Goal: Transaction & Acquisition: Purchase product/service

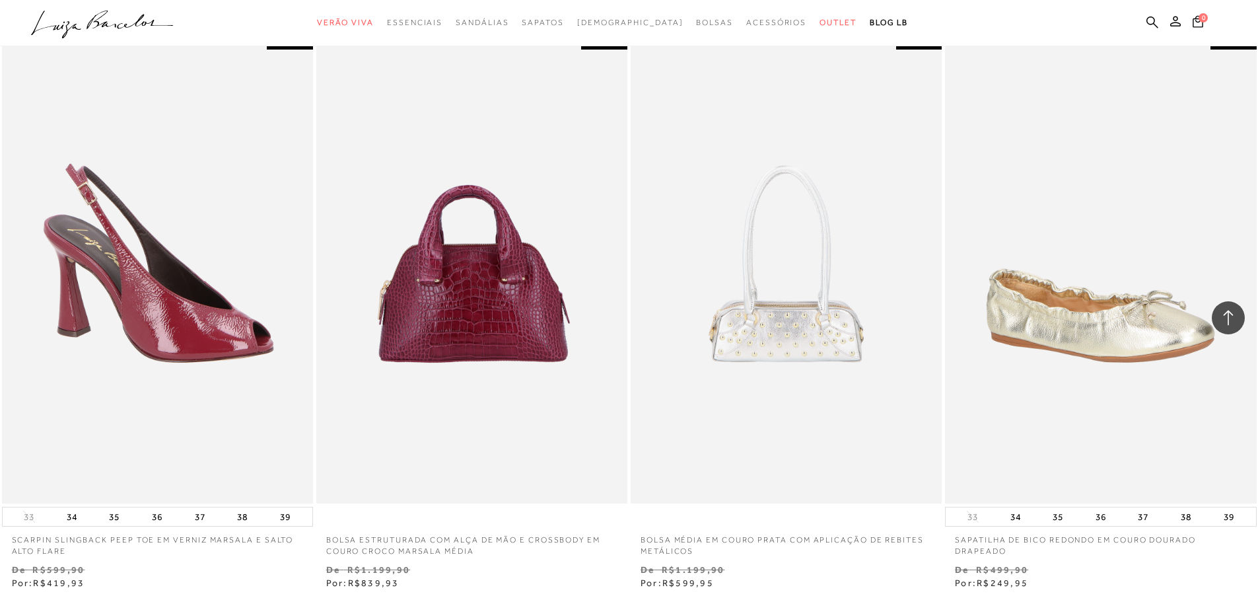
scroll to position [3037, 0]
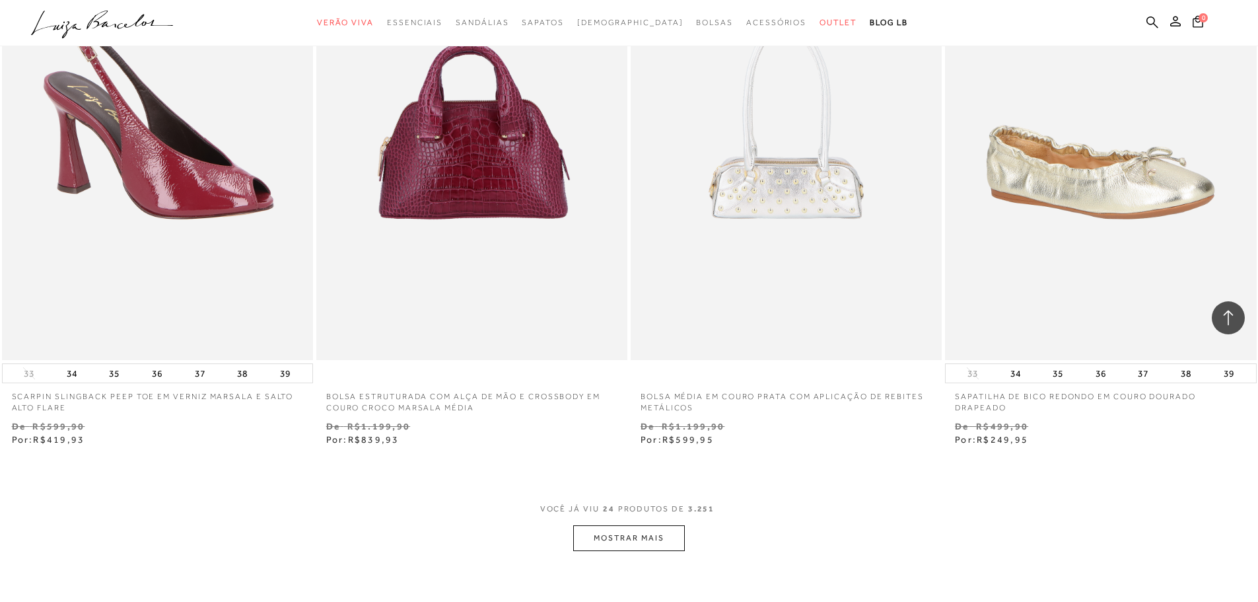
click at [626, 544] on button "MOSTRAR MAIS" at bounding box center [628, 538] width 111 height 26
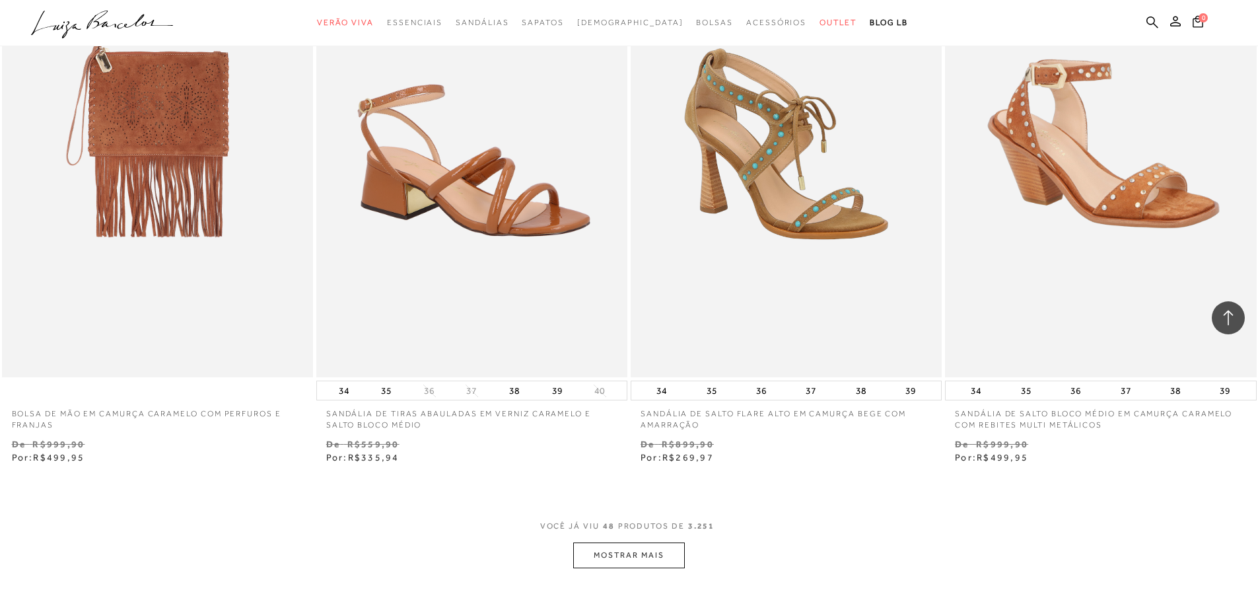
scroll to position [6405, 0]
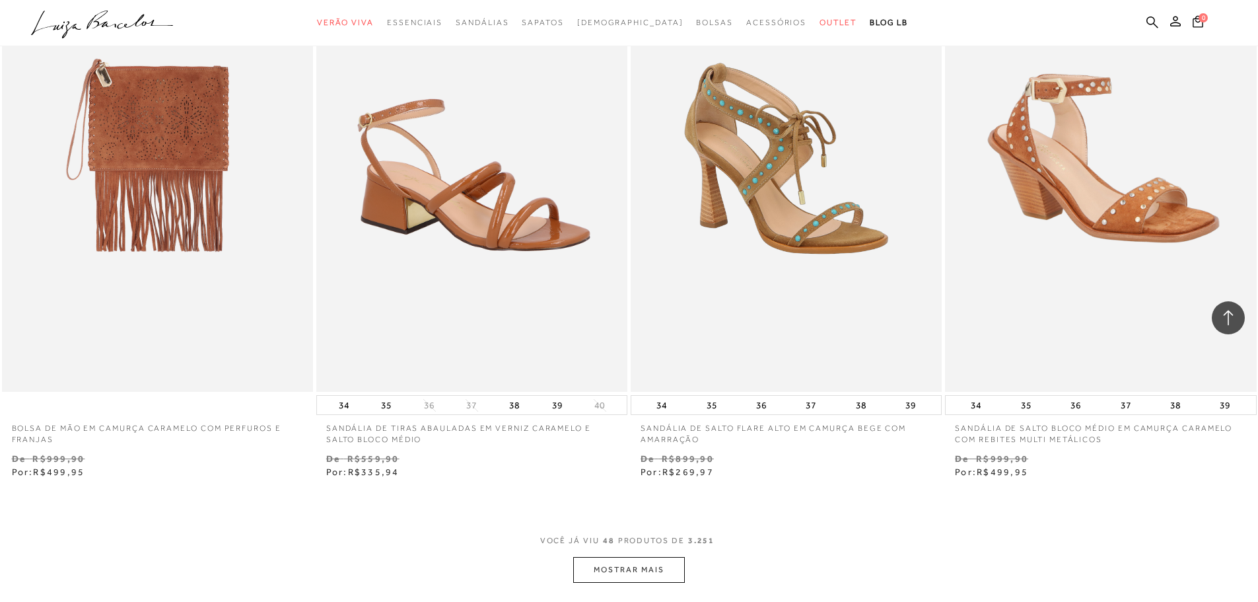
click at [654, 569] on button "MOSTRAR MAIS" at bounding box center [628, 570] width 111 height 26
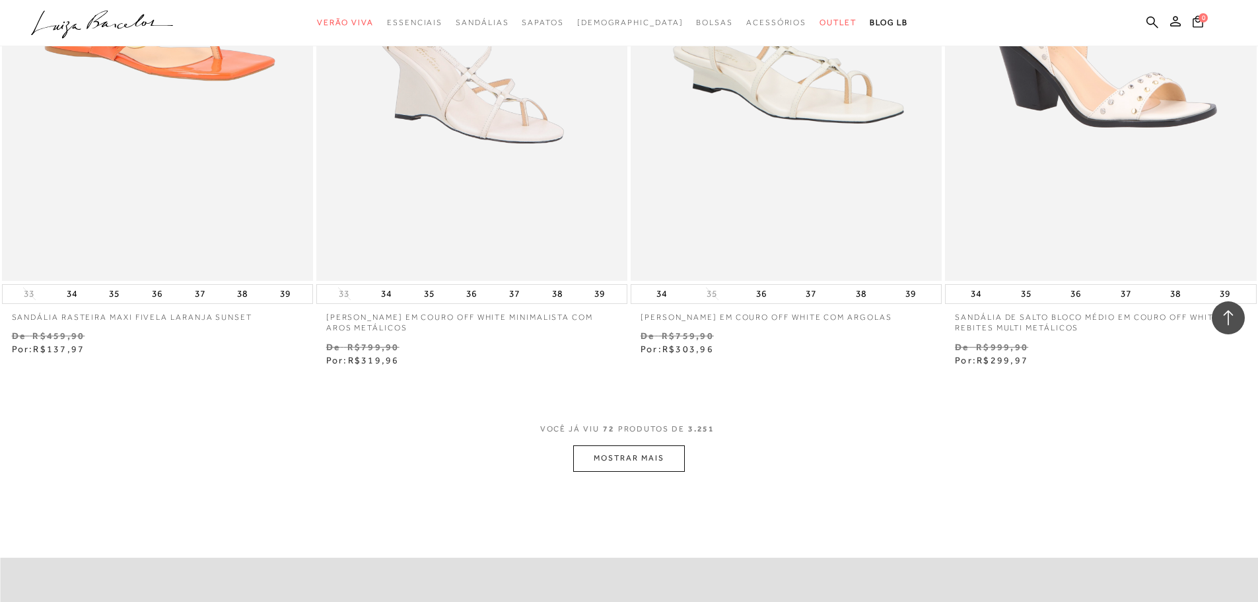
scroll to position [9904, 0]
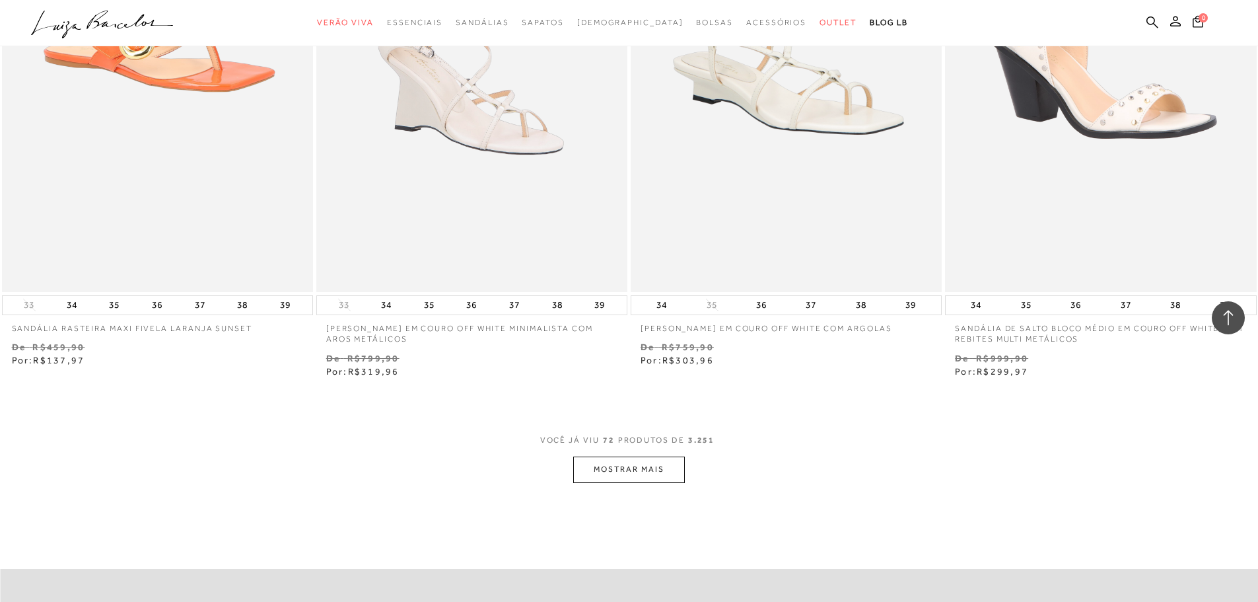
click at [660, 473] on button "MOSTRAR MAIS" at bounding box center [628, 469] width 111 height 26
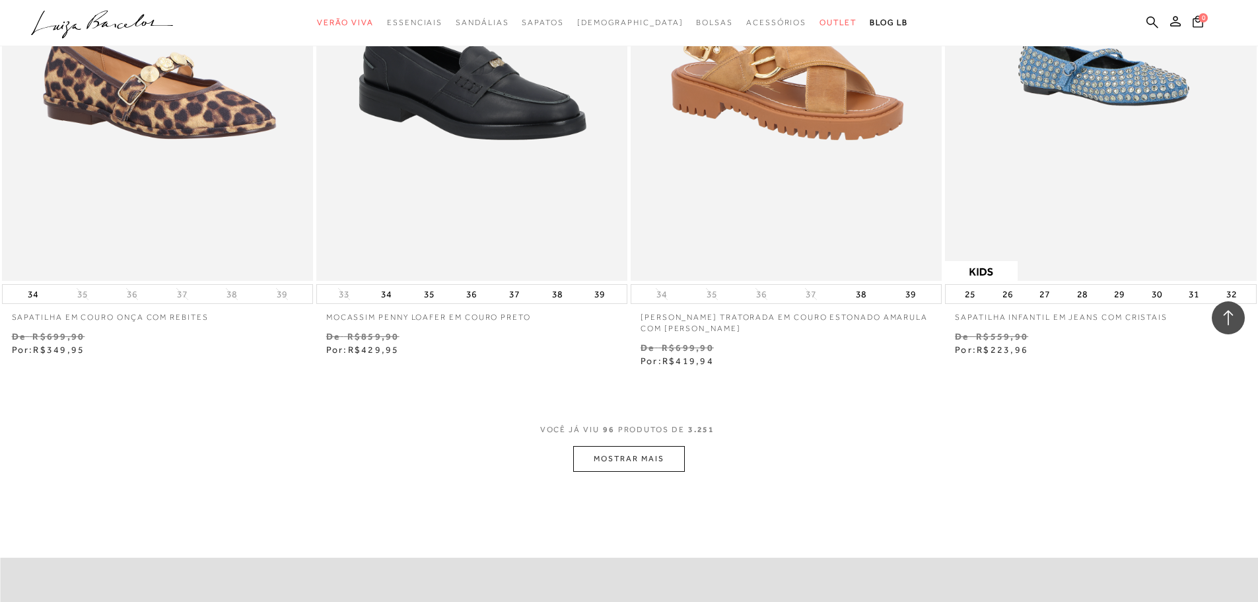
scroll to position [13338, 0]
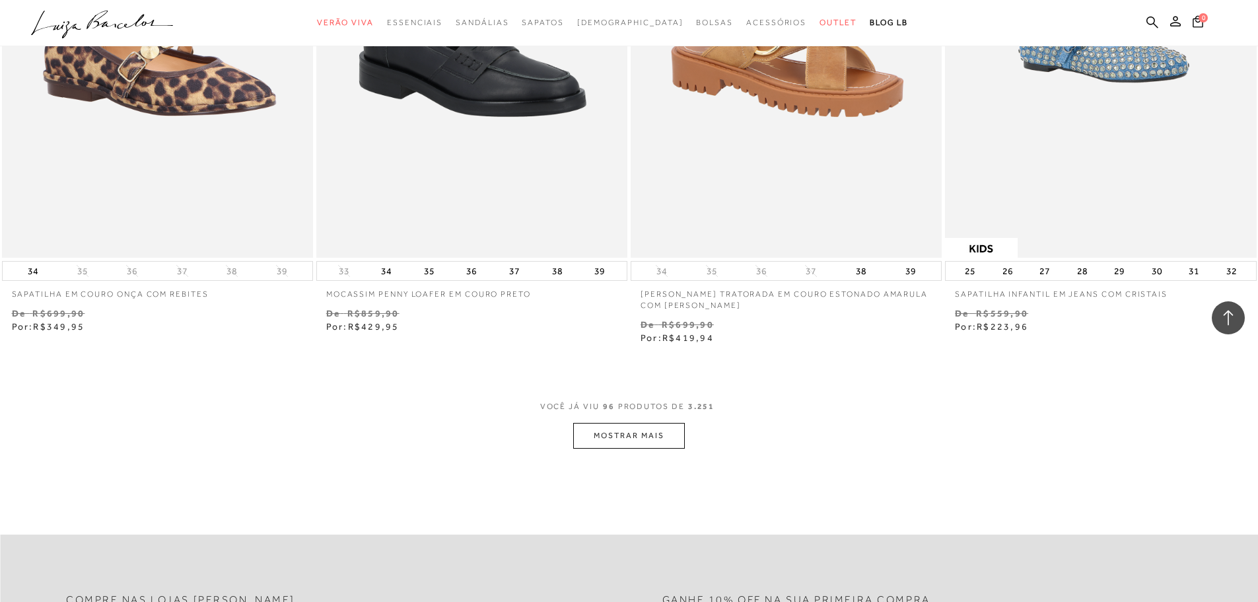
click at [643, 438] on button "MOSTRAR MAIS" at bounding box center [628, 436] width 111 height 26
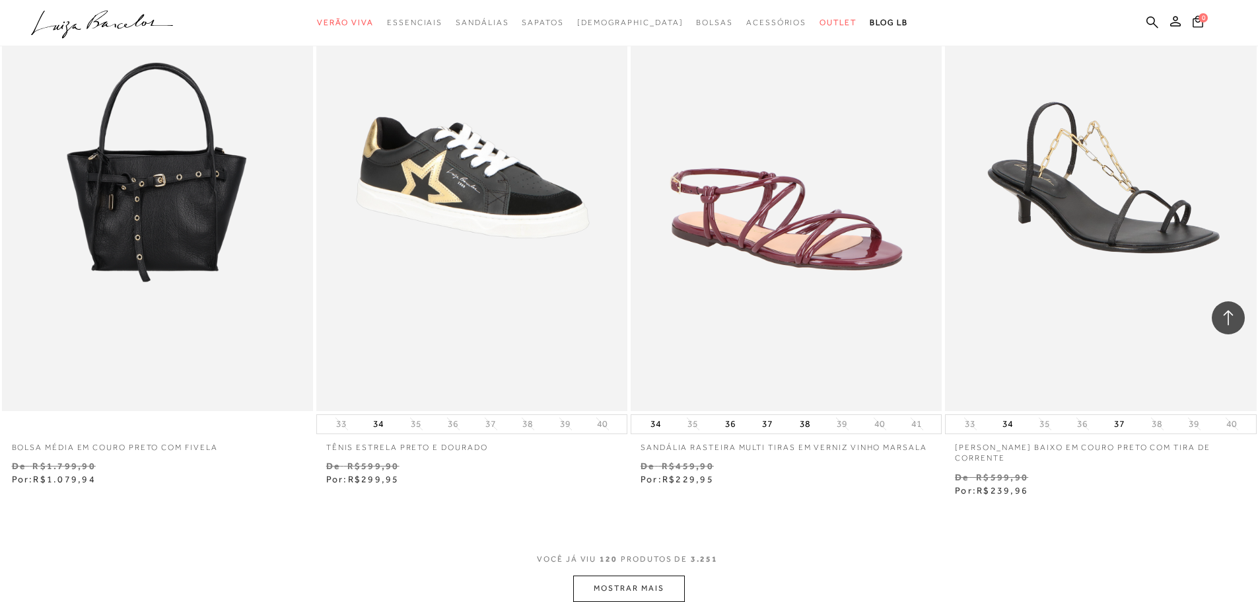
scroll to position [16639, 0]
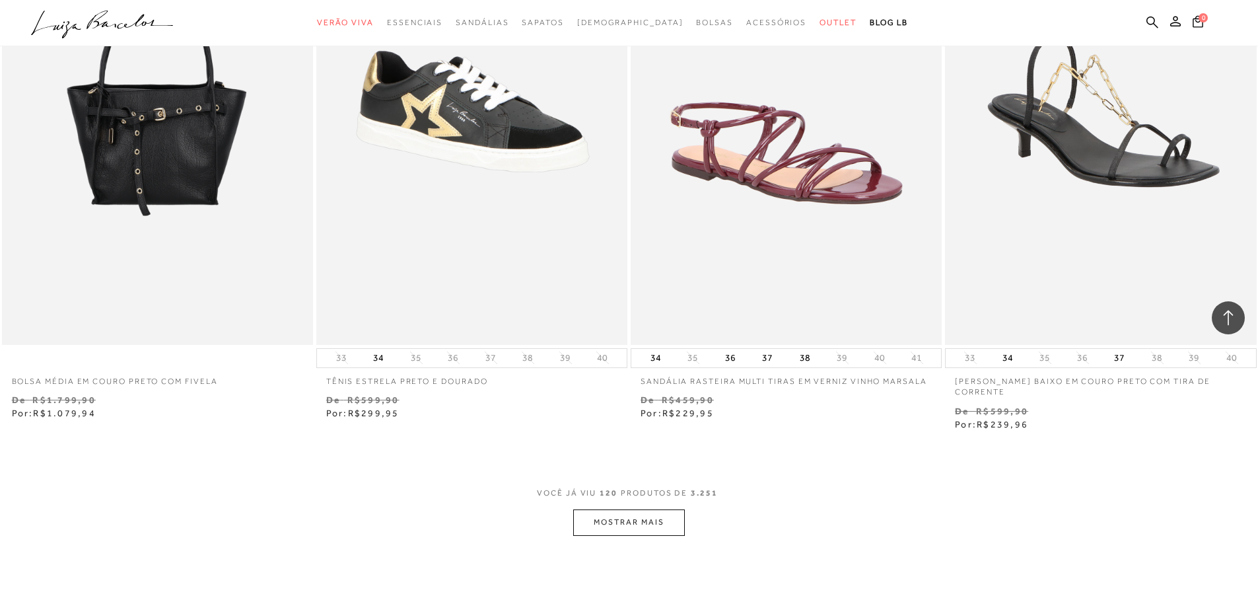
click at [643, 522] on button "MOSTRAR MAIS" at bounding box center [628, 522] width 111 height 26
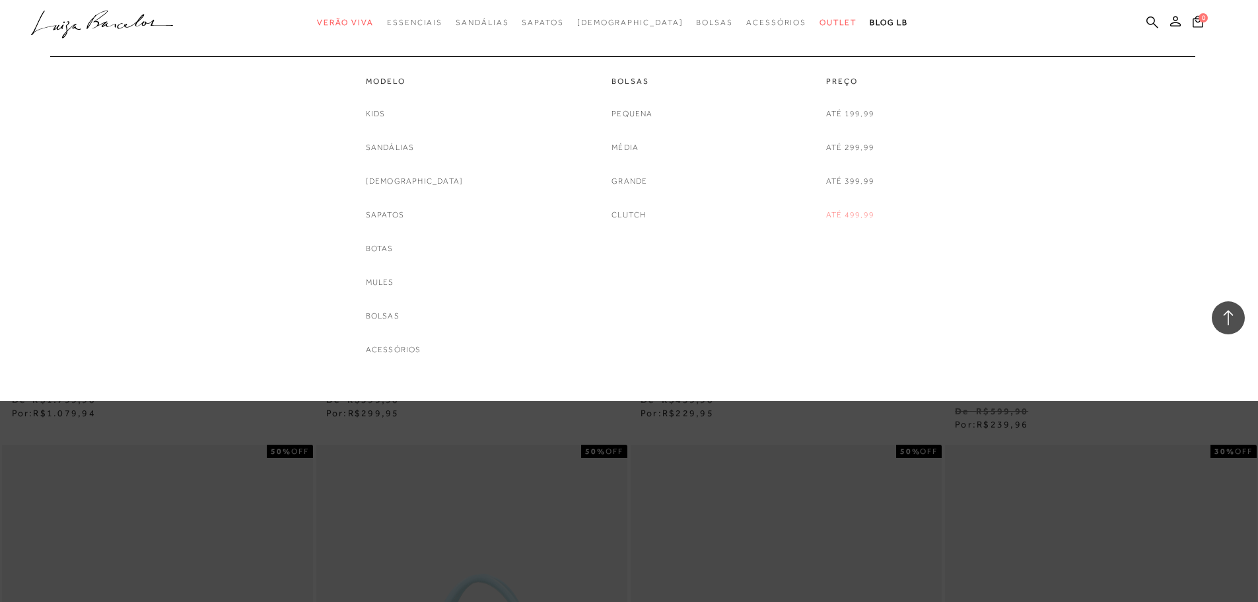
click at [851, 218] on link "Até 499,99" at bounding box center [850, 215] width 48 height 14
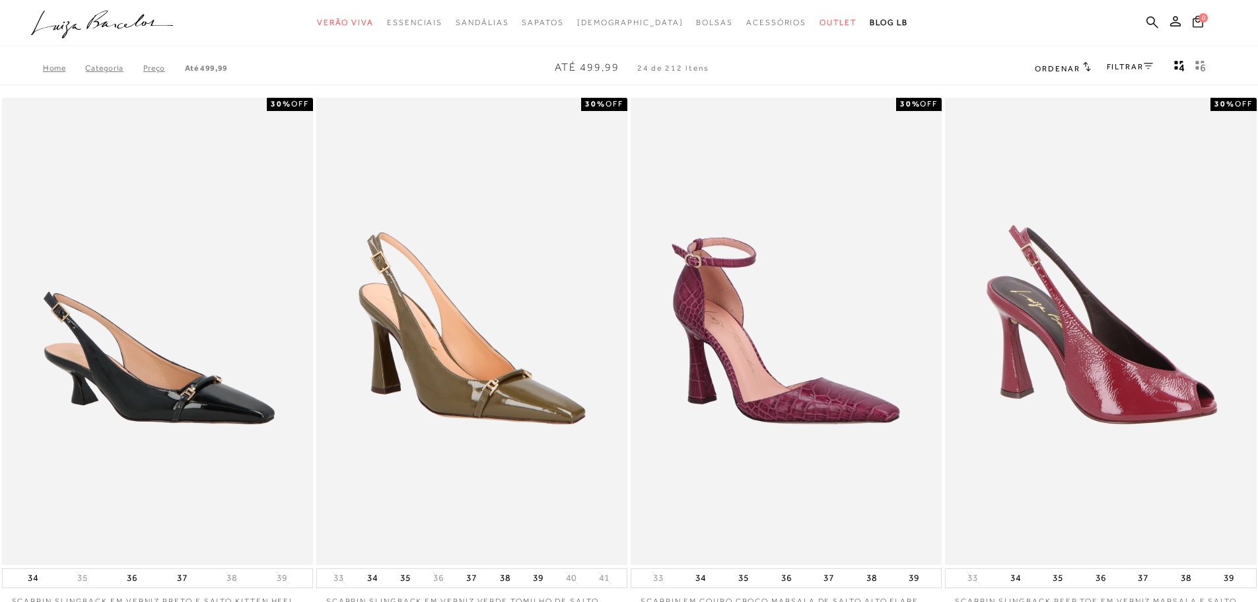
click at [1072, 66] on span "Ordenar" at bounding box center [1057, 68] width 45 height 9
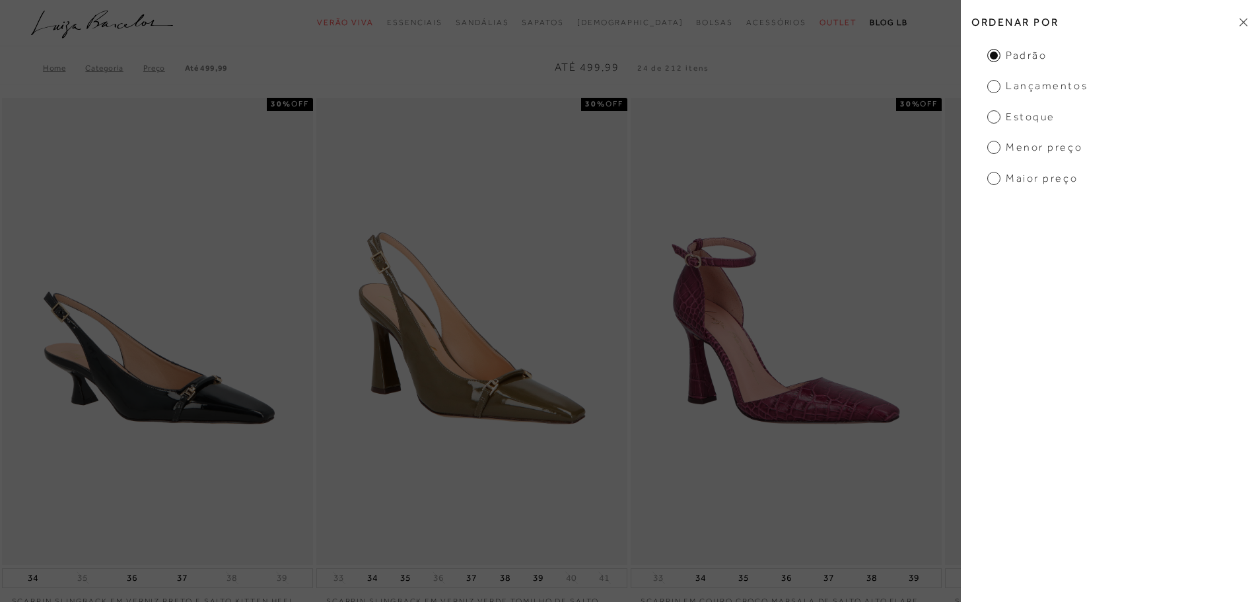
click at [993, 186] on div "Ordenar por Padrão Lançamentos Estoque Menor preço Maior preço" at bounding box center [1109, 301] width 297 height 602
click at [994, 173] on span "Maior preço" at bounding box center [1032, 178] width 90 height 15
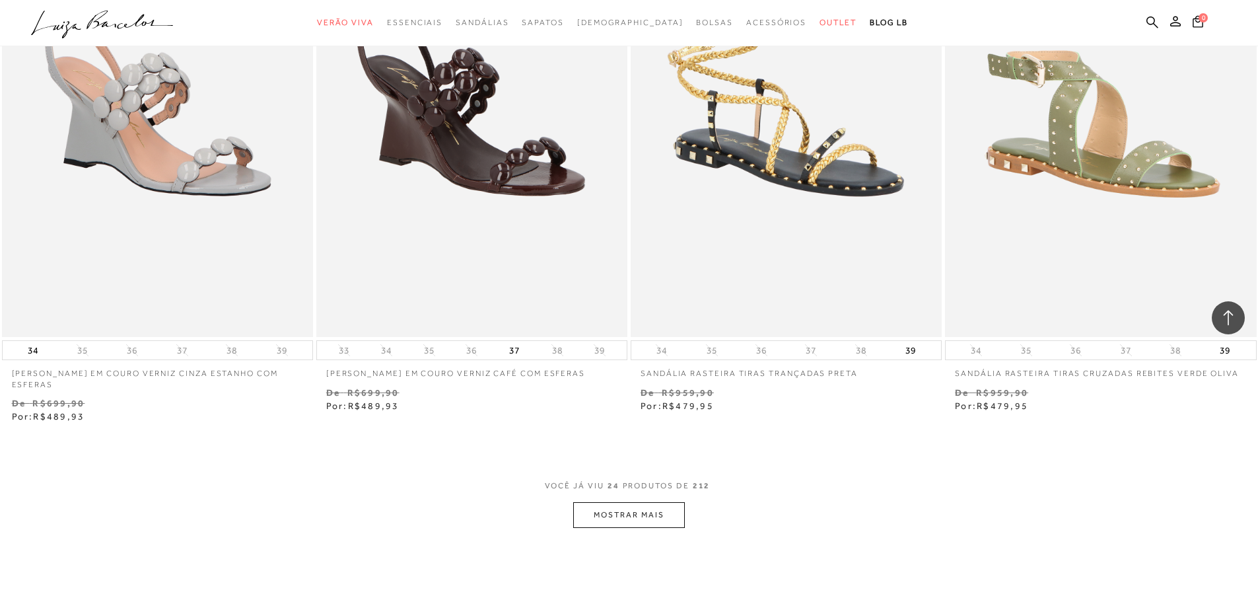
scroll to position [3037, 0]
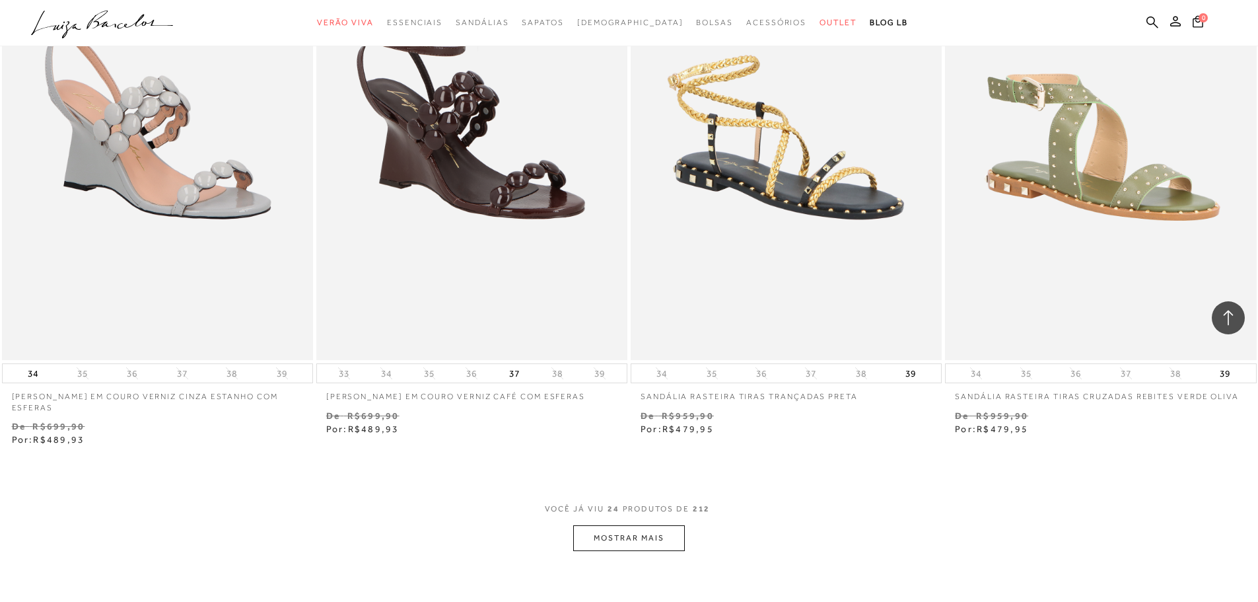
click at [623, 544] on button "MOSTRAR MAIS" at bounding box center [628, 538] width 111 height 26
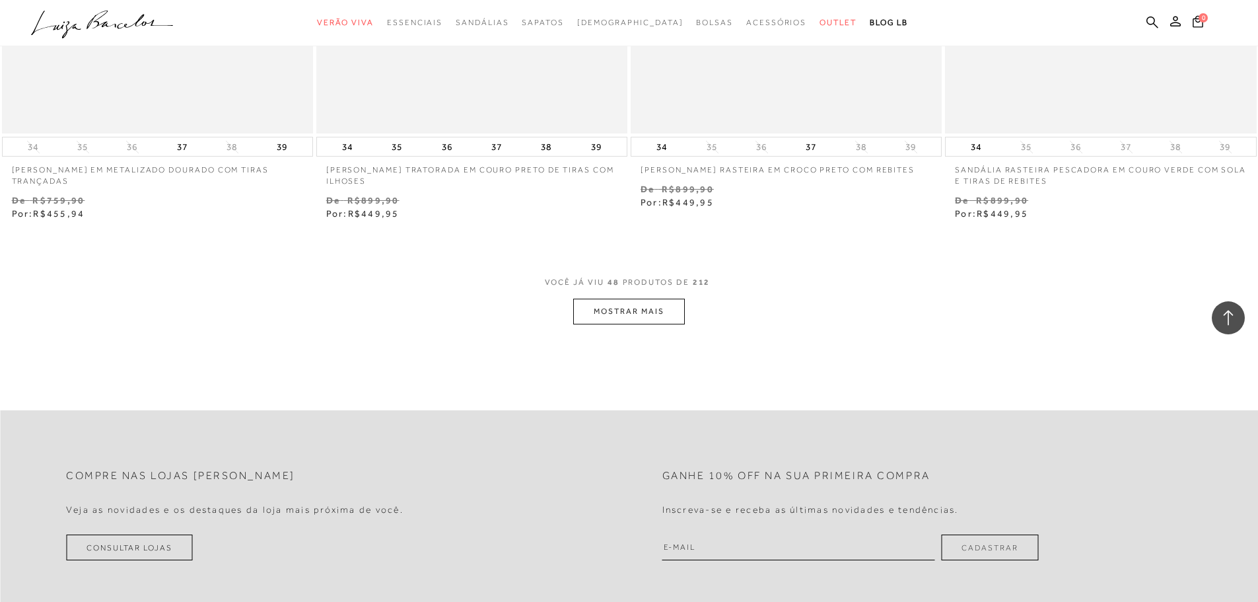
scroll to position [6669, 0]
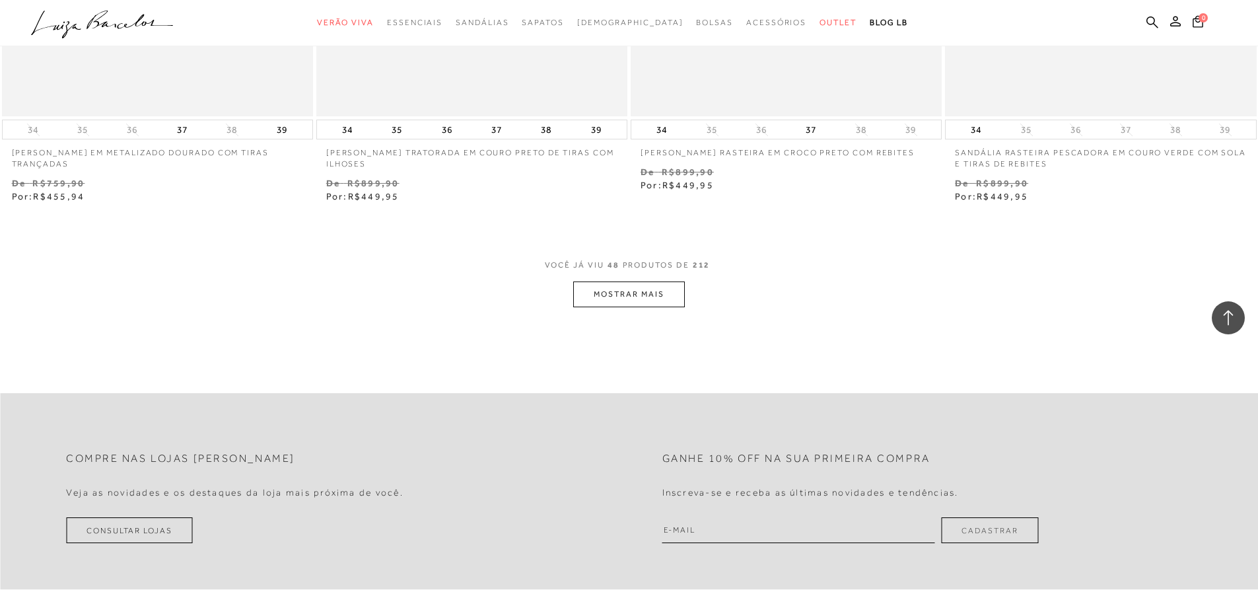
click at [627, 276] on span "VOCÊ JÁ VIU 48 PRODUTOS DE 212" at bounding box center [629, 270] width 169 height 24
click at [629, 295] on button "MOSTRAR MAIS" at bounding box center [628, 294] width 111 height 26
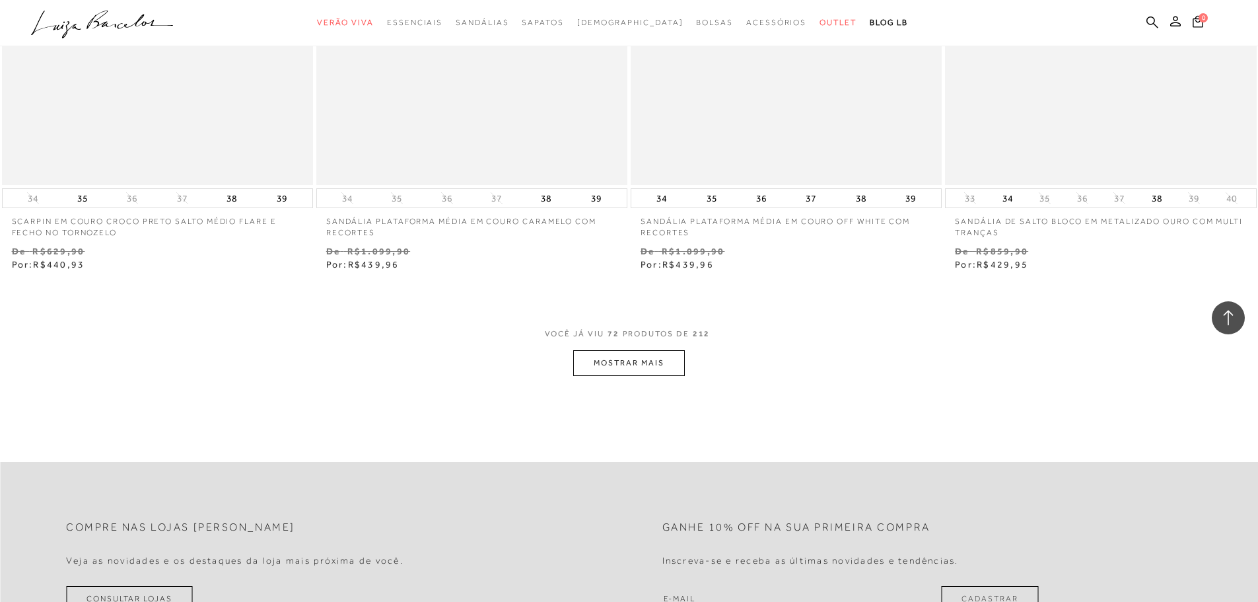
scroll to position [10102, 0]
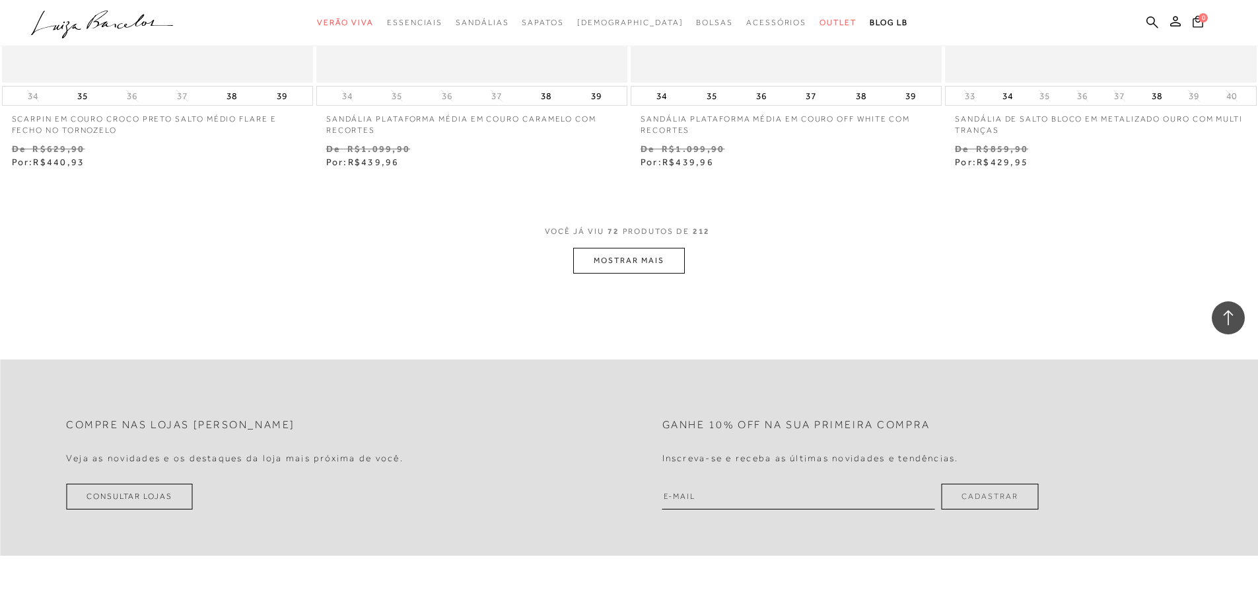
click at [621, 271] on button "MOSTRAR MAIS" at bounding box center [628, 261] width 111 height 26
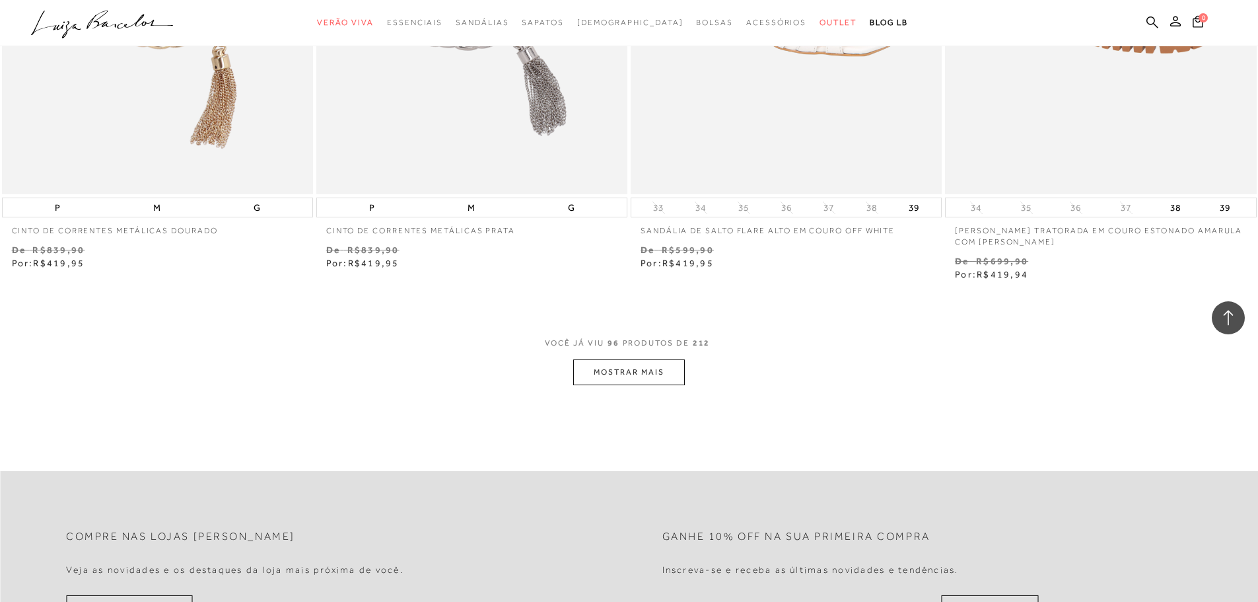
scroll to position [13404, 0]
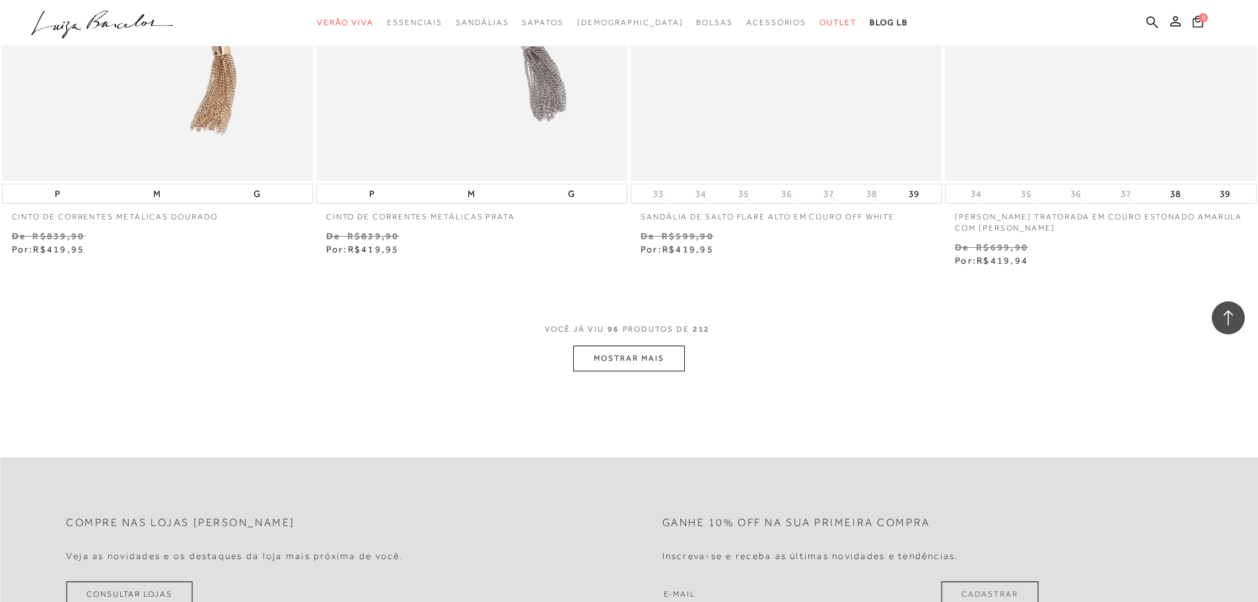
click at [656, 364] on button "MOSTRAR MAIS" at bounding box center [628, 358] width 111 height 26
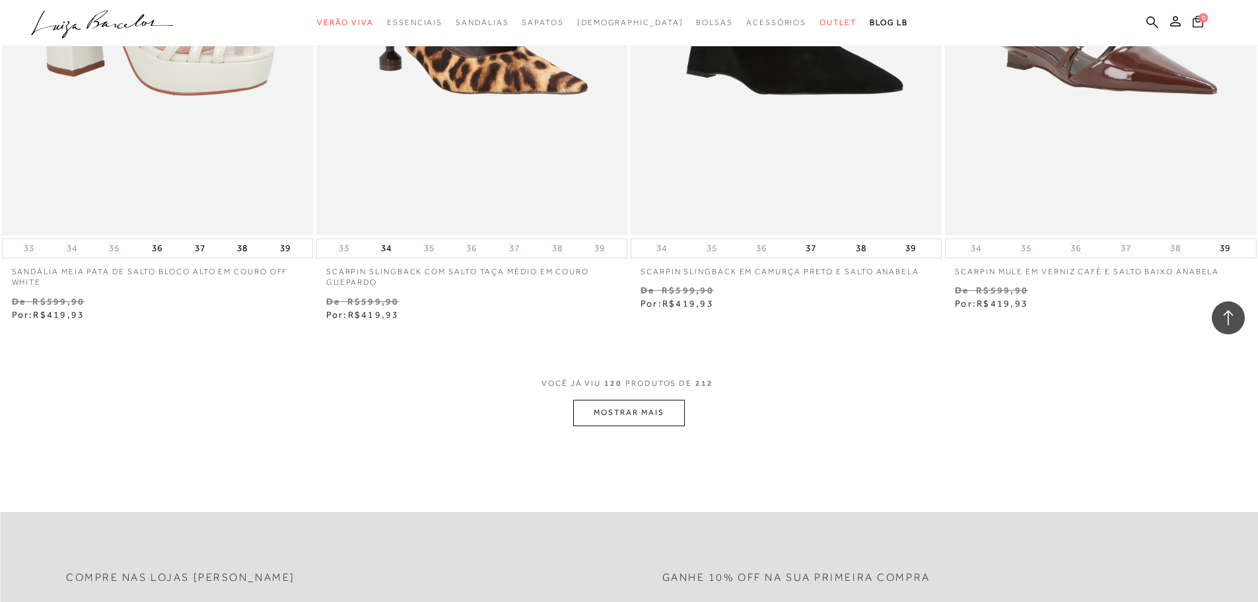
scroll to position [16771, 0]
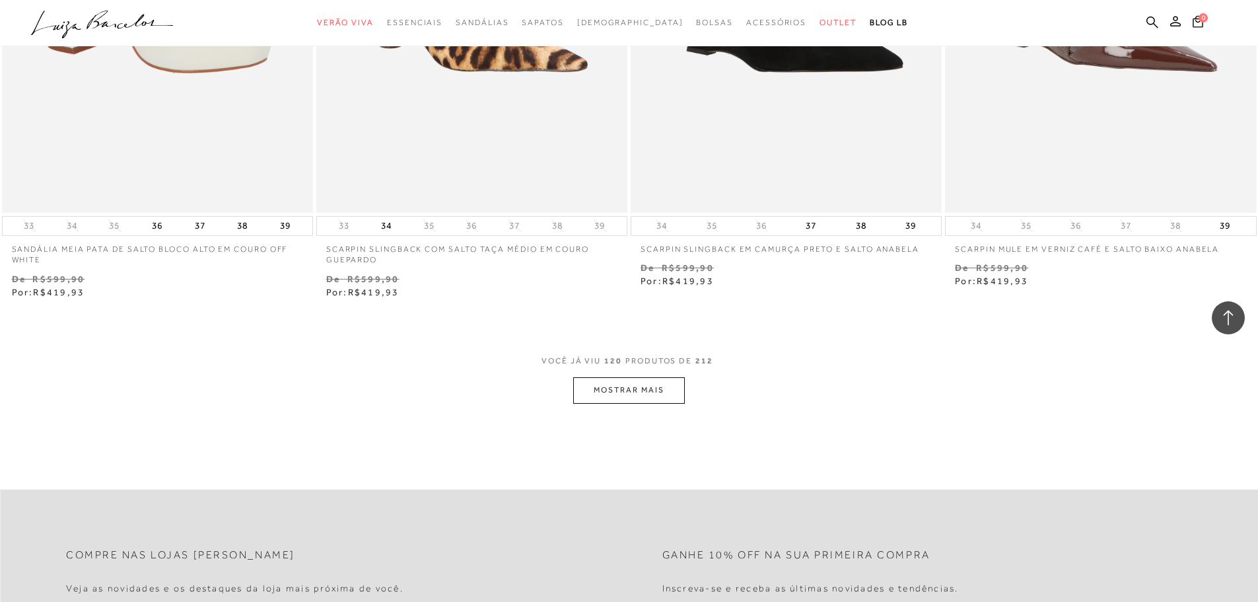
click at [594, 398] on button "MOSTRAR MAIS" at bounding box center [628, 390] width 111 height 26
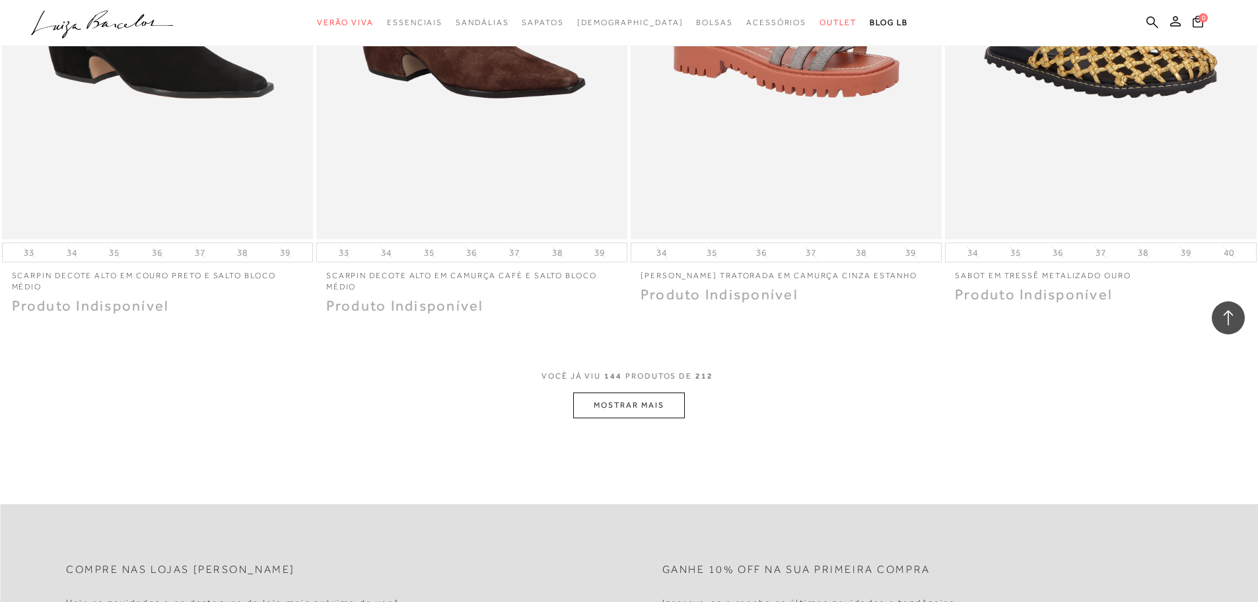
scroll to position [20139, 0]
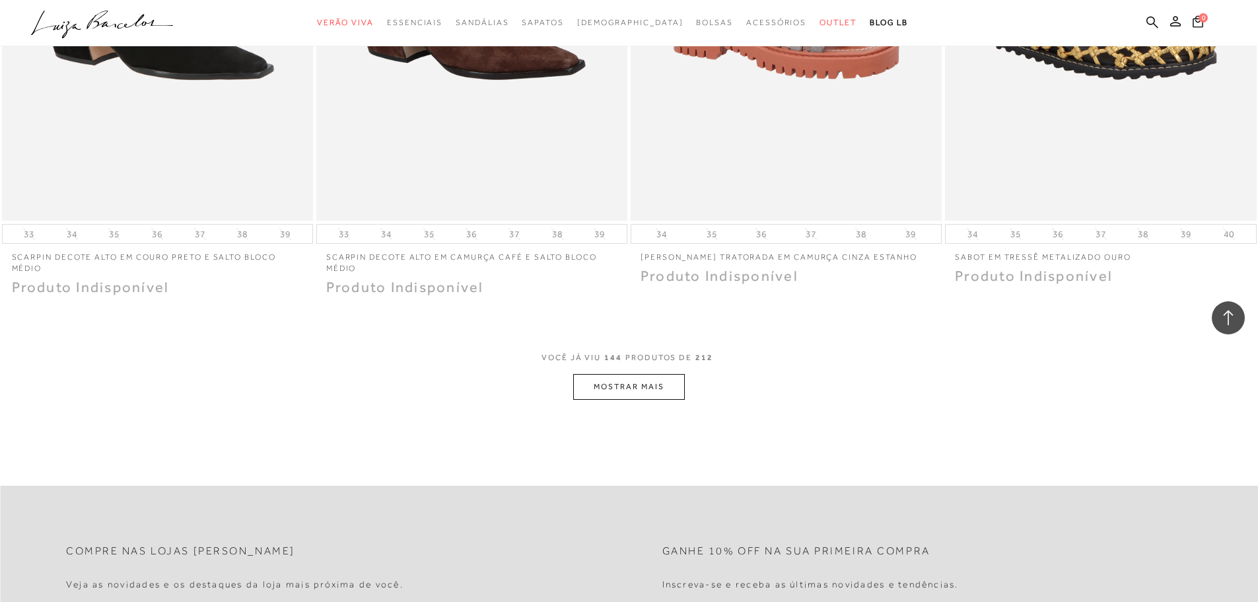
click at [585, 387] on button "MOSTRAR MAIS" at bounding box center [628, 387] width 111 height 26
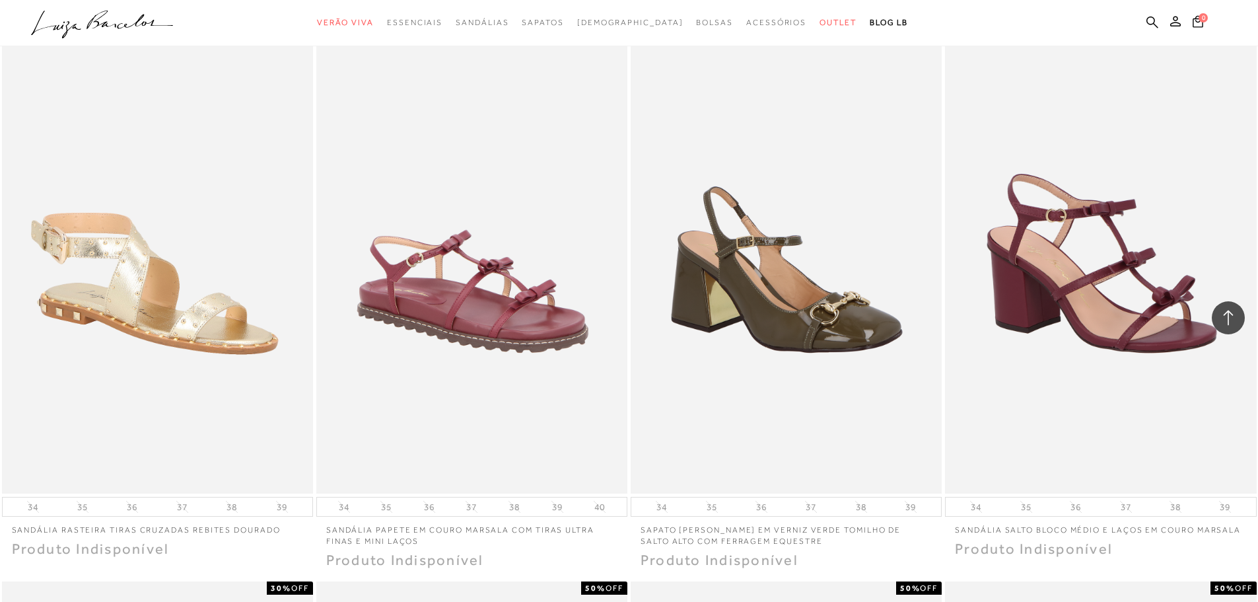
scroll to position [20931, 0]
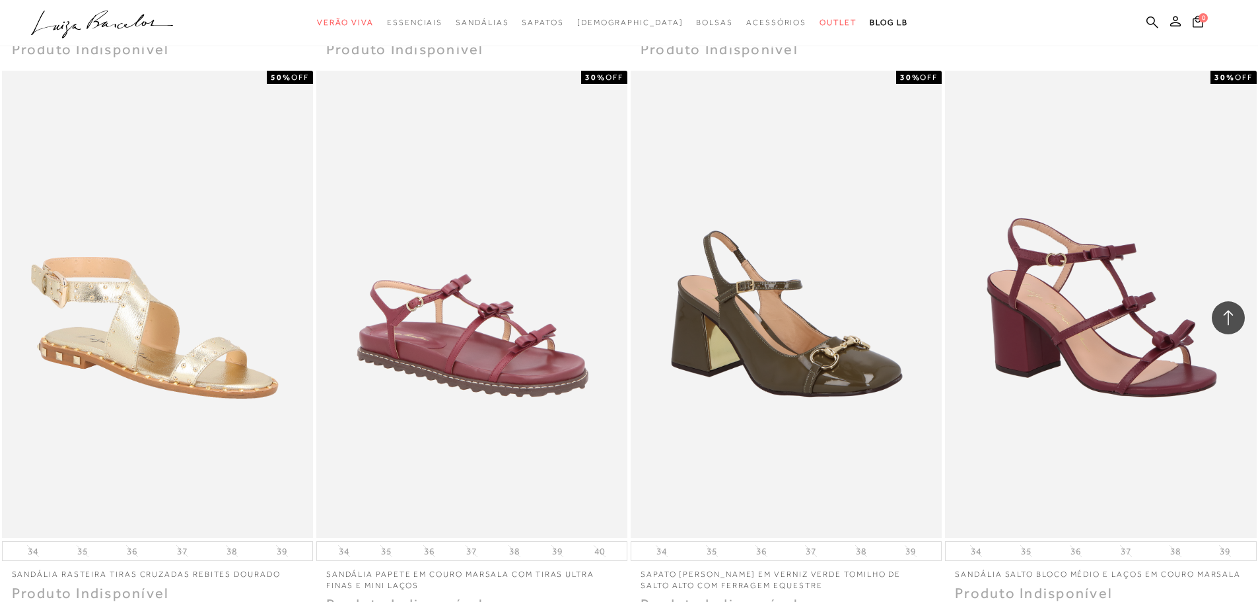
click at [1223, 321] on icon at bounding box center [1228, 317] width 17 height 17
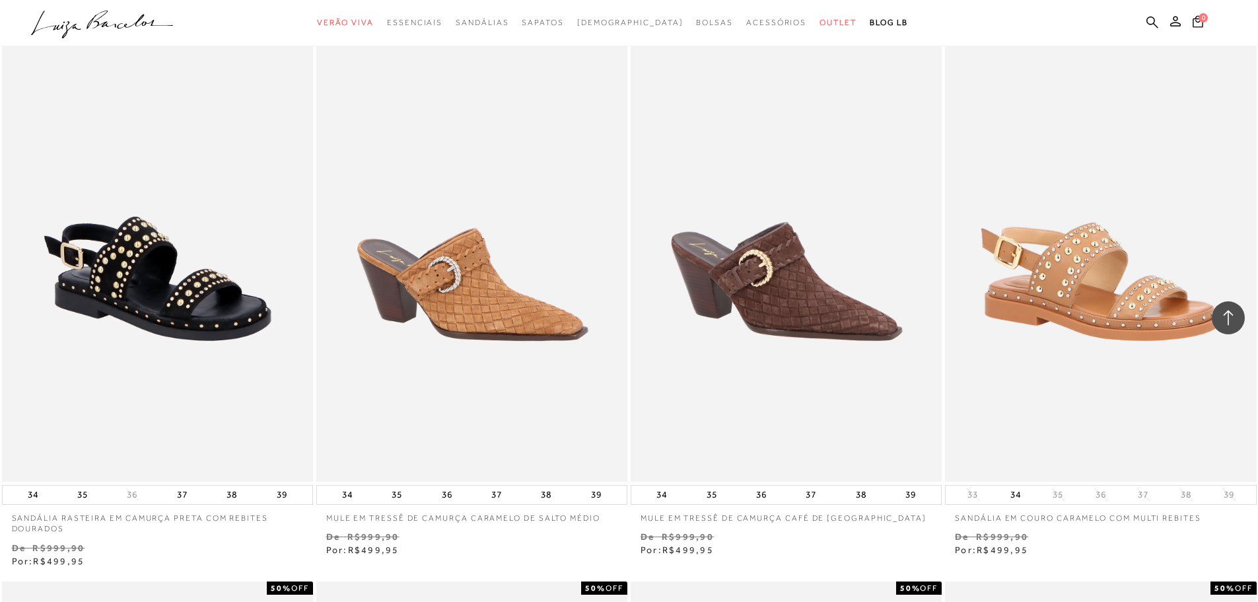
scroll to position [726, 0]
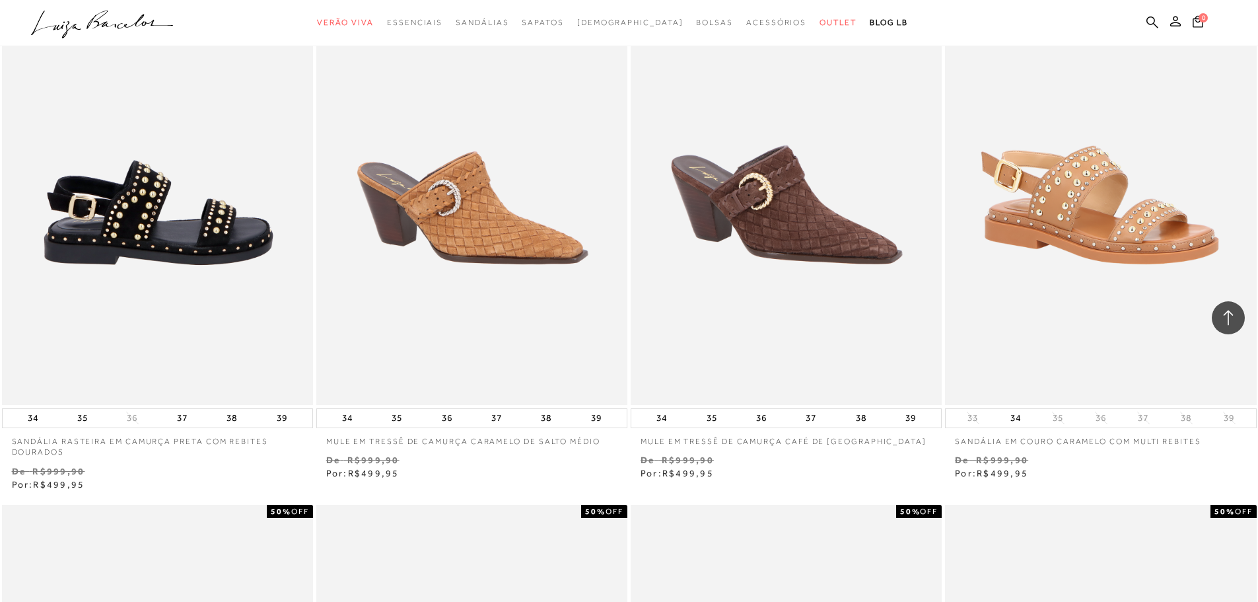
click at [105, 198] on img at bounding box center [158, 171] width 310 height 467
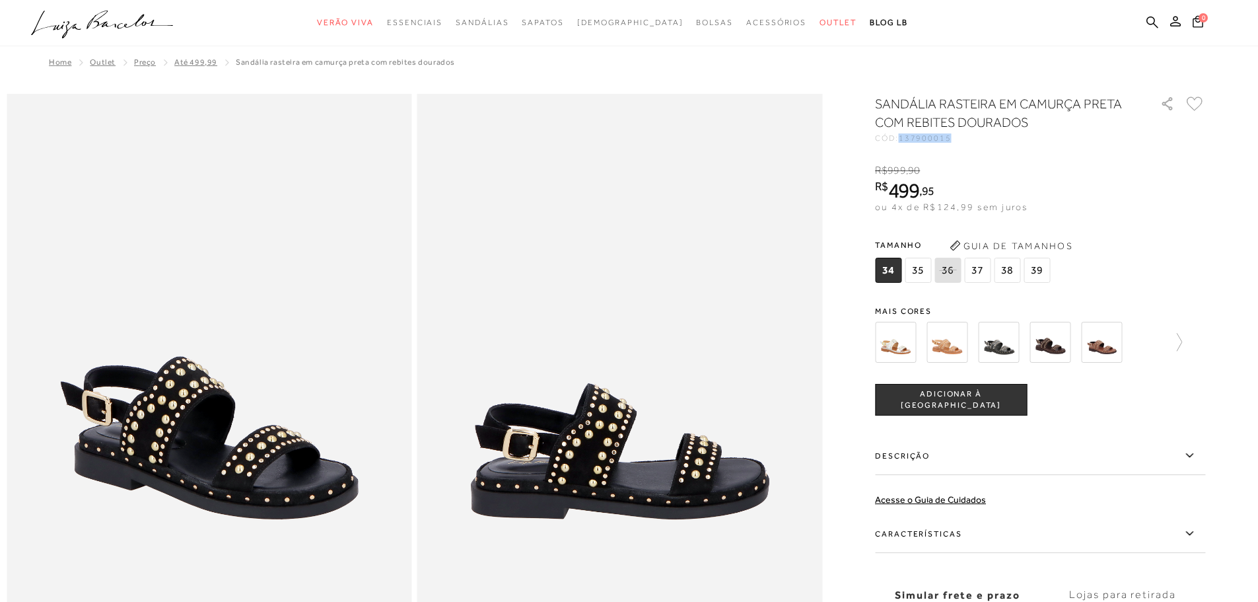
drag, startPoint x: 954, startPoint y: 137, endPoint x: 906, endPoint y: 142, distance: 48.4
click at [906, 142] on span "137900015" at bounding box center [925, 137] width 53 height 9
copy span "137900015"
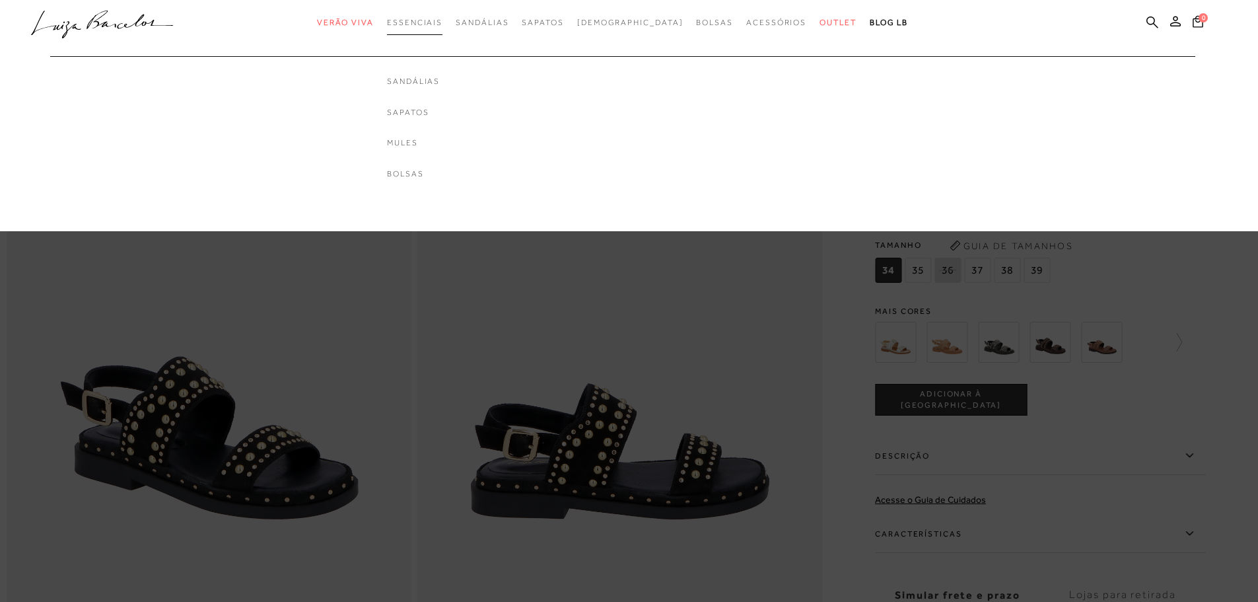
click at [440, 17] on link "Essenciais" at bounding box center [414, 23] width 55 height 24
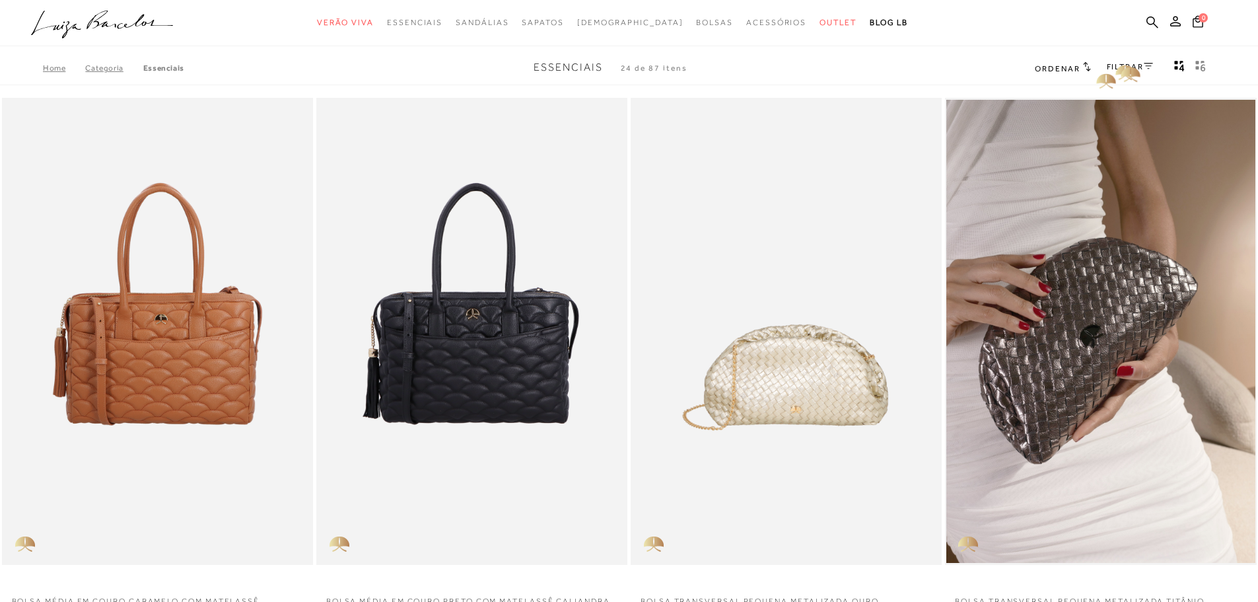
click at [1127, 64] on link "FILTRAR" at bounding box center [1130, 66] width 46 height 9
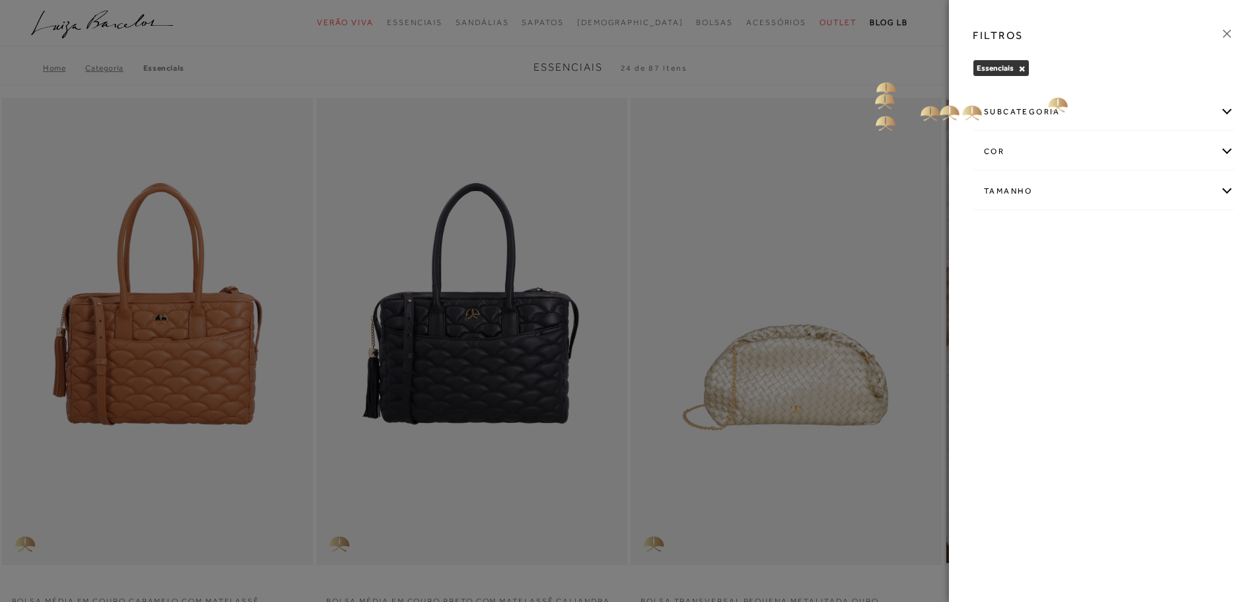
click at [872, 77] on div at bounding box center [629, 301] width 1258 height 602
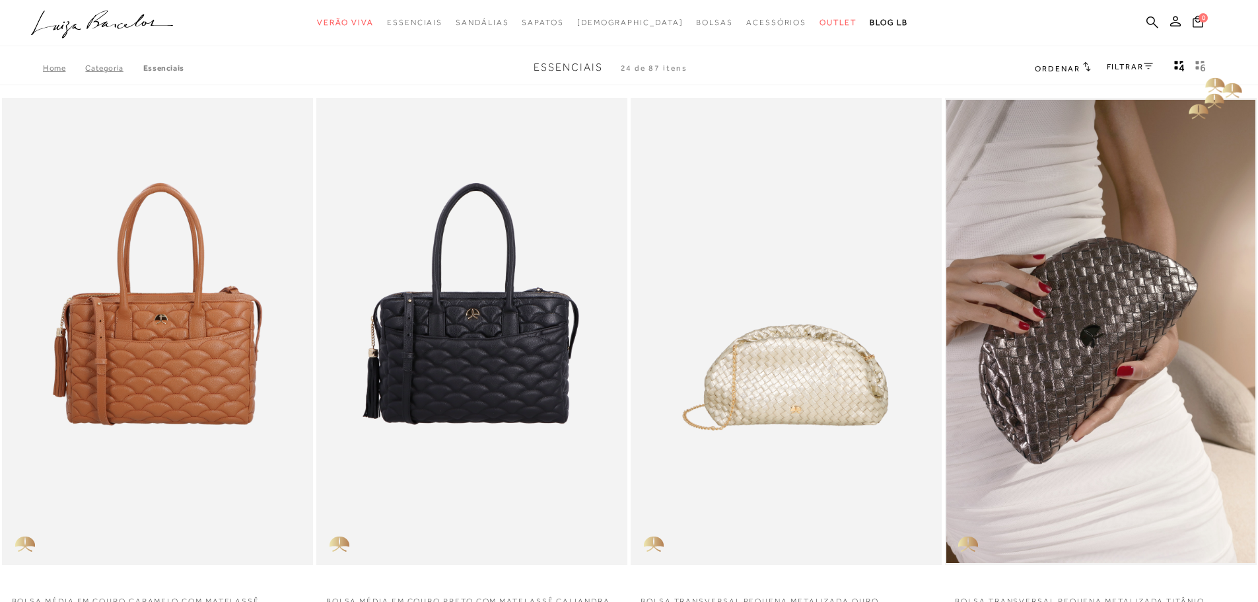
click at [1201, 66] on icon "gridText6Desc" at bounding box center [1202, 67] width 5 height 7
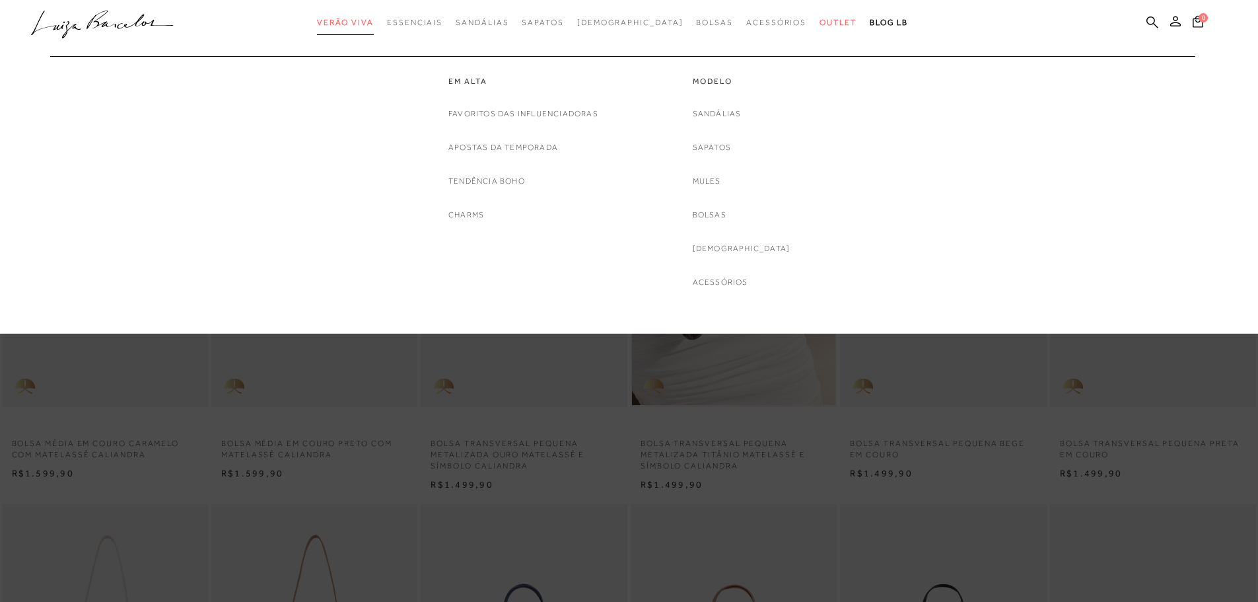
click at [373, 24] on span "Verão Viva" at bounding box center [345, 22] width 57 height 9
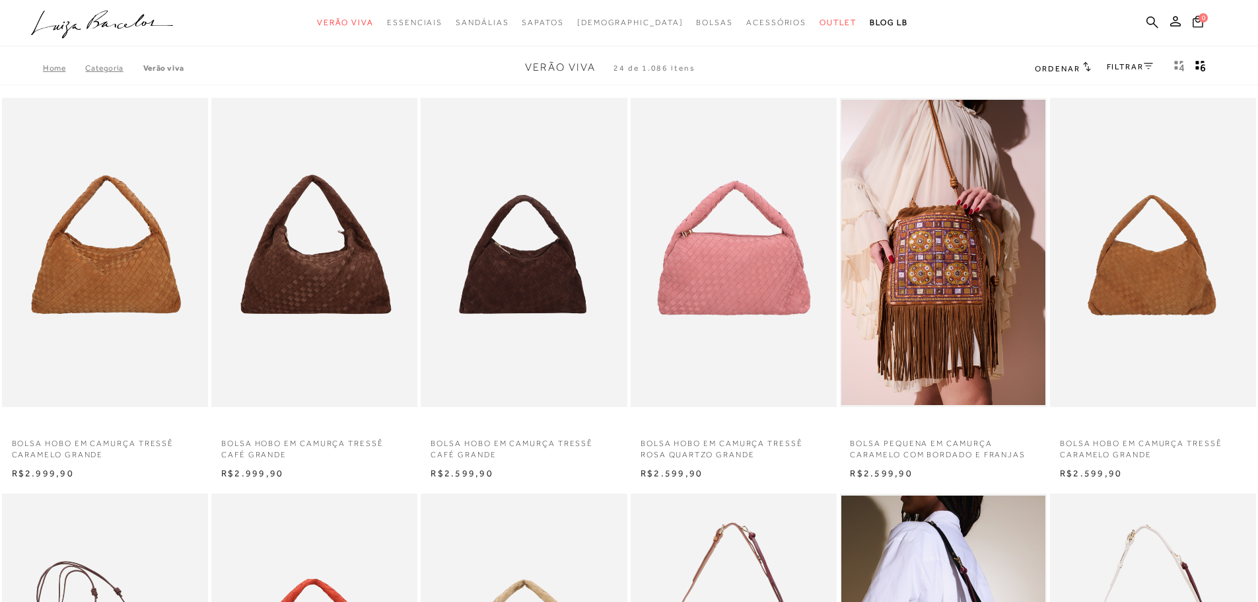
click at [1069, 64] on span "Ordenar" at bounding box center [1057, 68] width 45 height 9
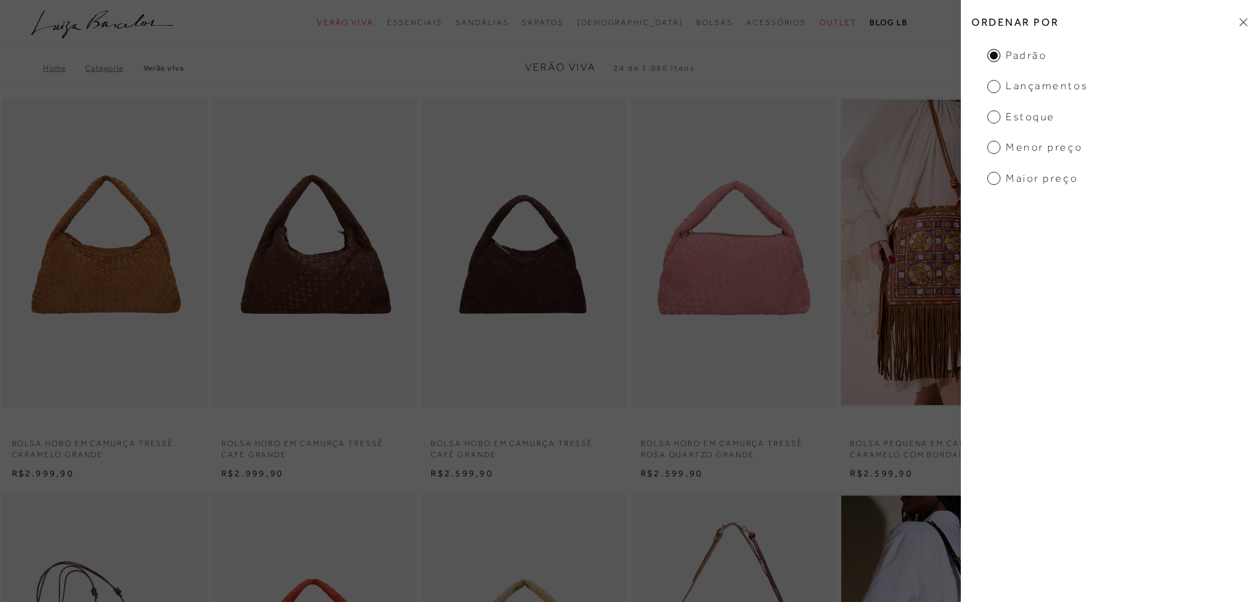
click at [995, 146] on span "Menor preço" at bounding box center [1034, 147] width 95 height 15
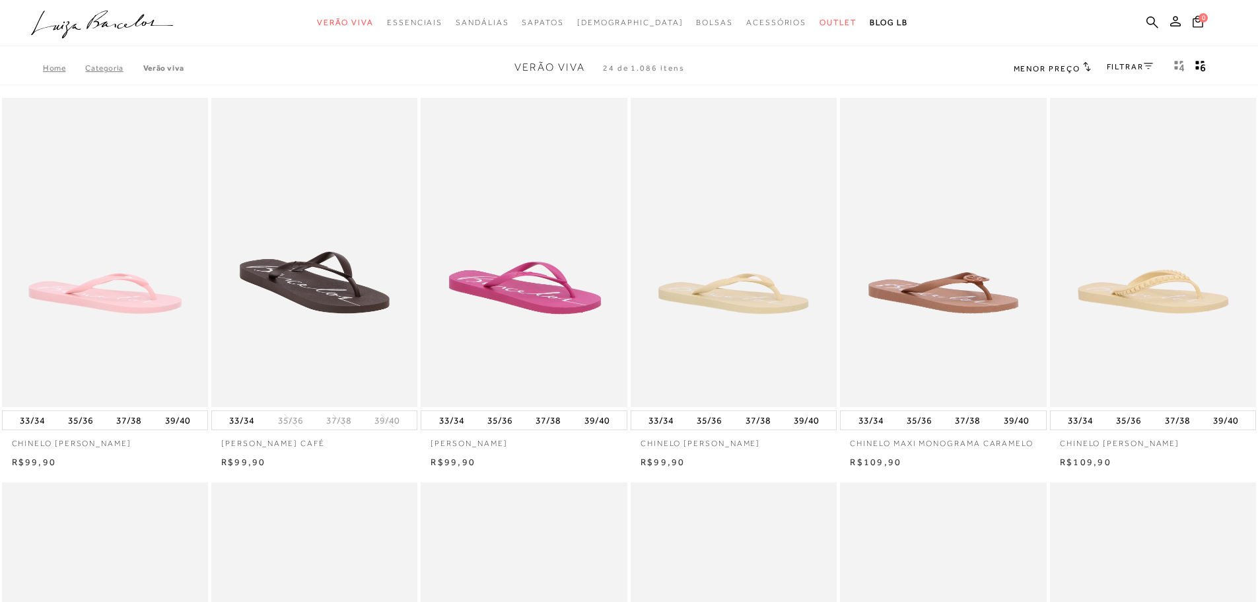
click at [1133, 71] on div "FILTRAR" at bounding box center [1130, 67] width 46 height 17
click at [1140, 67] on link "FILTRAR" at bounding box center [1130, 66] width 46 height 9
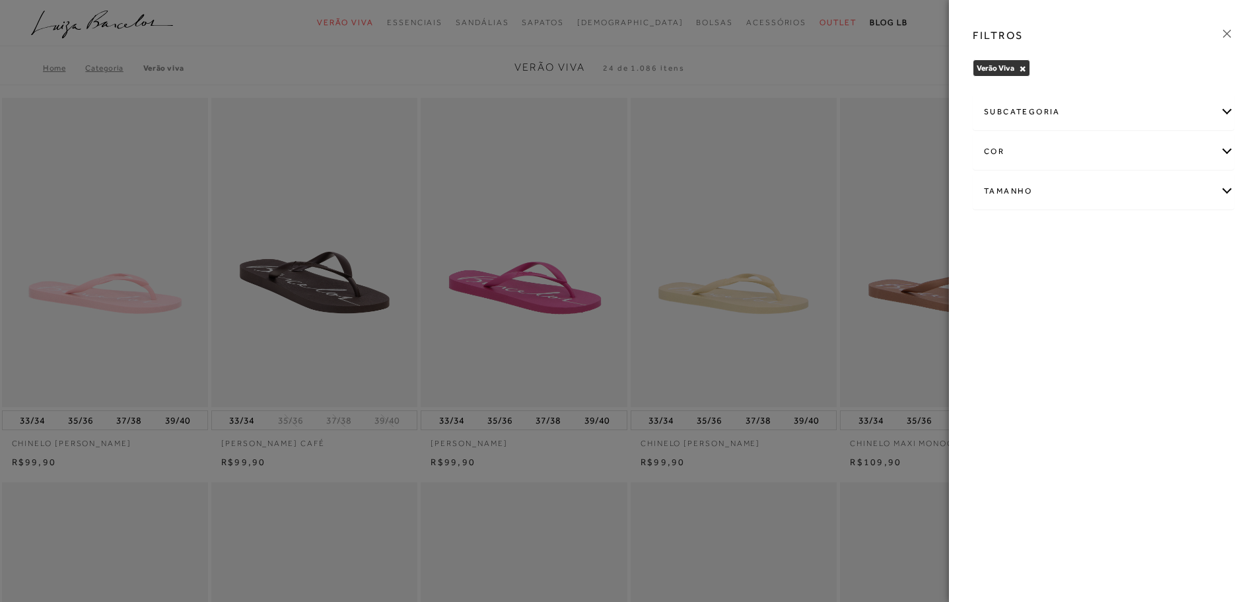
click at [1054, 110] on div "subcategoria" at bounding box center [1103, 111] width 260 height 35
click at [1044, 151] on div "cor" at bounding box center [1103, 151] width 260 height 35
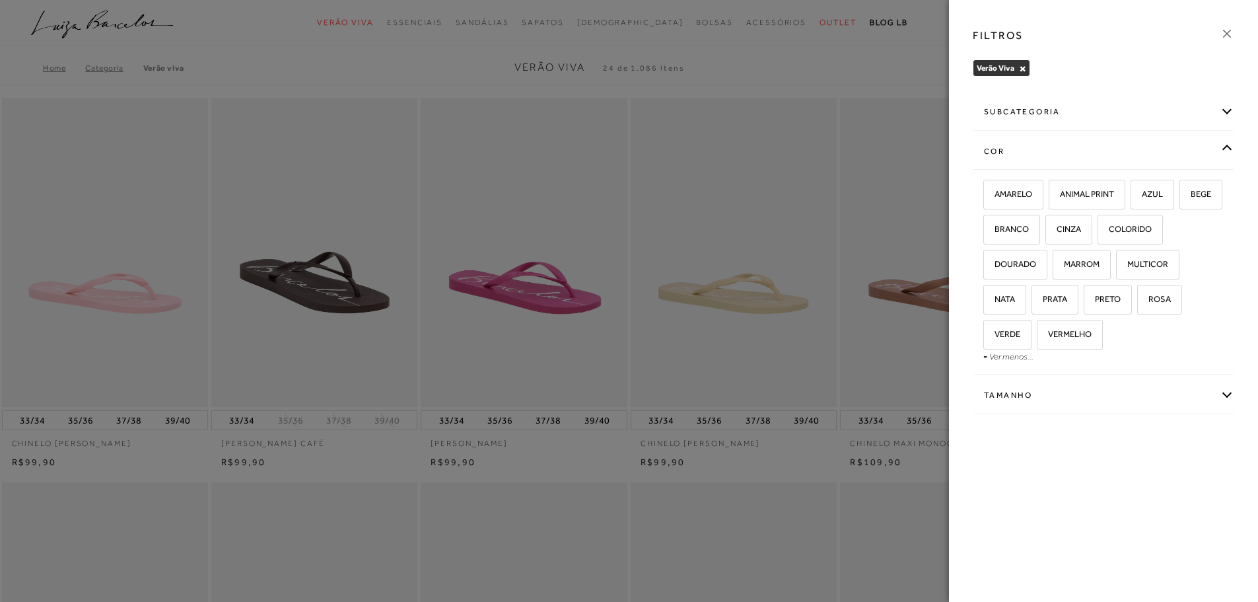
click at [1044, 151] on div "cor" at bounding box center [1103, 151] width 260 height 35
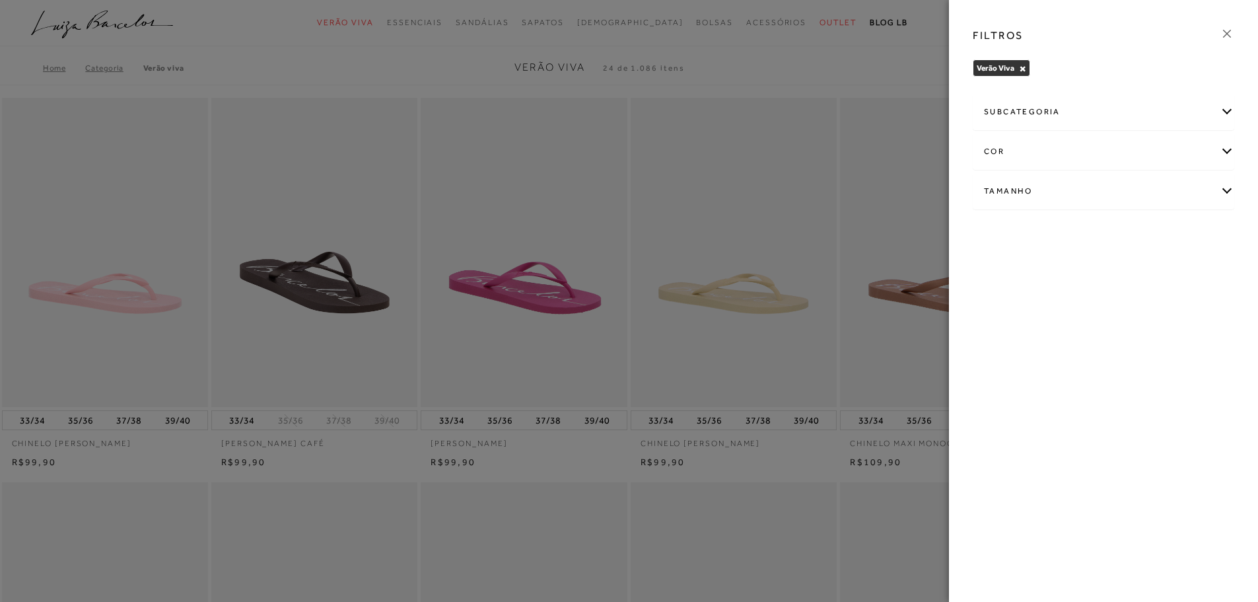
click at [1080, 180] on div "Tamanho" at bounding box center [1103, 191] width 260 height 35
click at [1221, 30] on icon at bounding box center [1227, 33] width 15 height 15
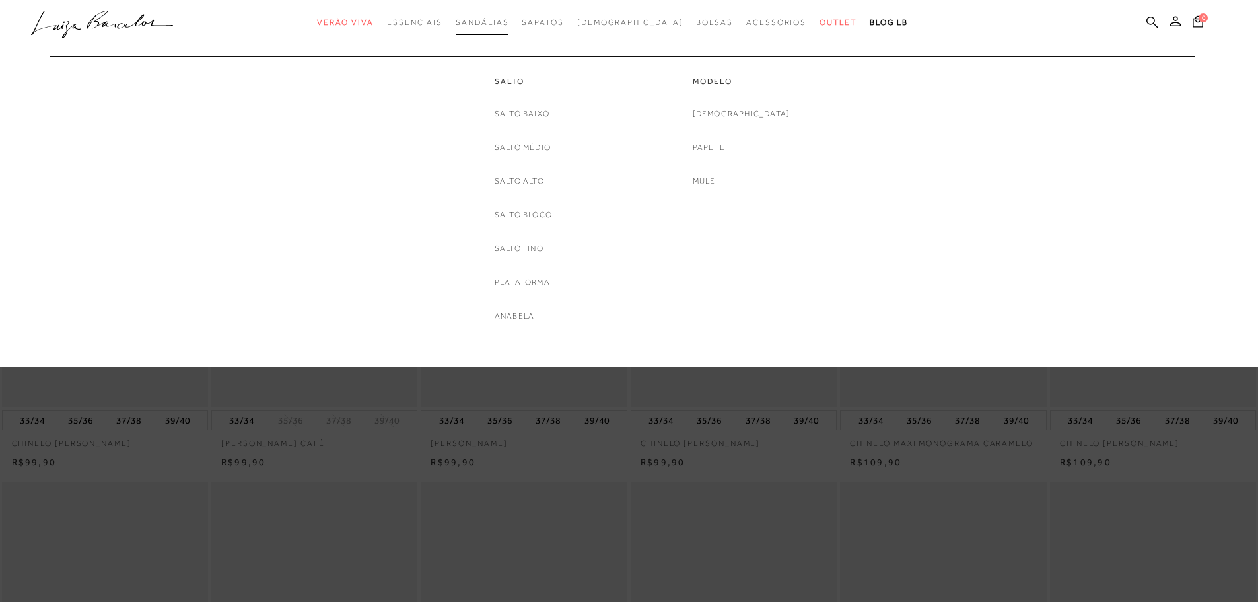
click at [508, 26] on span "Sandálias" at bounding box center [482, 22] width 53 height 9
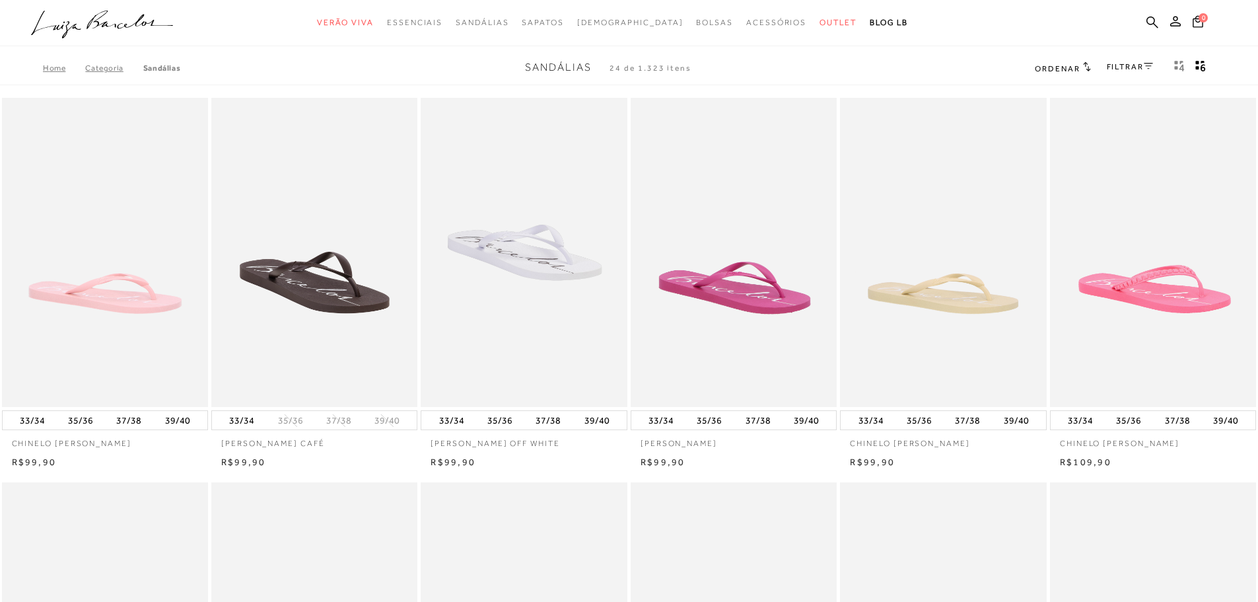
click at [1078, 71] on h2 "Ordenar" at bounding box center [1062, 67] width 55 height 13
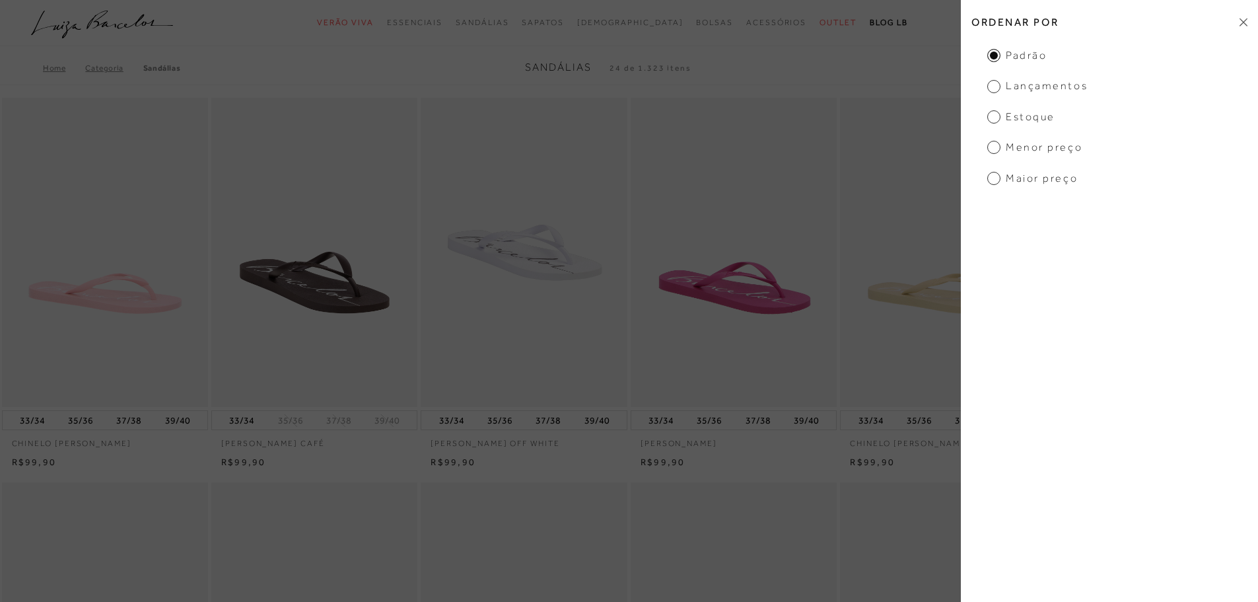
click at [1000, 153] on span "Menor preço" at bounding box center [1034, 147] width 95 height 15
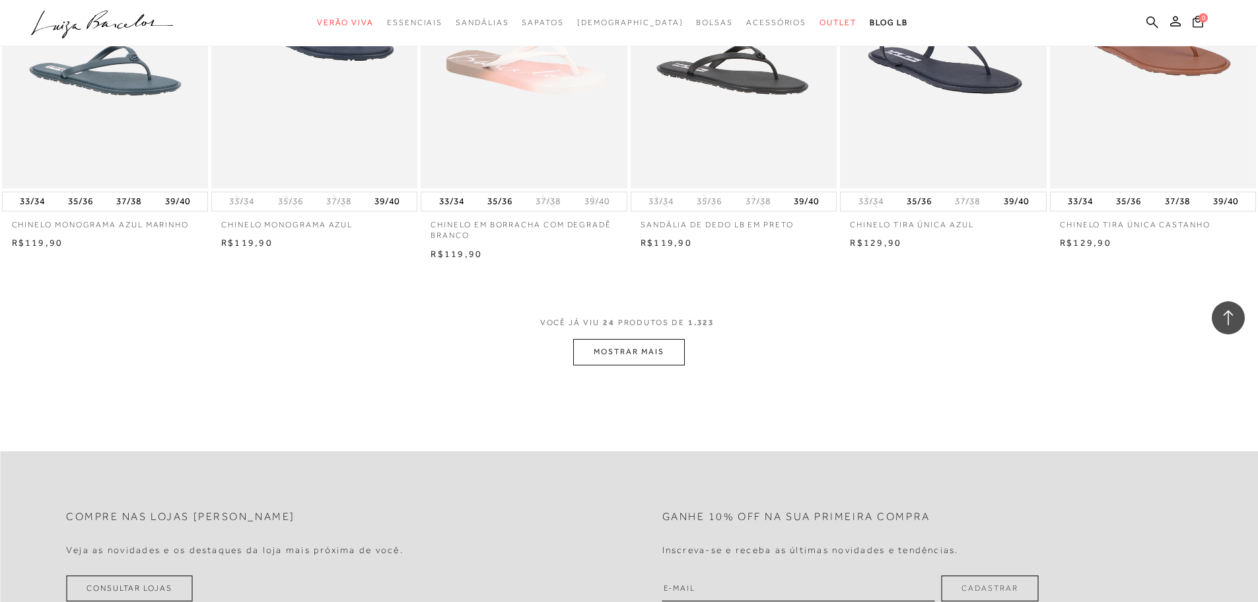
scroll to position [1387, 0]
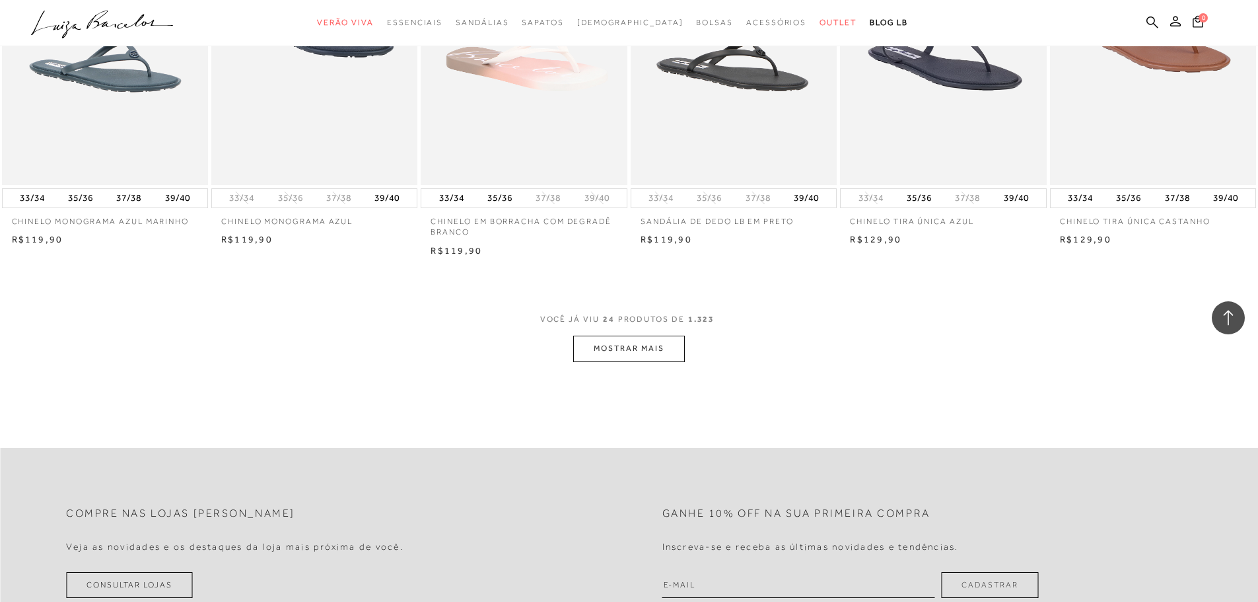
click at [655, 361] on button "MOSTRAR MAIS" at bounding box center [628, 348] width 111 height 26
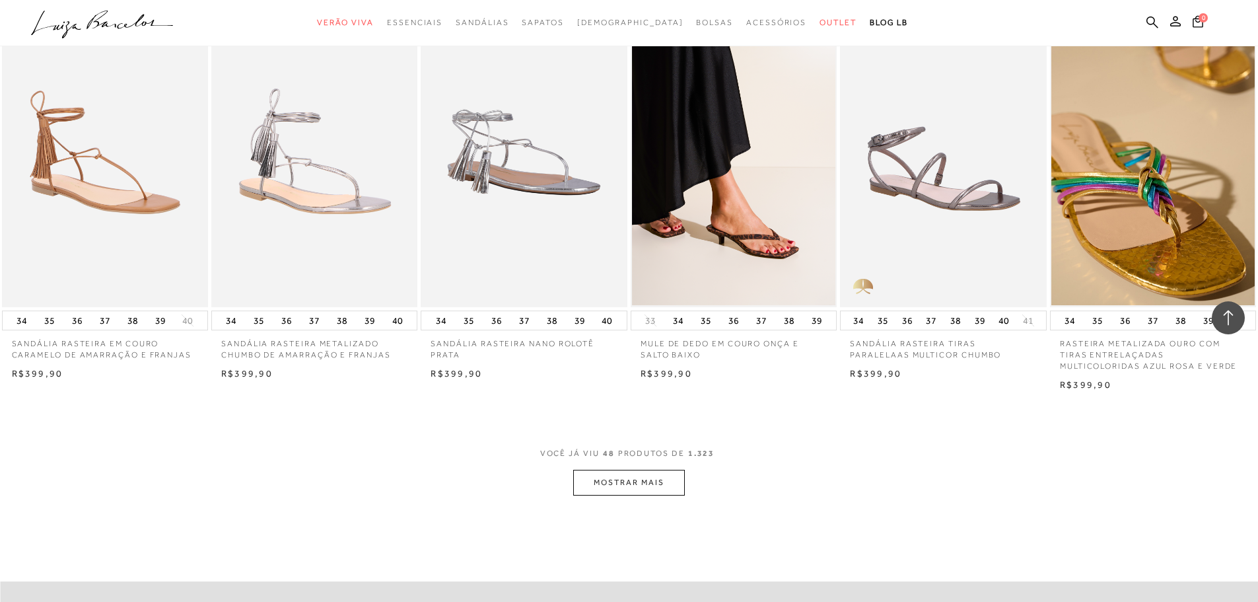
scroll to position [2905, 0]
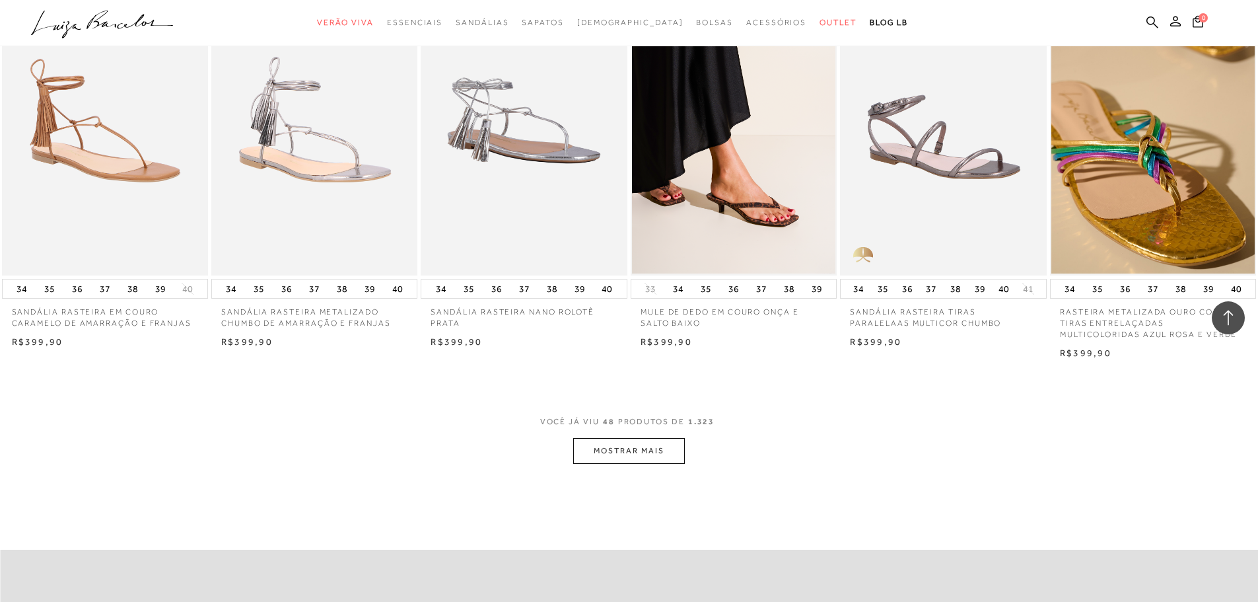
click at [635, 458] on button "MOSTRAR MAIS" at bounding box center [628, 451] width 111 height 26
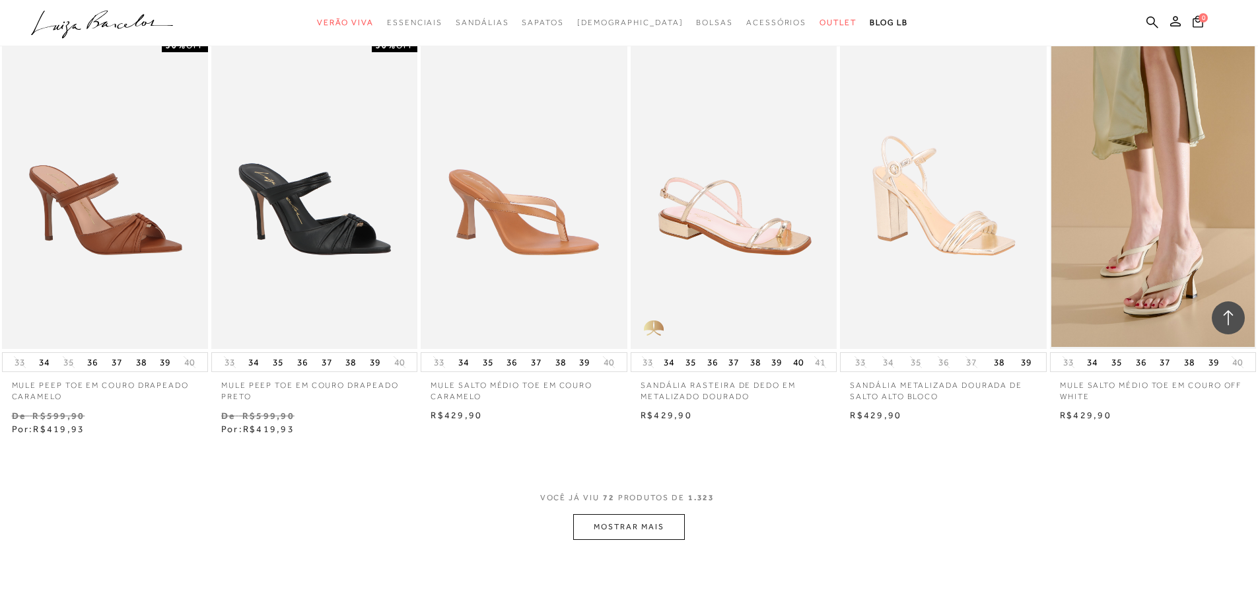
scroll to position [4490, 0]
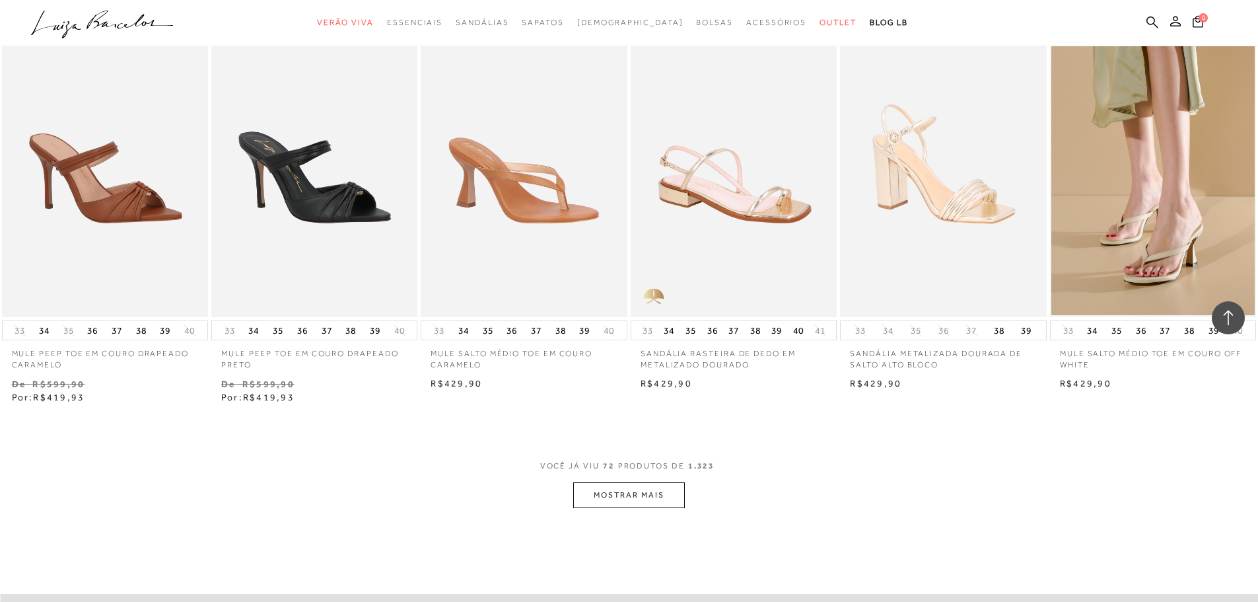
click at [641, 508] on button "MOSTRAR MAIS" at bounding box center [628, 495] width 111 height 26
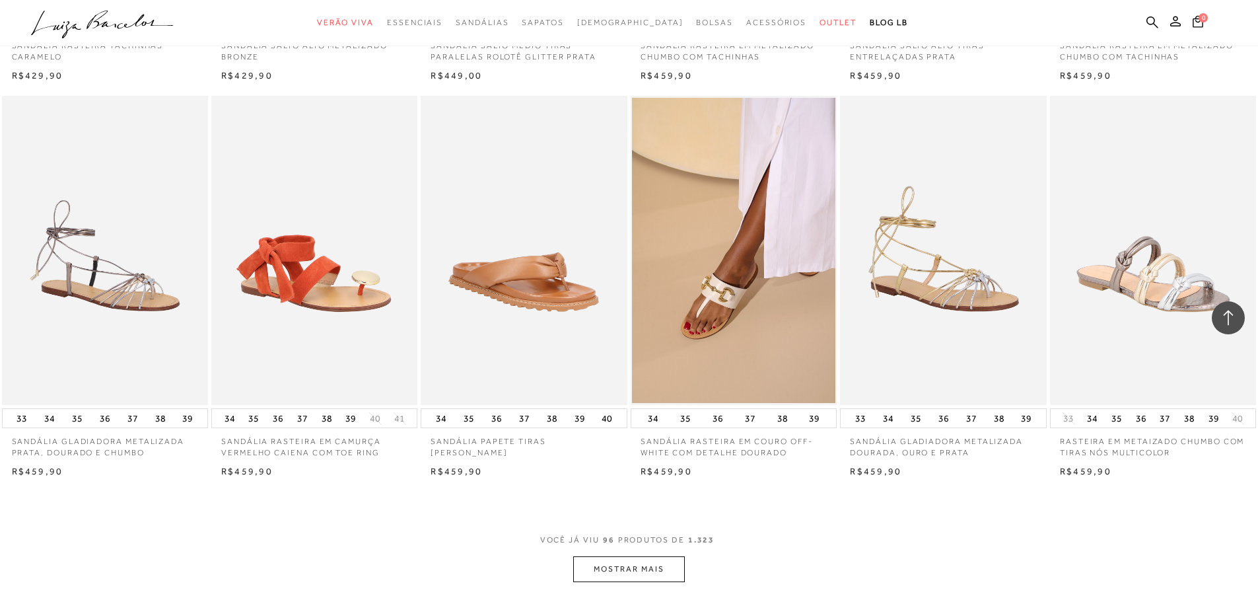
scroll to position [6141, 0]
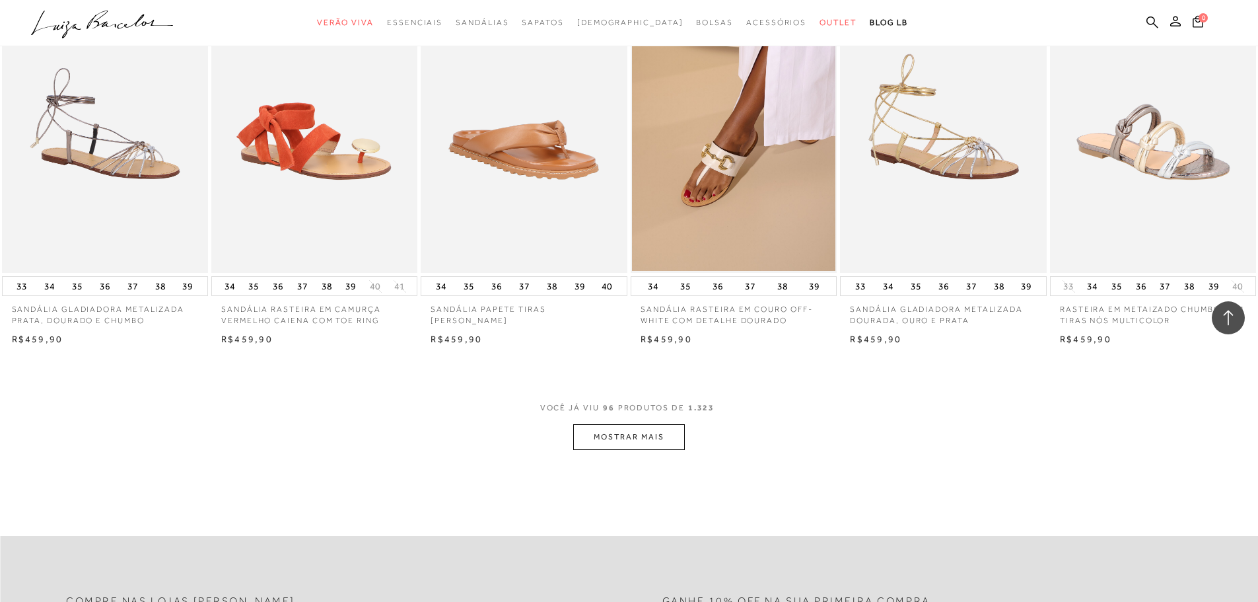
click at [651, 442] on button "MOSTRAR MAIS" at bounding box center [628, 437] width 111 height 26
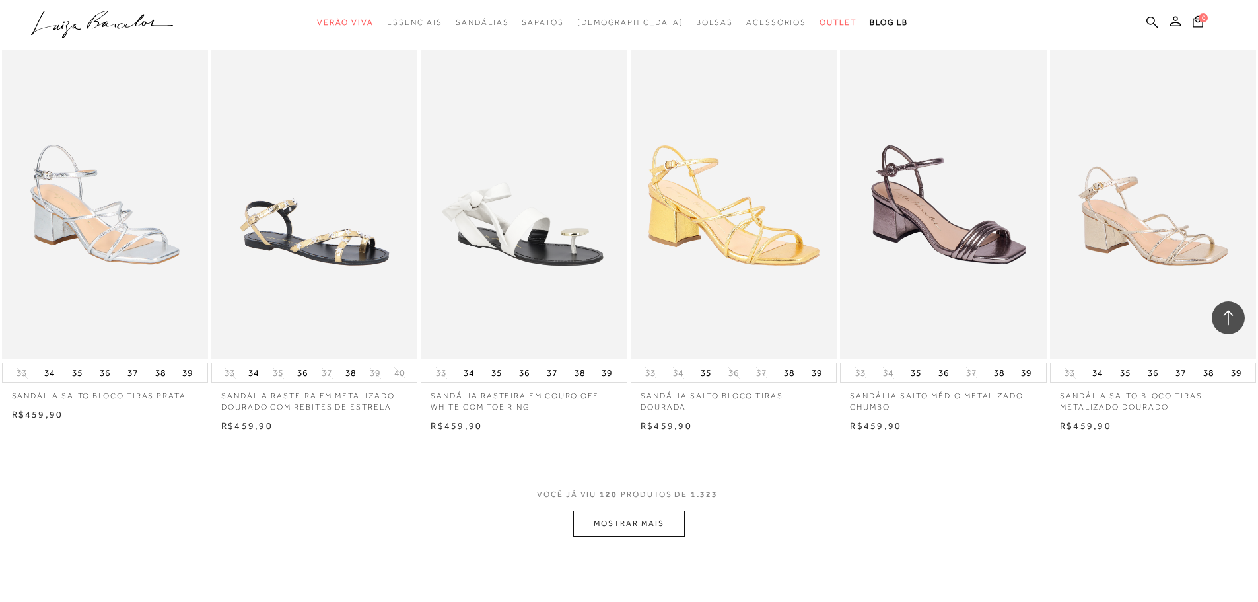
scroll to position [7659, 0]
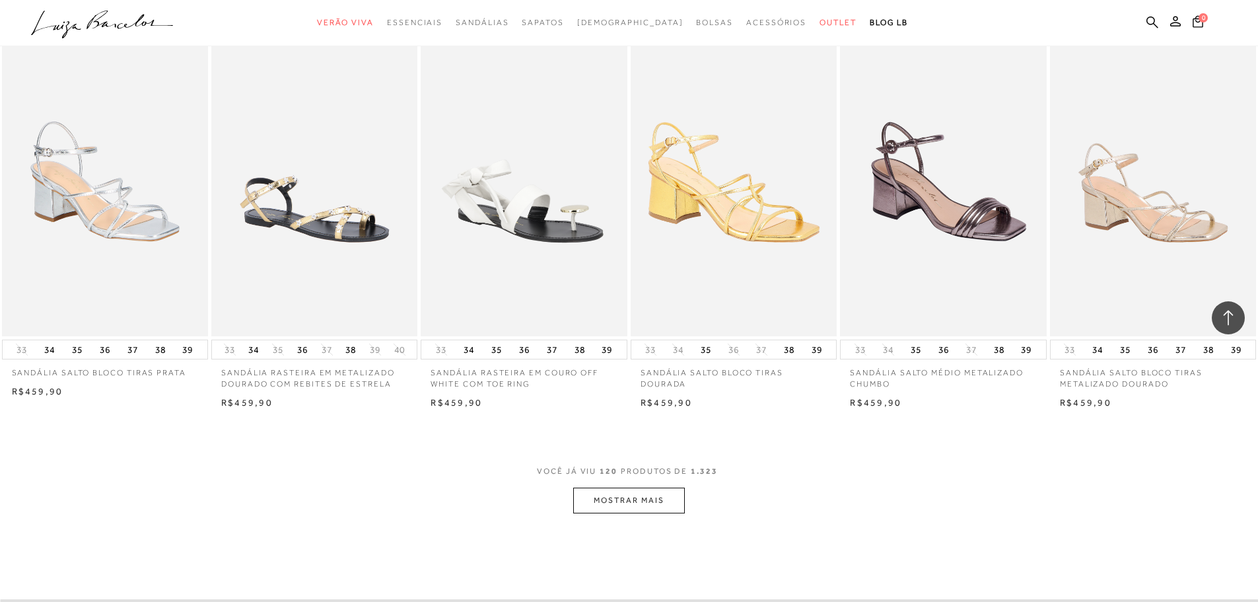
click at [619, 510] on button "MOSTRAR MAIS" at bounding box center [628, 500] width 111 height 26
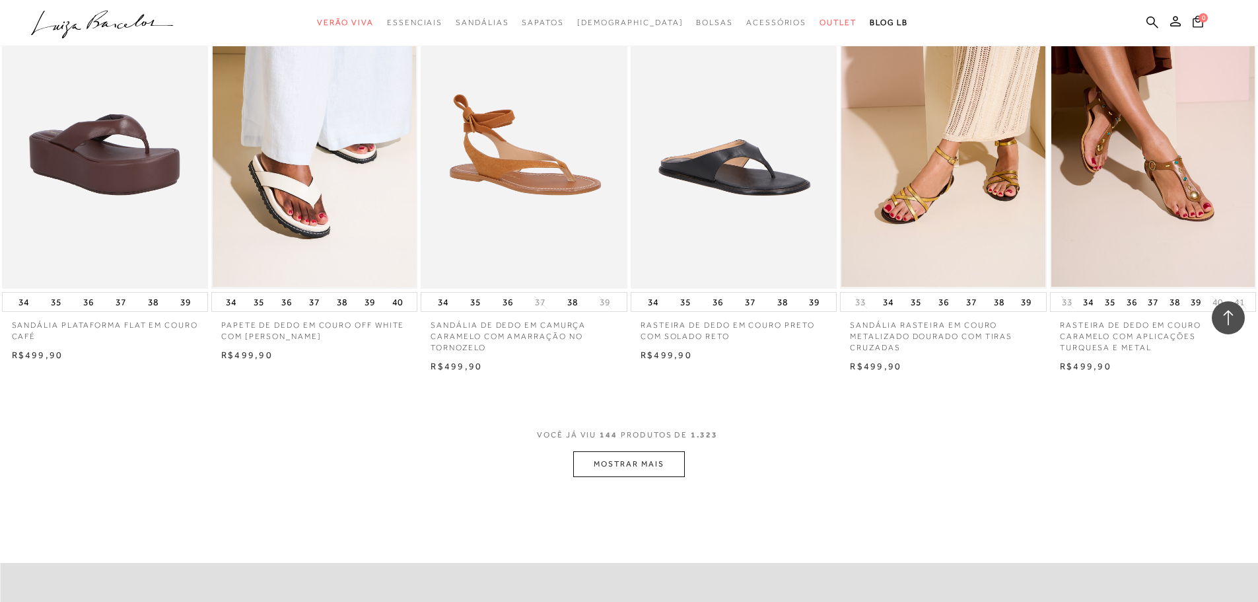
scroll to position [9310, 0]
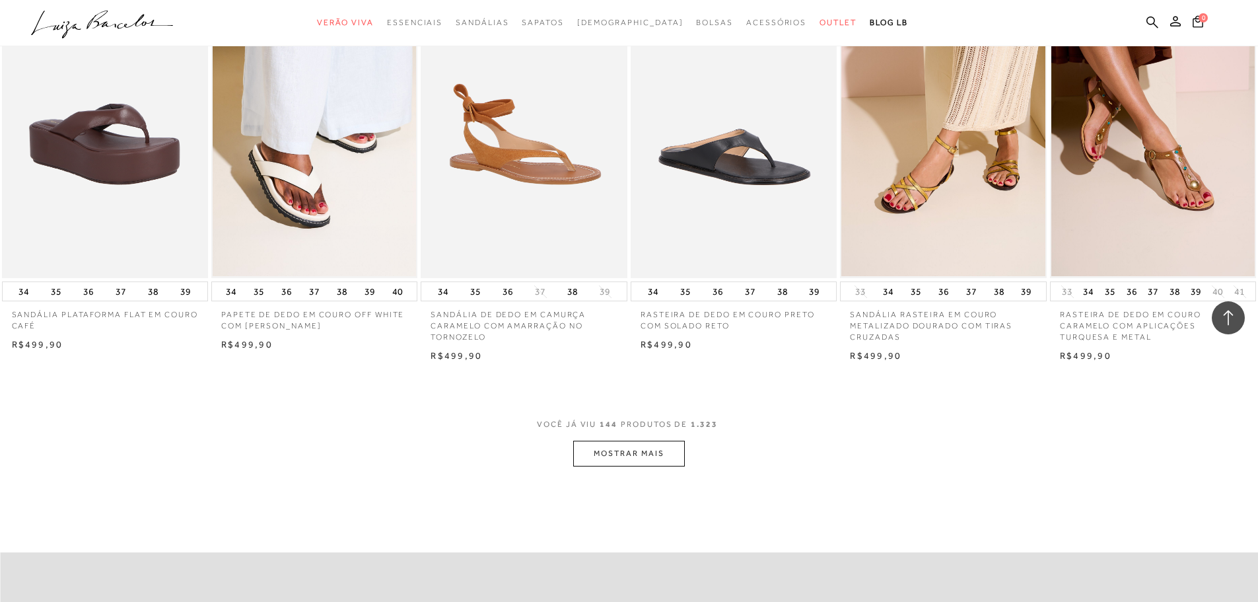
click at [615, 466] on button "MOSTRAR MAIS" at bounding box center [628, 453] width 111 height 26
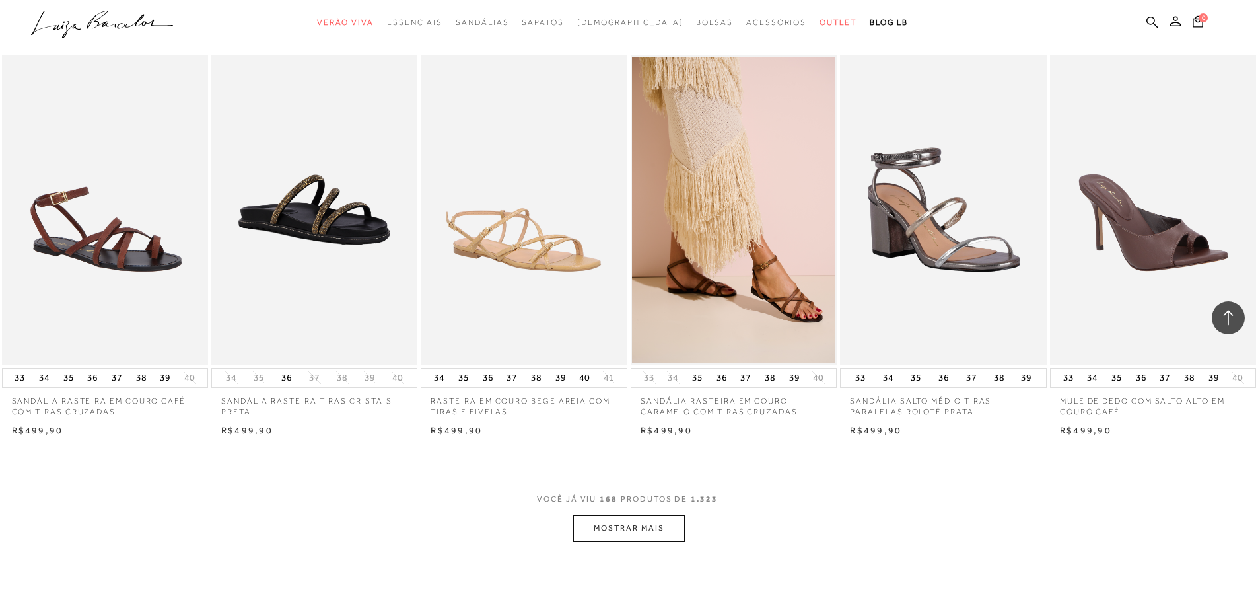
scroll to position [10829, 0]
click at [633, 540] on button "MOSTRAR MAIS" at bounding box center [628, 527] width 111 height 26
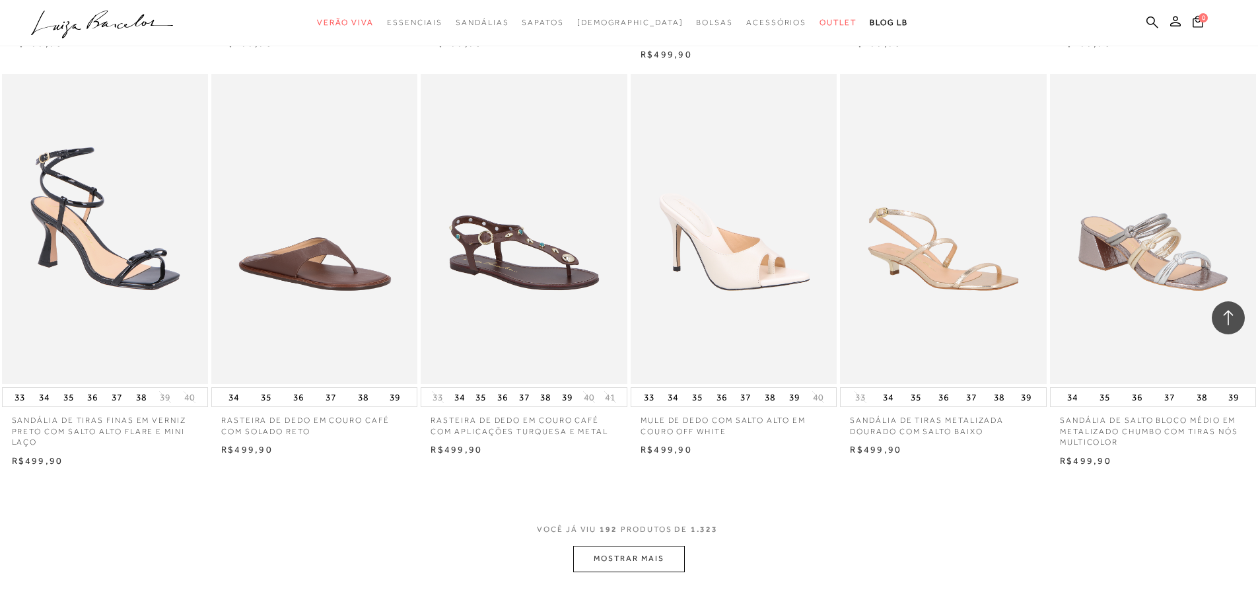
scroll to position [12479, 0]
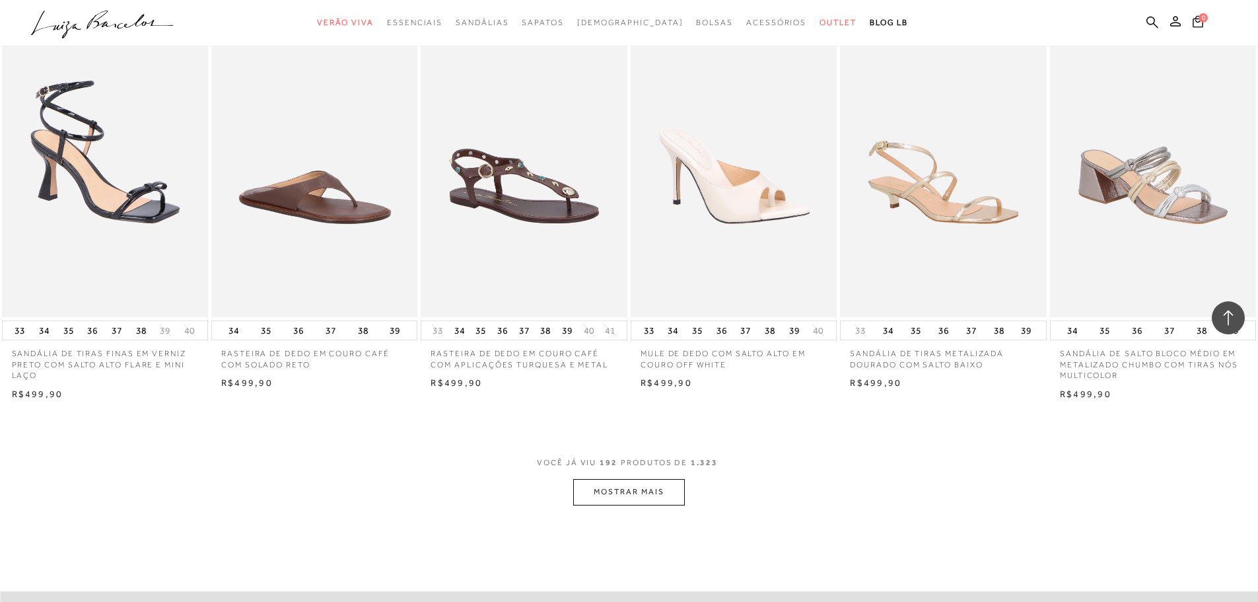
click at [646, 504] on button "MOSTRAR MAIS" at bounding box center [628, 492] width 111 height 26
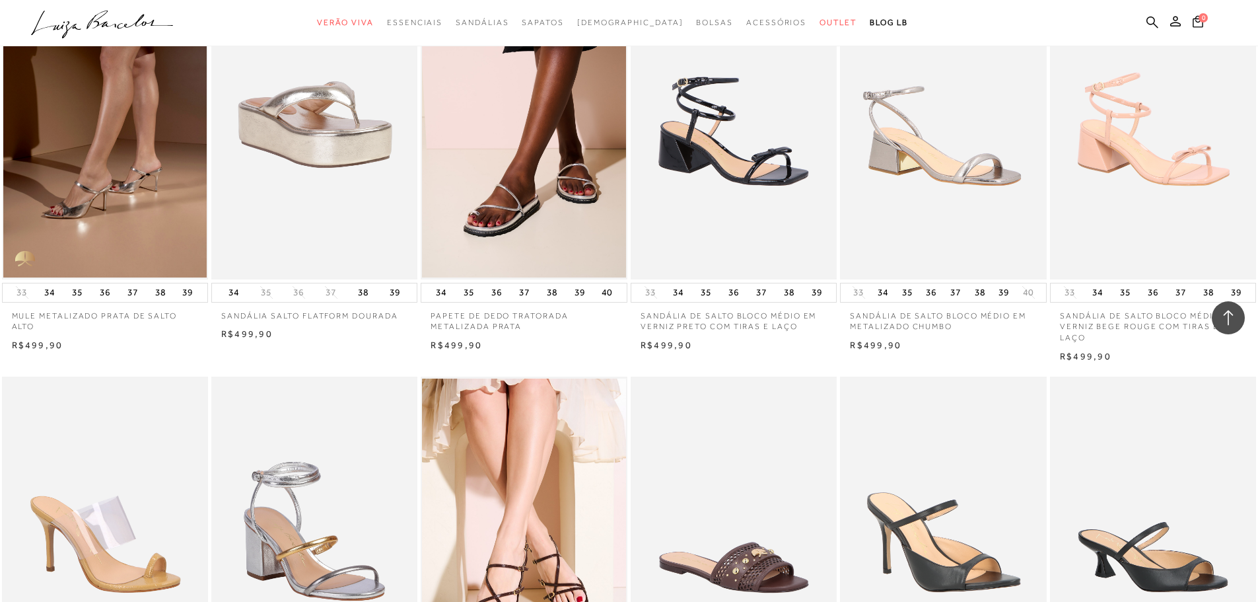
scroll to position [12942, 0]
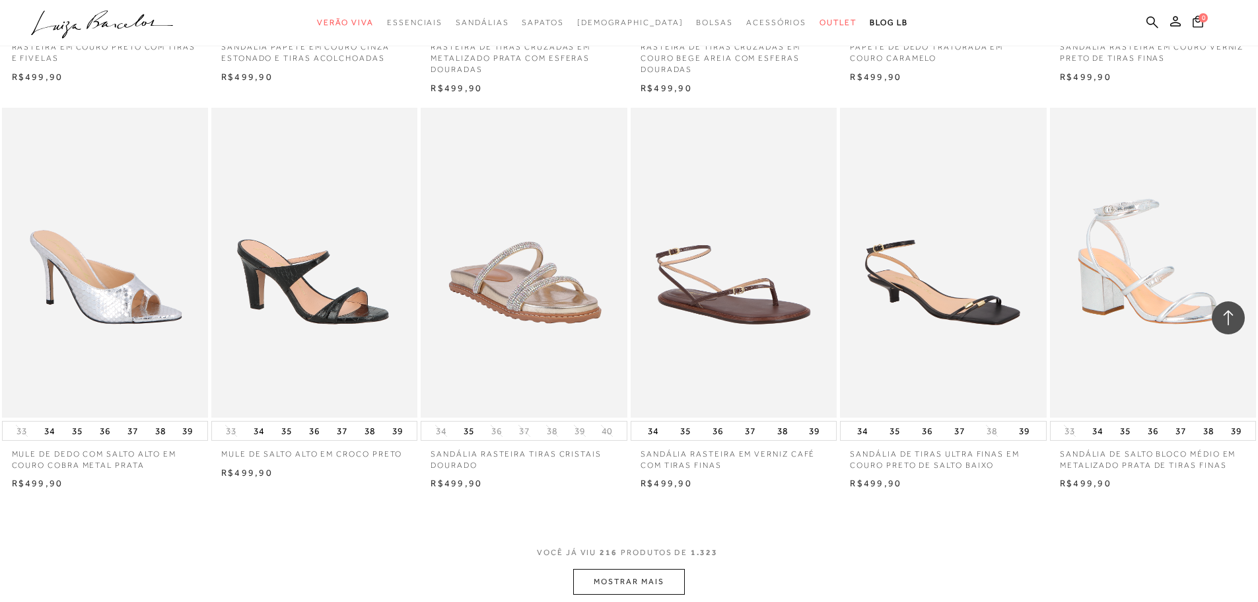
scroll to position [13970, 0]
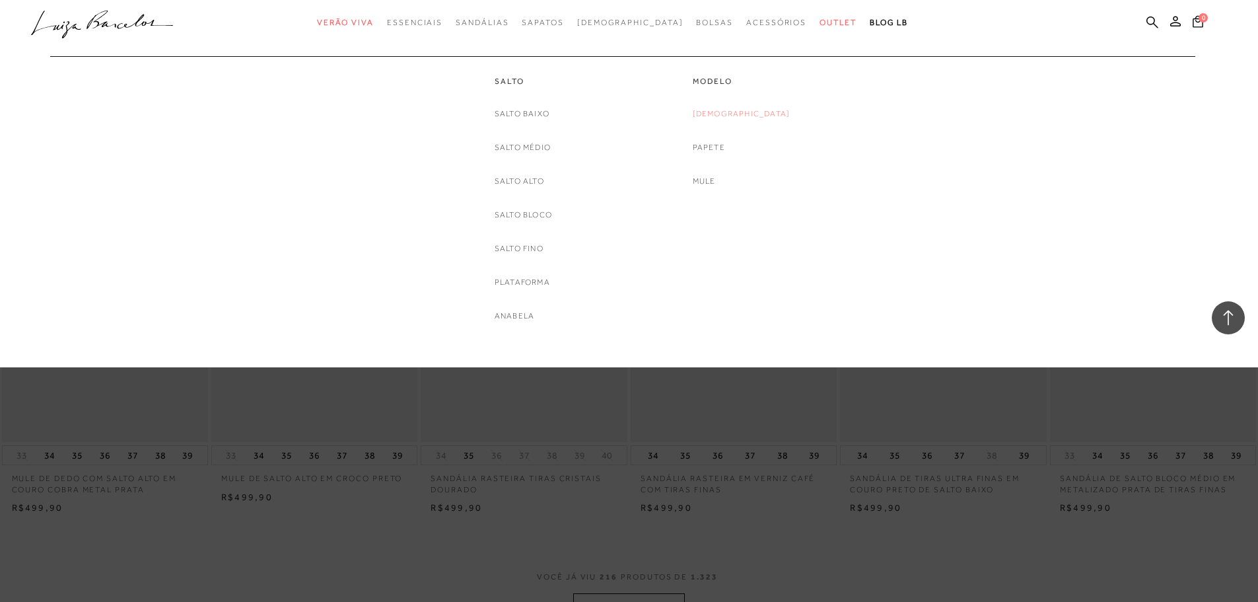
click at [742, 110] on link "[DEMOGRAPHIC_DATA]" at bounding box center [742, 114] width 98 height 14
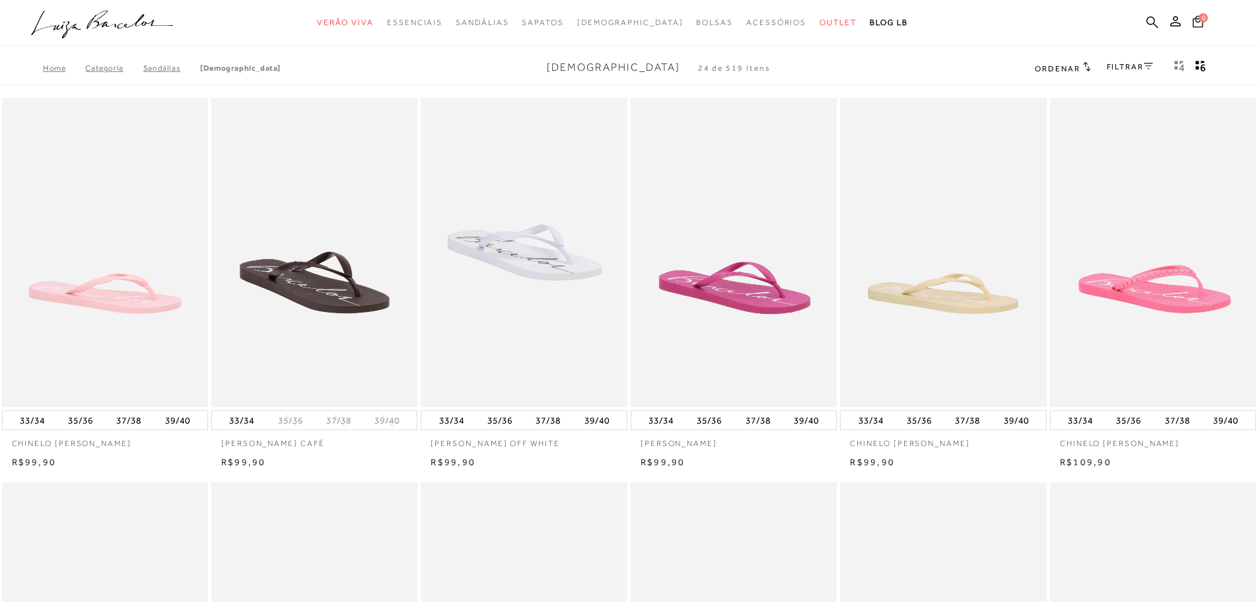
click at [1069, 68] on span "Ordenar" at bounding box center [1057, 68] width 45 height 9
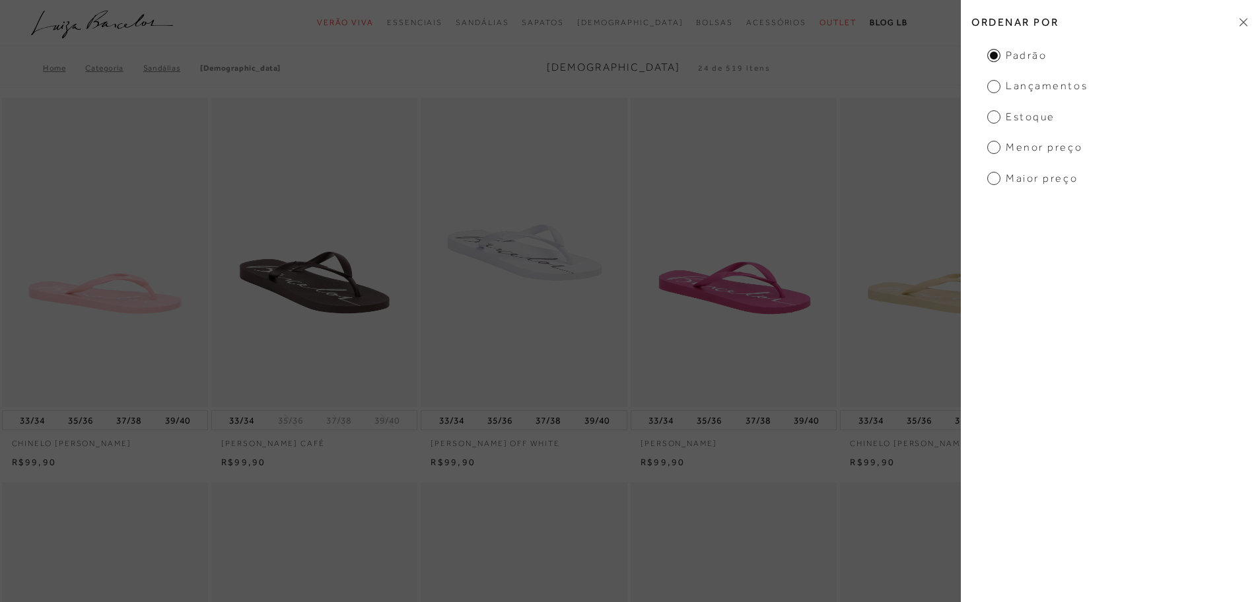
click at [1002, 147] on span "Menor preço" at bounding box center [1034, 147] width 95 height 15
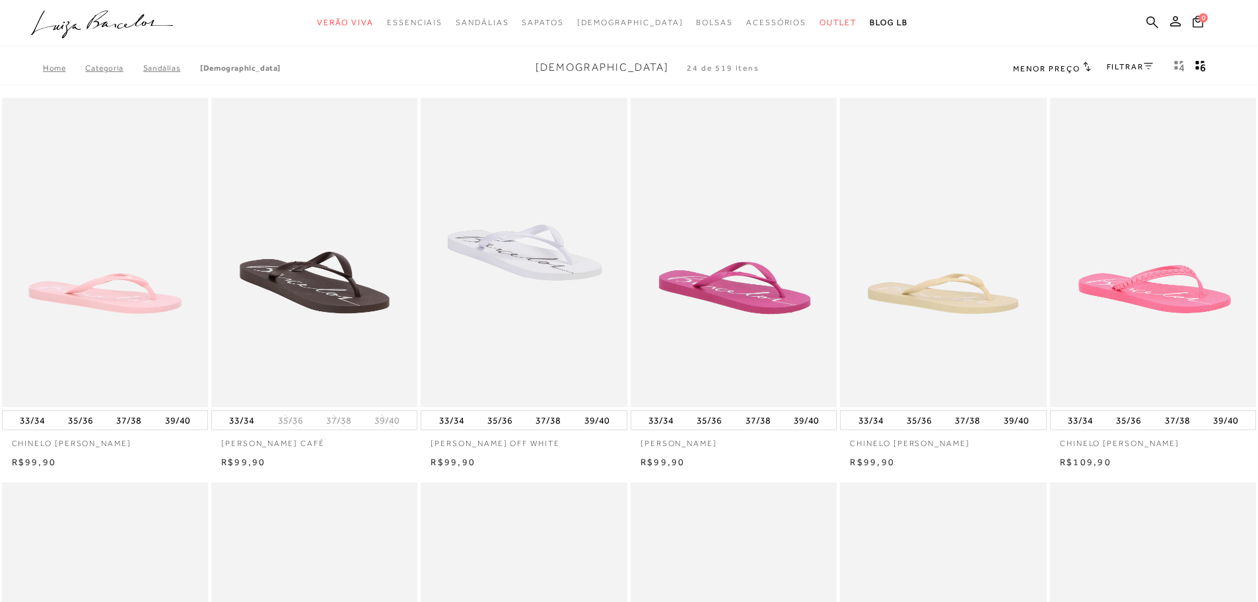
click at [1120, 65] on link "FILTRAR" at bounding box center [1130, 66] width 46 height 9
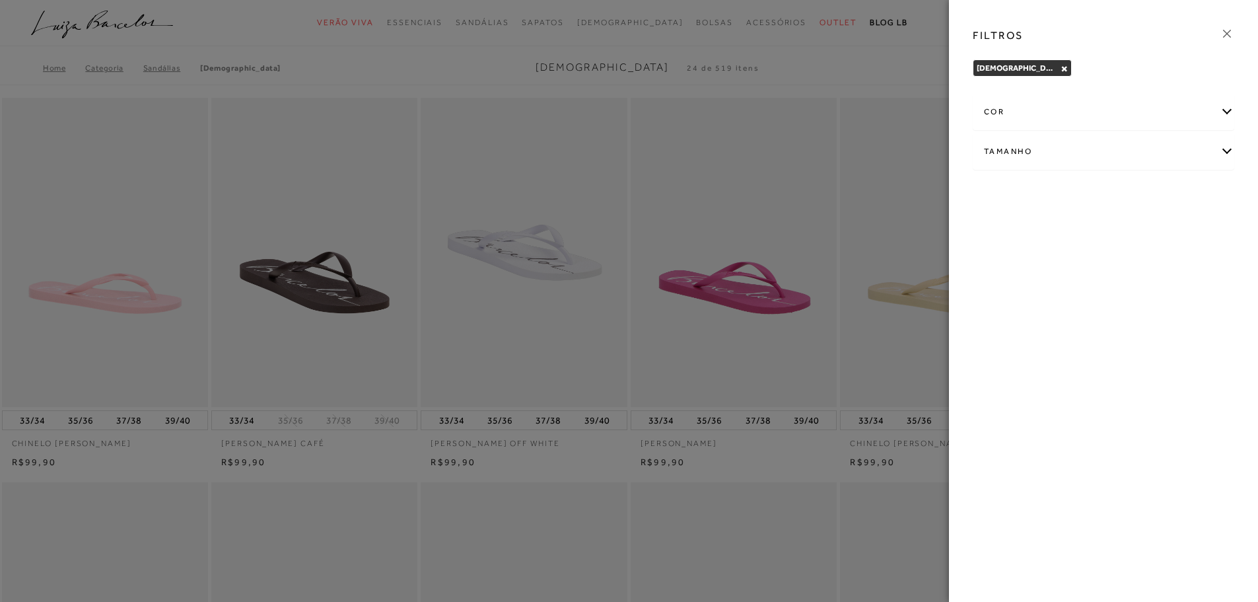
click at [788, 85] on div at bounding box center [629, 301] width 1258 height 602
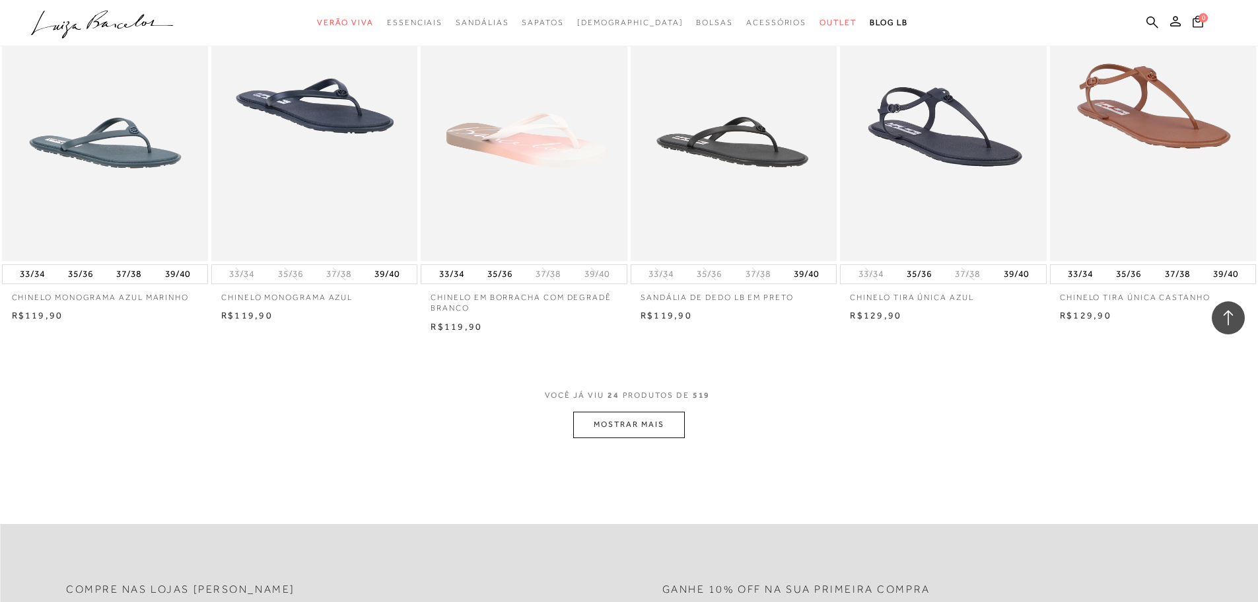
scroll to position [1321, 0]
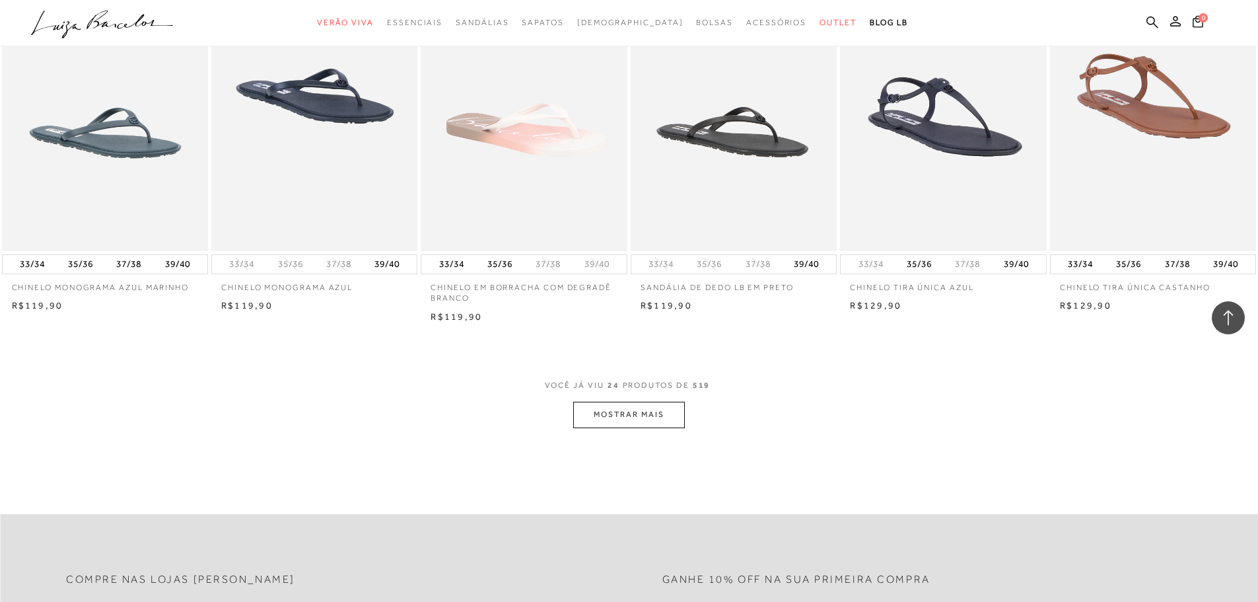
click at [668, 423] on button "MOSTRAR MAIS" at bounding box center [628, 414] width 111 height 26
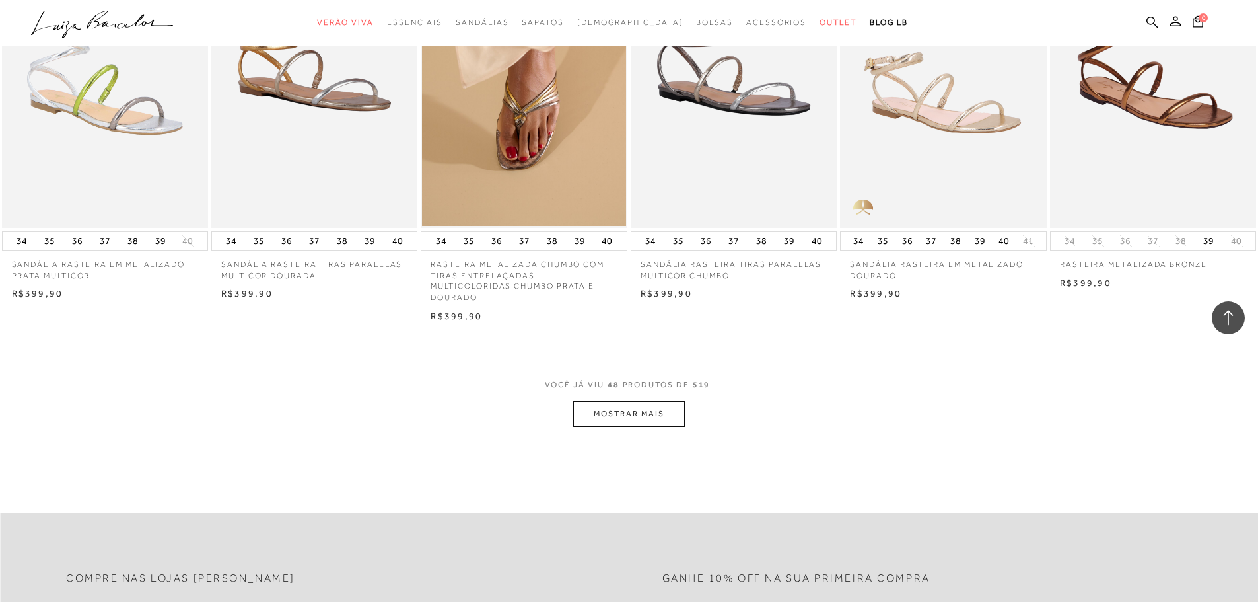
scroll to position [2971, 0]
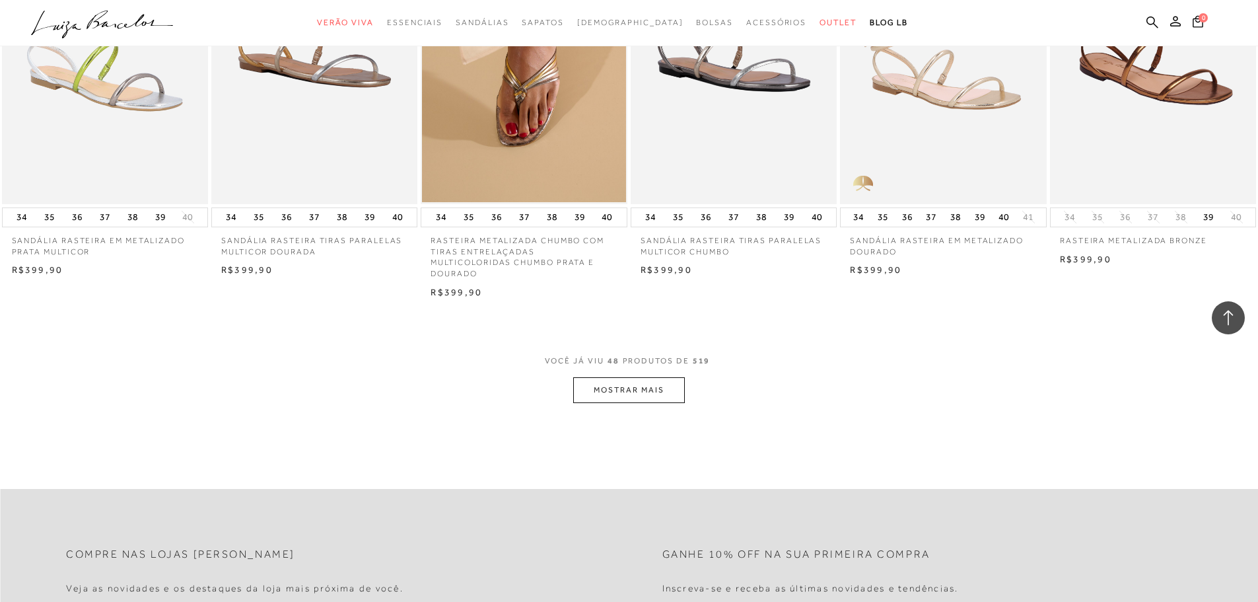
click at [604, 397] on button "MOSTRAR MAIS" at bounding box center [628, 390] width 111 height 26
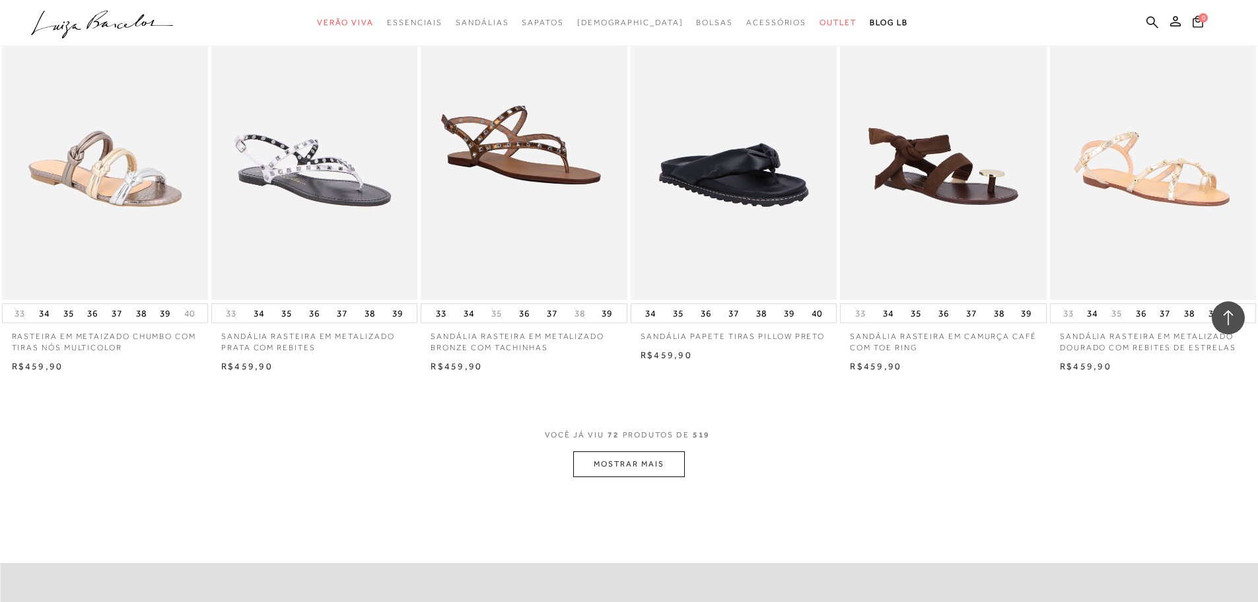
scroll to position [4490, 0]
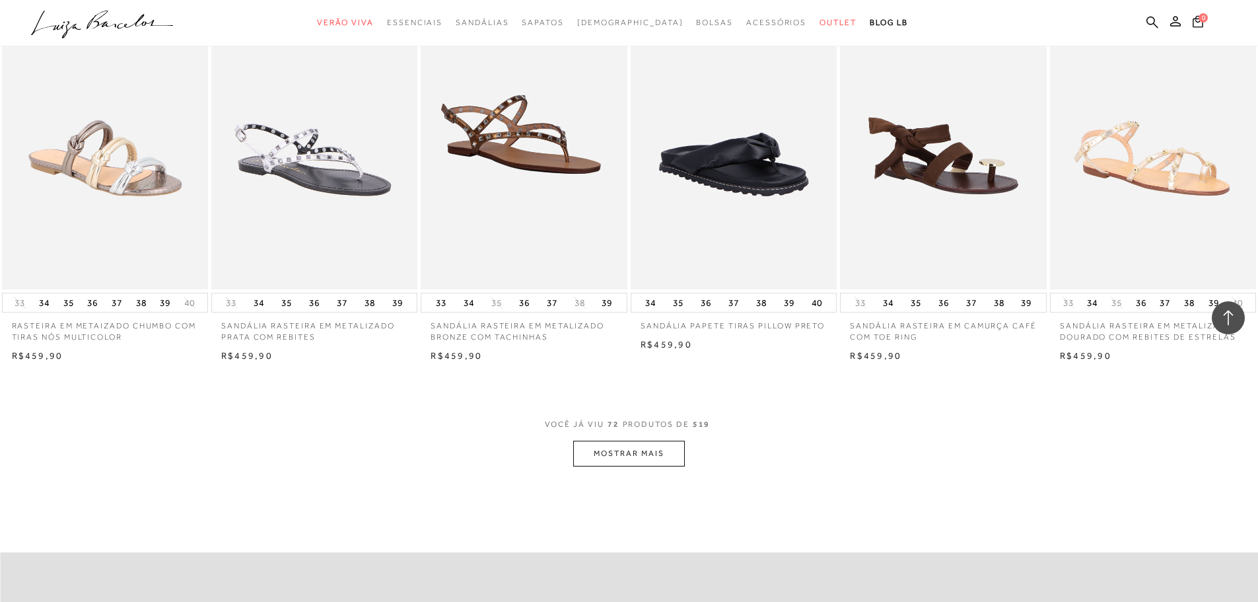
click at [658, 461] on button "MOSTRAR MAIS" at bounding box center [628, 453] width 111 height 26
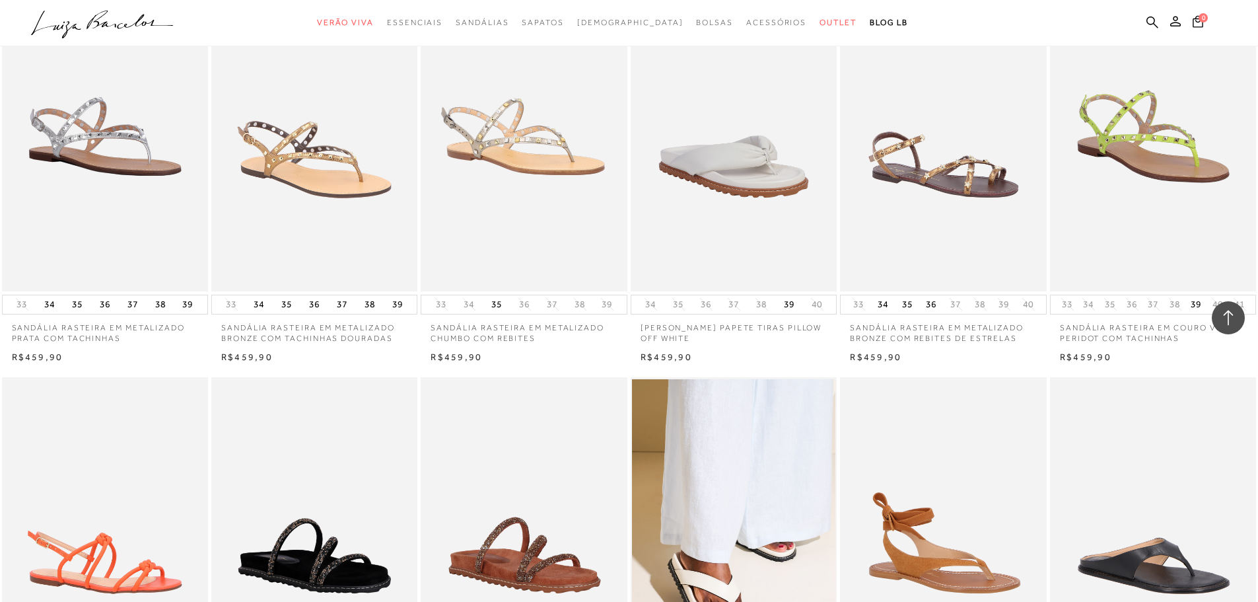
scroll to position [5678, 0]
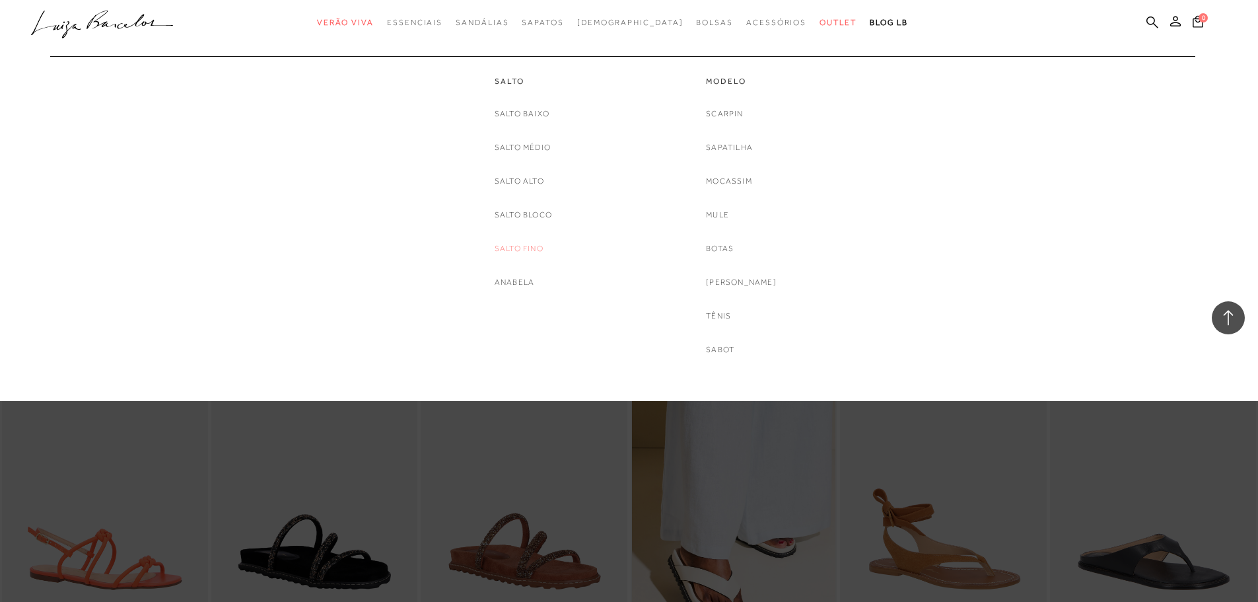
click at [514, 246] on link "Salto fino" at bounding box center [519, 249] width 49 height 14
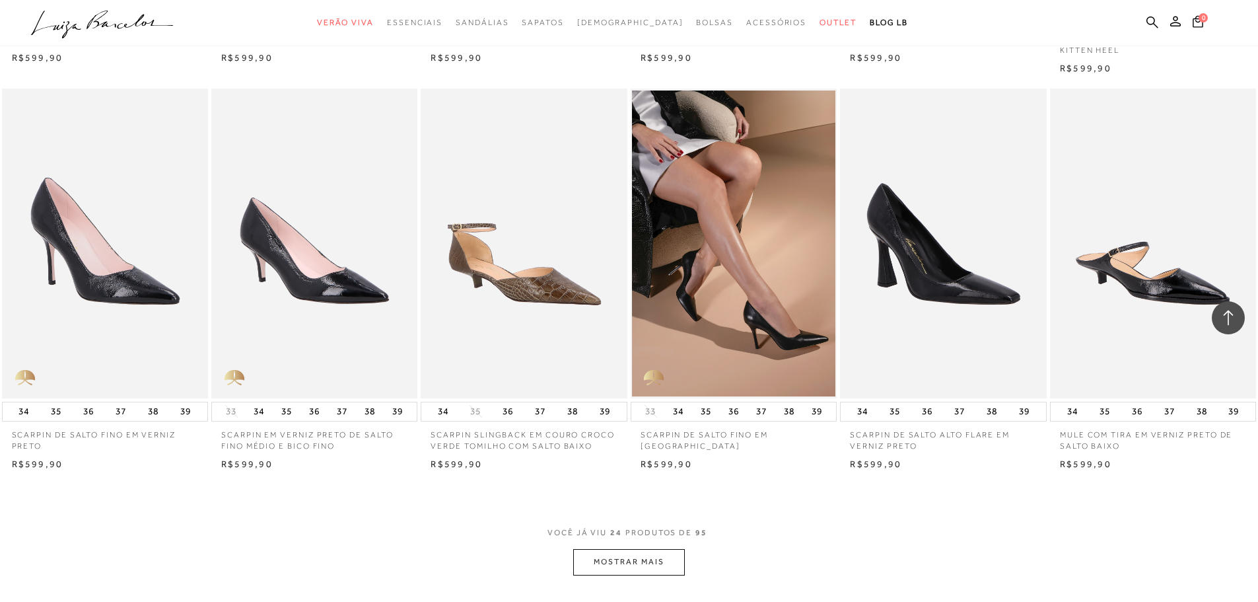
scroll to position [1255, 0]
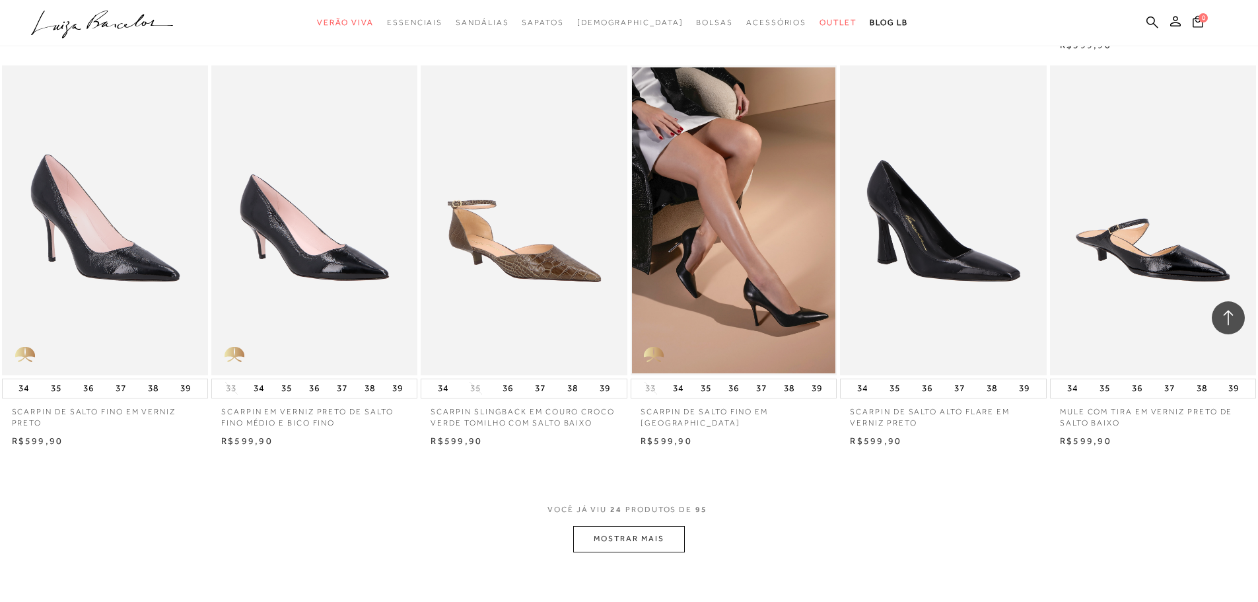
click at [617, 543] on button "MOSTRAR MAIS" at bounding box center [628, 539] width 111 height 26
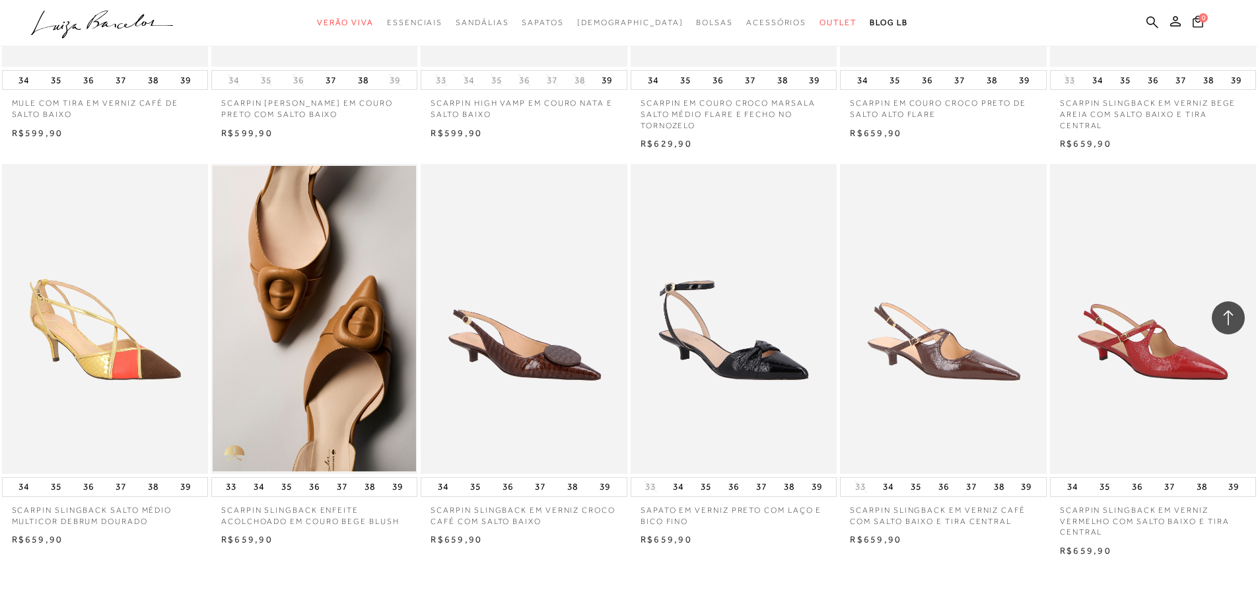
scroll to position [2773, 0]
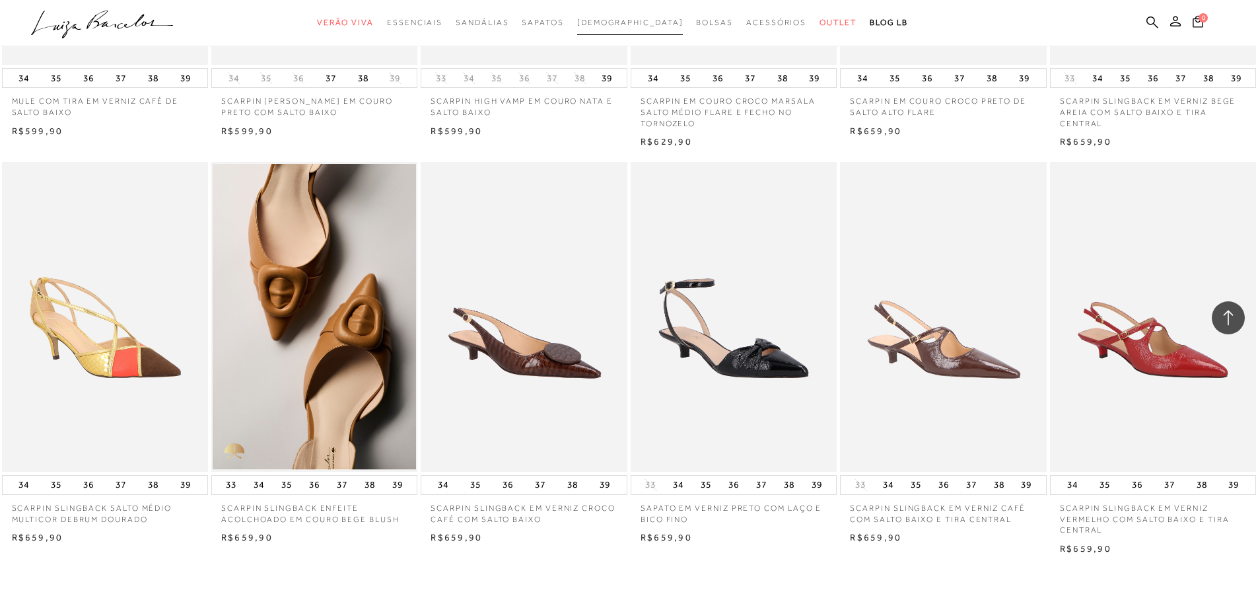
click at [627, 24] on span "[DEMOGRAPHIC_DATA]" at bounding box center [630, 22] width 106 height 9
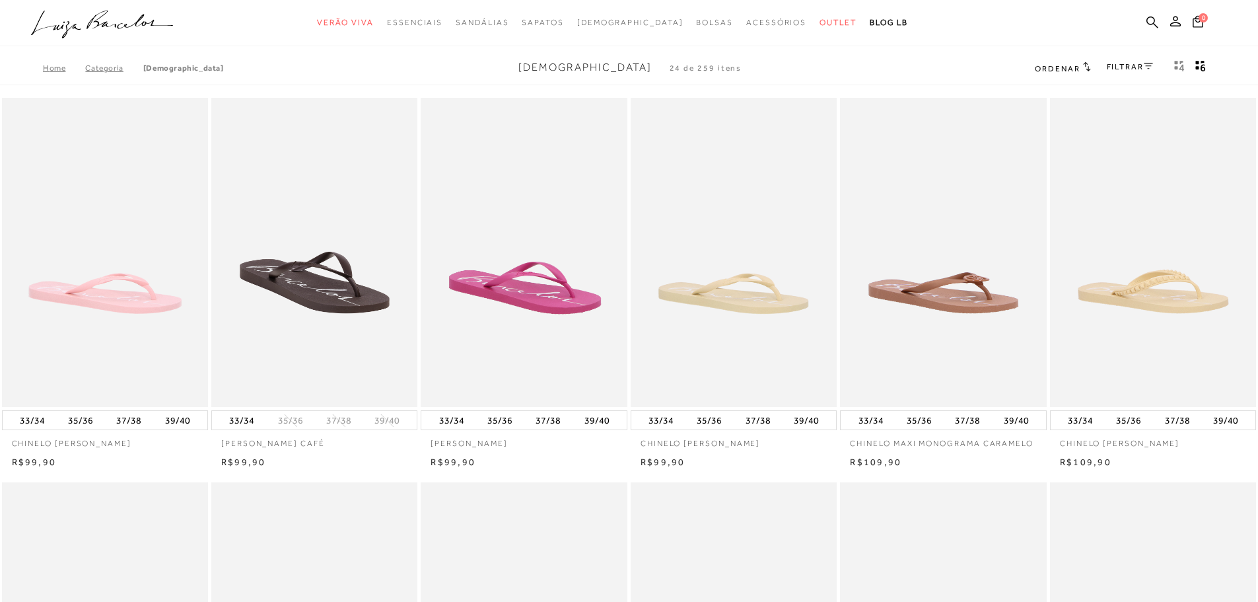
click at [1083, 64] on icon at bounding box center [1087, 66] width 8 height 10
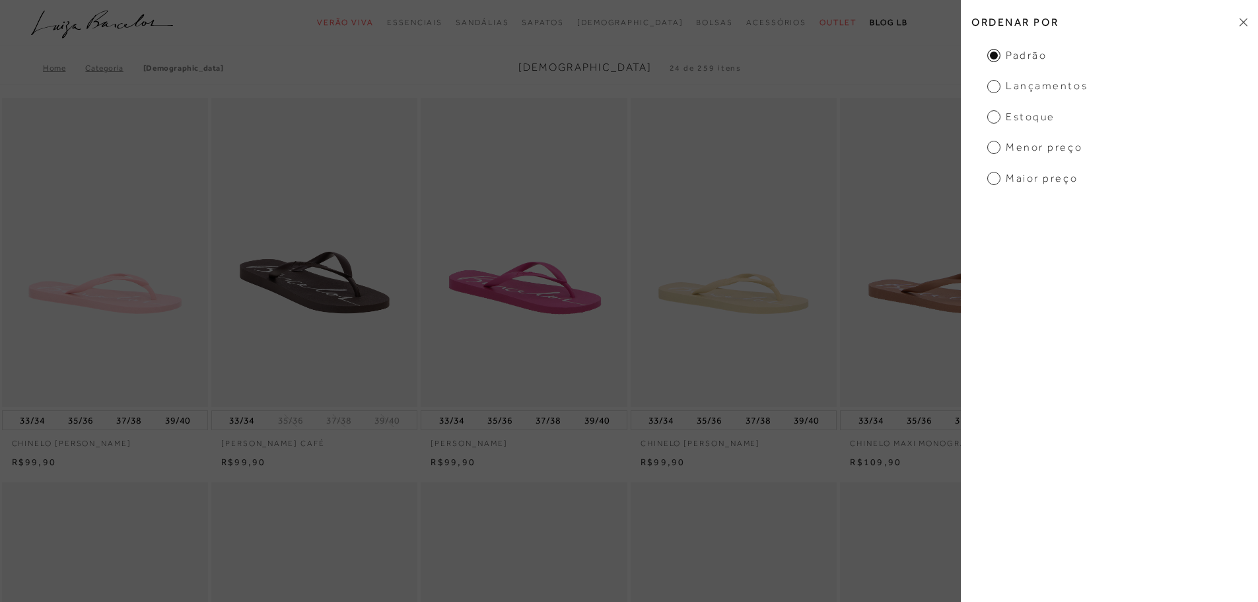
click at [992, 145] on span "Menor preço" at bounding box center [1034, 147] width 95 height 15
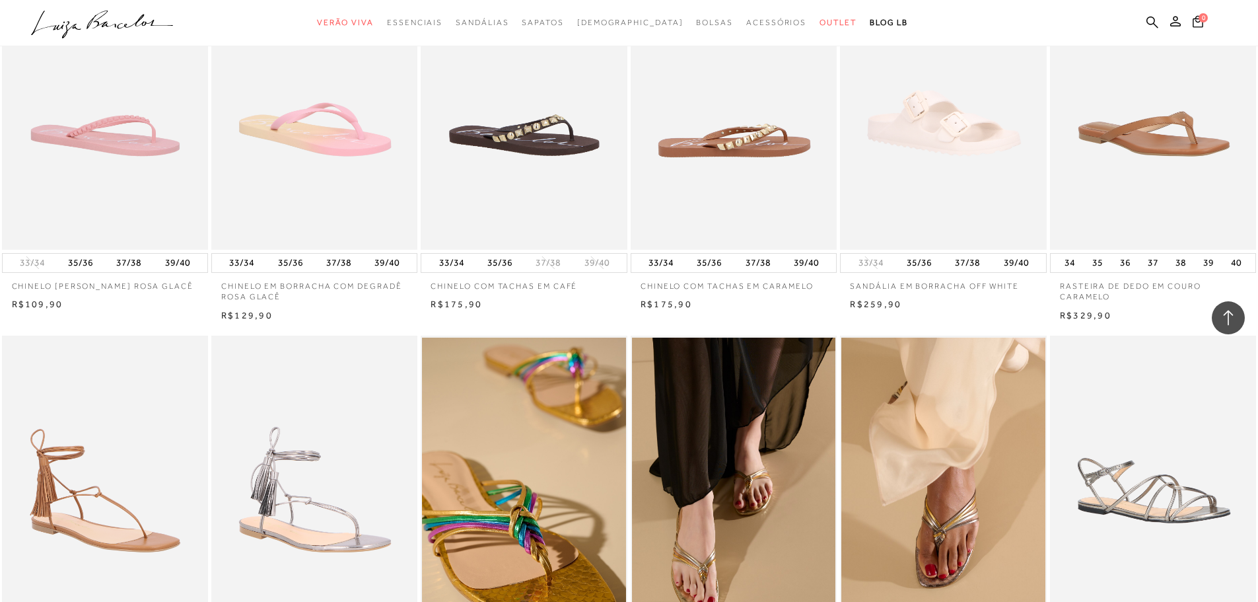
scroll to position [990, 0]
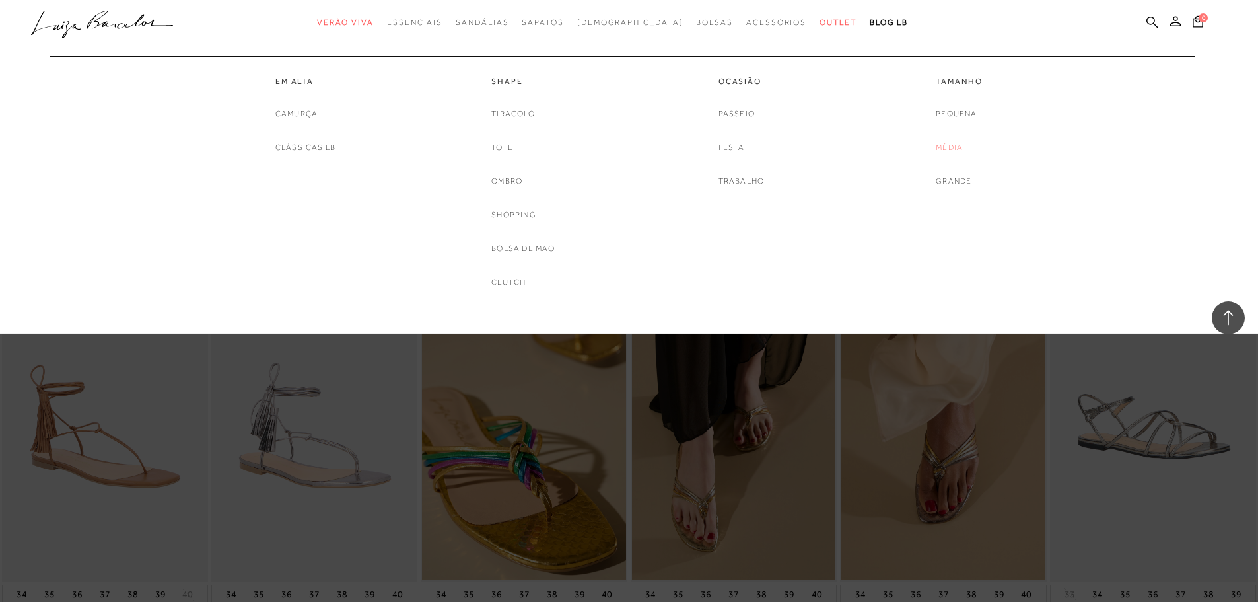
click at [945, 150] on link "Média" at bounding box center [949, 148] width 27 height 14
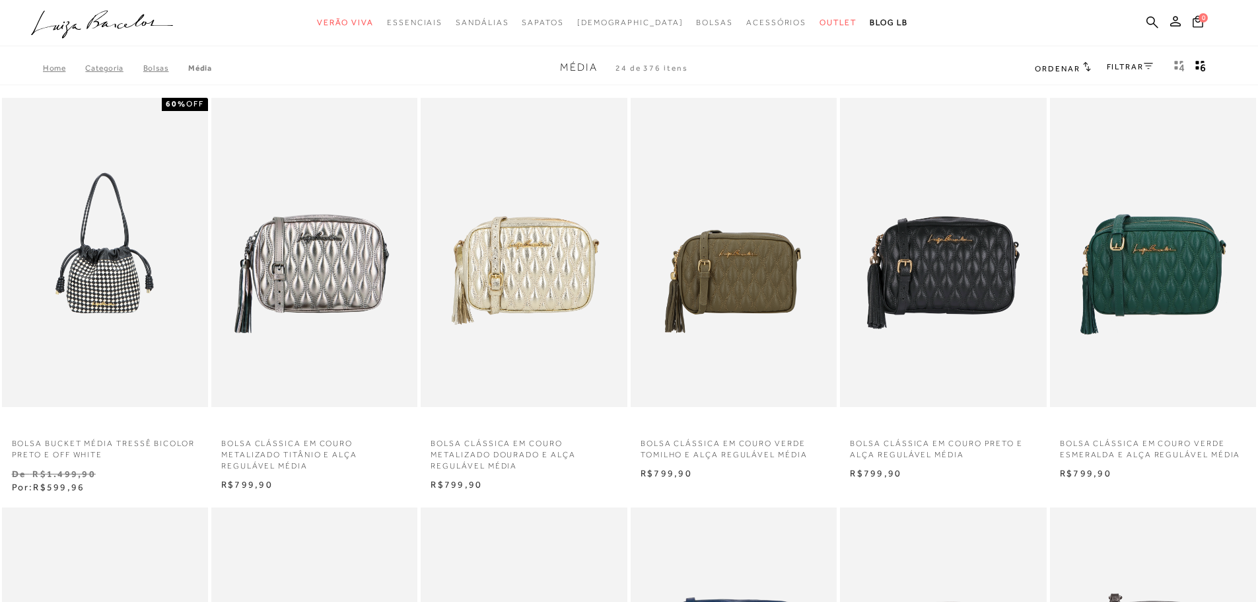
click at [1064, 67] on span "Ordenar" at bounding box center [1057, 68] width 45 height 9
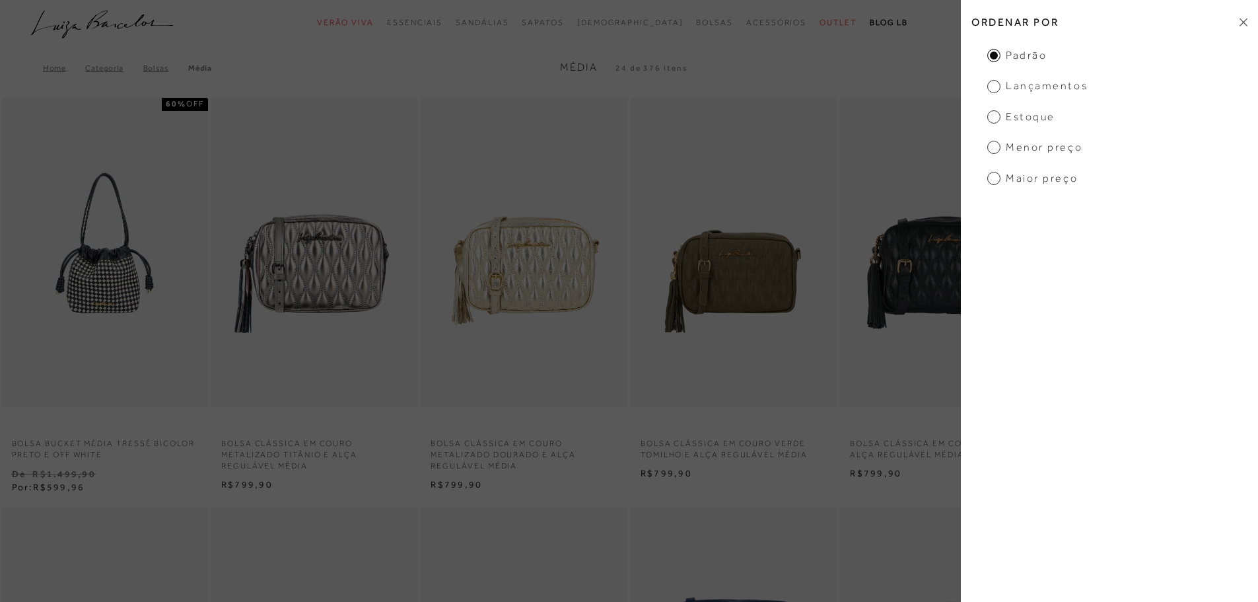
click at [997, 155] on span "Menor preço" at bounding box center [1034, 147] width 95 height 15
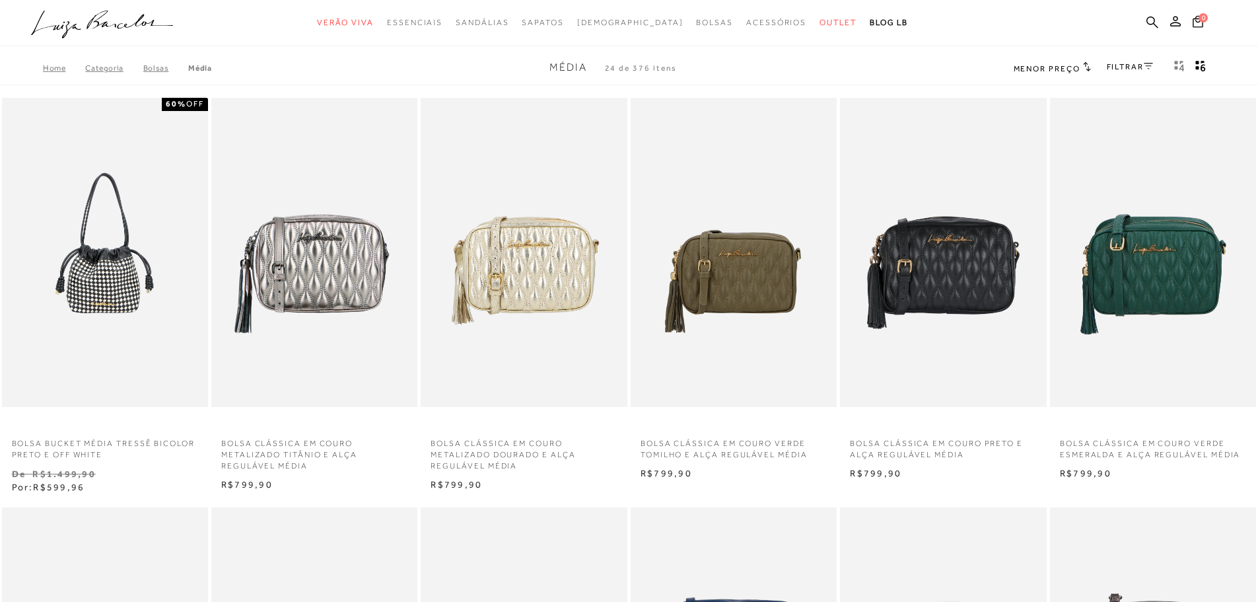
click at [1074, 73] on h2 "Menor preço" at bounding box center [1052, 67] width 77 height 13
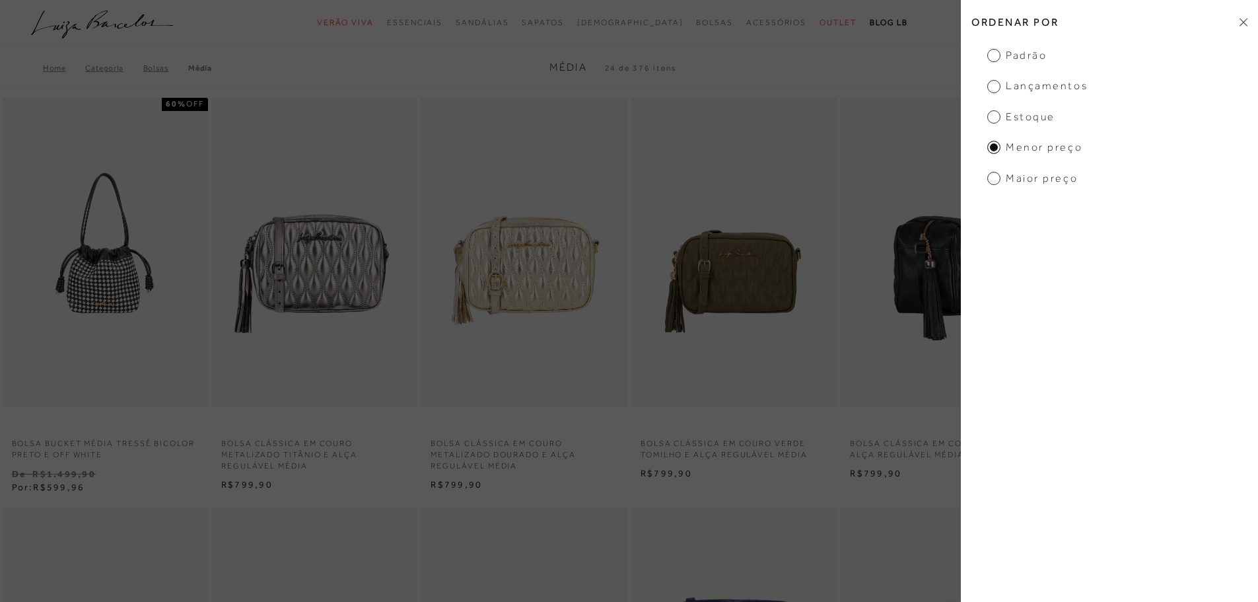
click at [928, 171] on img at bounding box center [943, 253] width 205 height 310
click at [1233, 26] on h2 "Ordenar por" at bounding box center [1109, 22] width 297 height 31
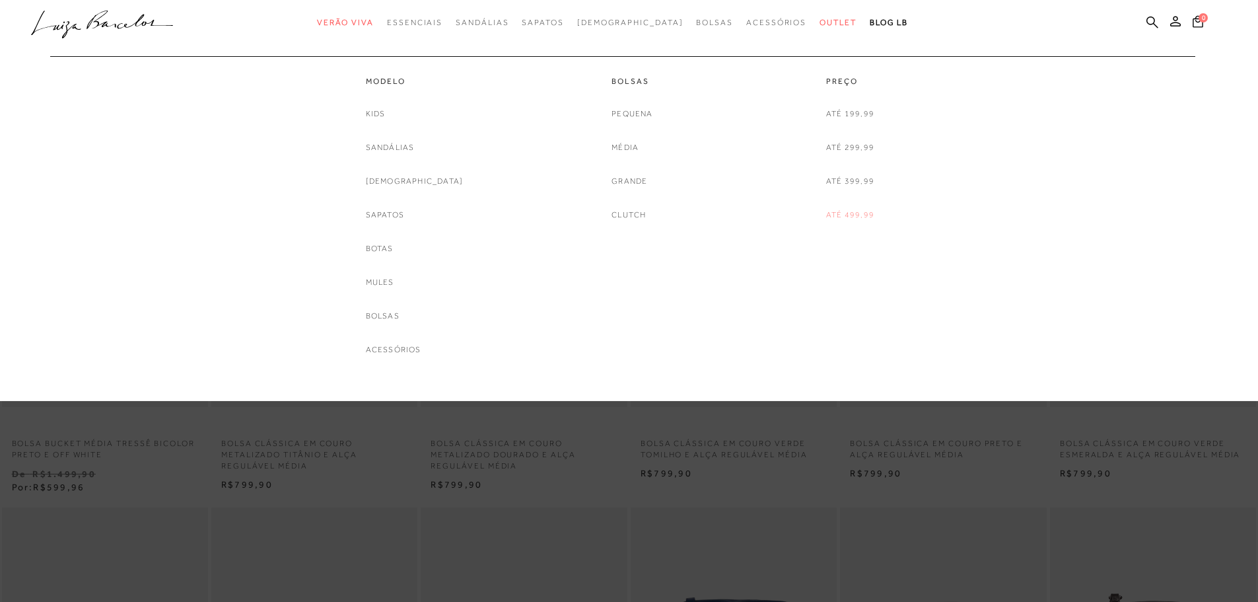
click at [858, 218] on link "Até 499,99" at bounding box center [850, 215] width 48 height 14
click at [627, 141] on link "Média" at bounding box center [624, 148] width 27 height 14
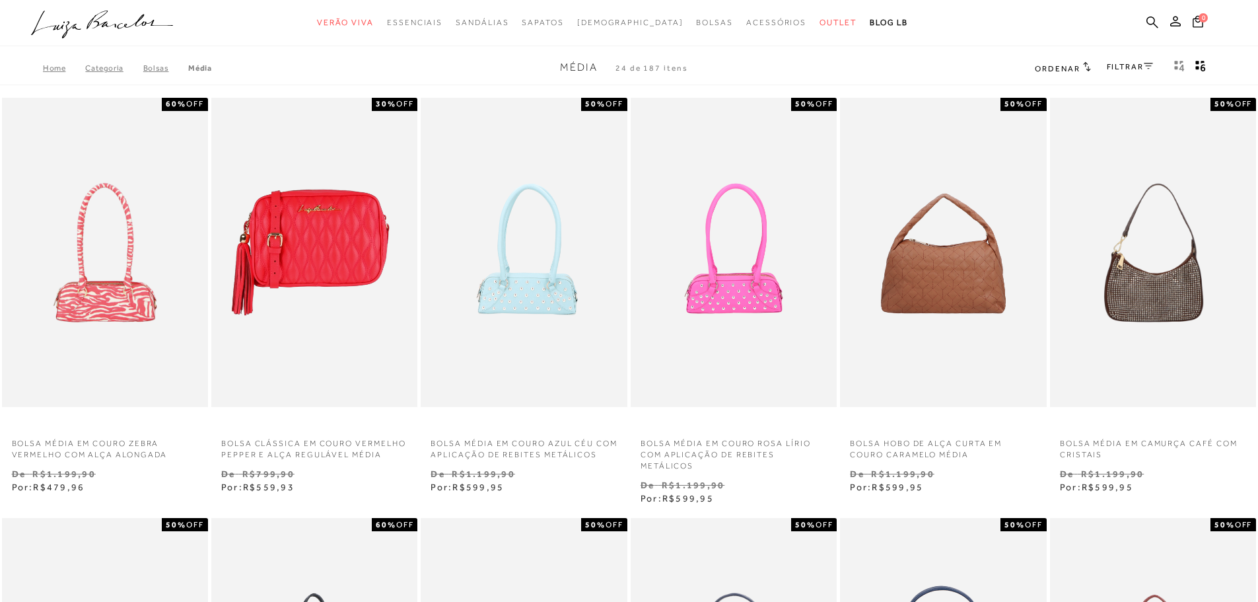
click at [1062, 67] on span "Ordenar" at bounding box center [1057, 68] width 45 height 9
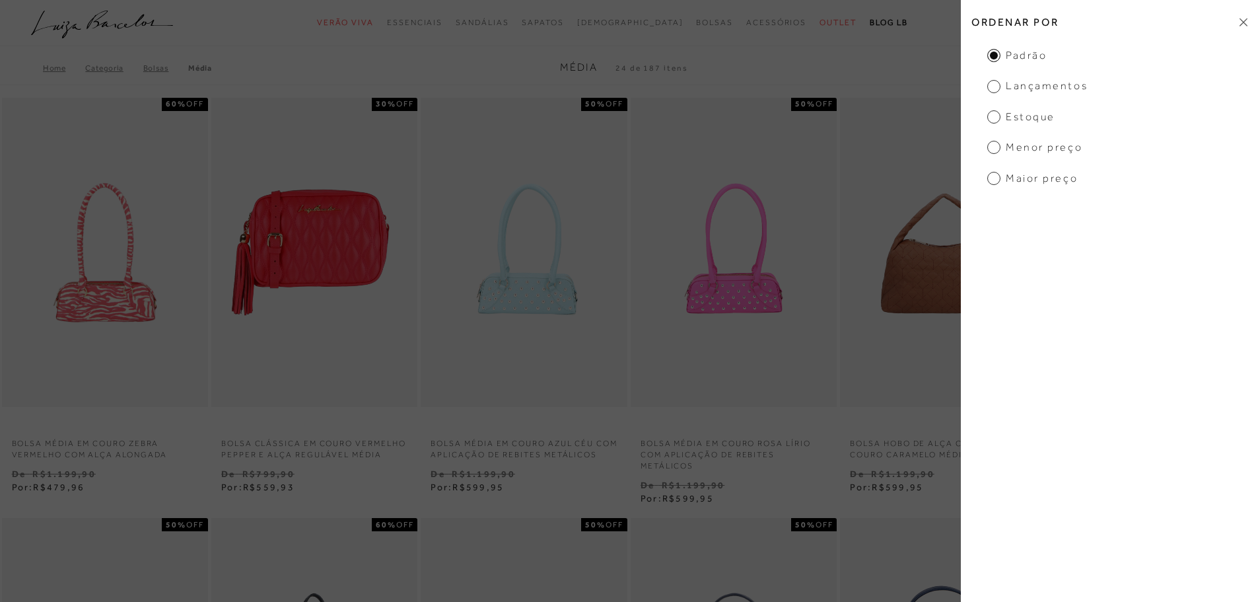
click at [990, 147] on span "Menor preço" at bounding box center [1034, 147] width 95 height 15
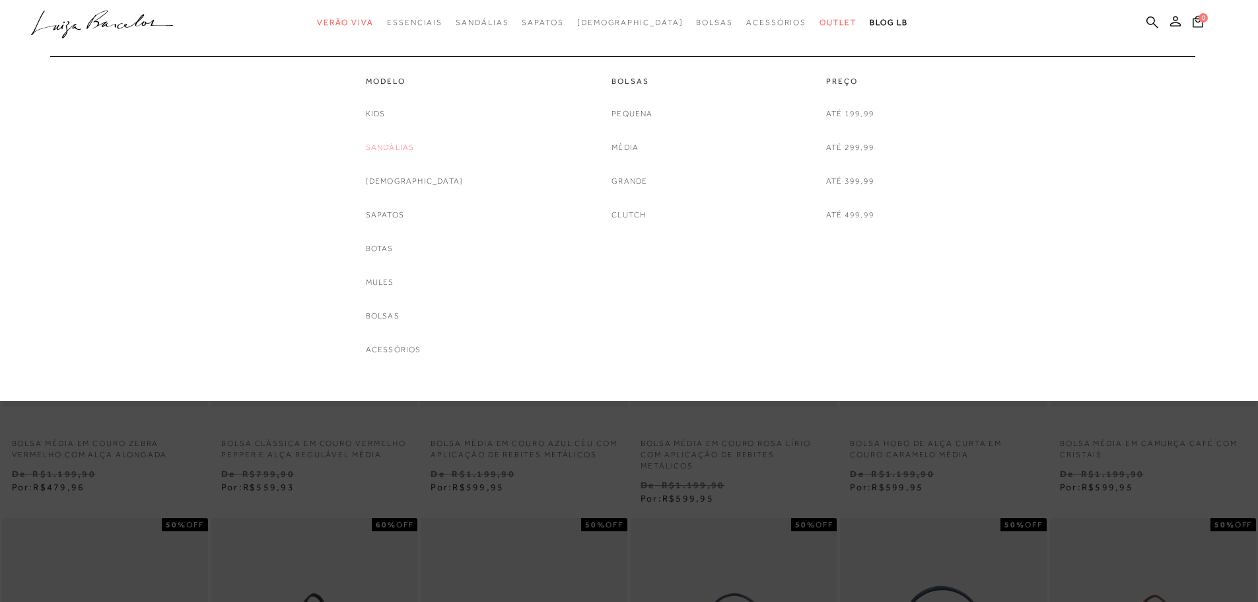
click at [411, 149] on link "Sandálias" at bounding box center [390, 148] width 49 height 14
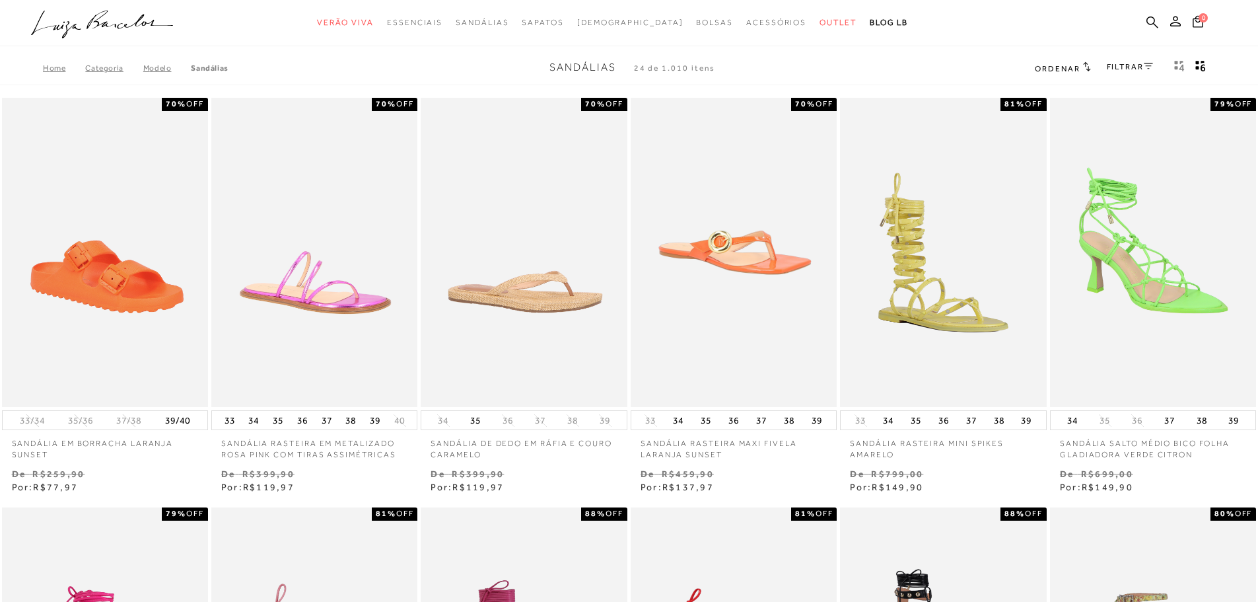
click at [1075, 60] on div "Ordenar Ordenar por Padrão Lançamentos [GEOGRAPHIC_DATA] Menor preço" at bounding box center [1062, 67] width 55 height 17
click at [1076, 72] on span "Ordenar" at bounding box center [1057, 68] width 45 height 9
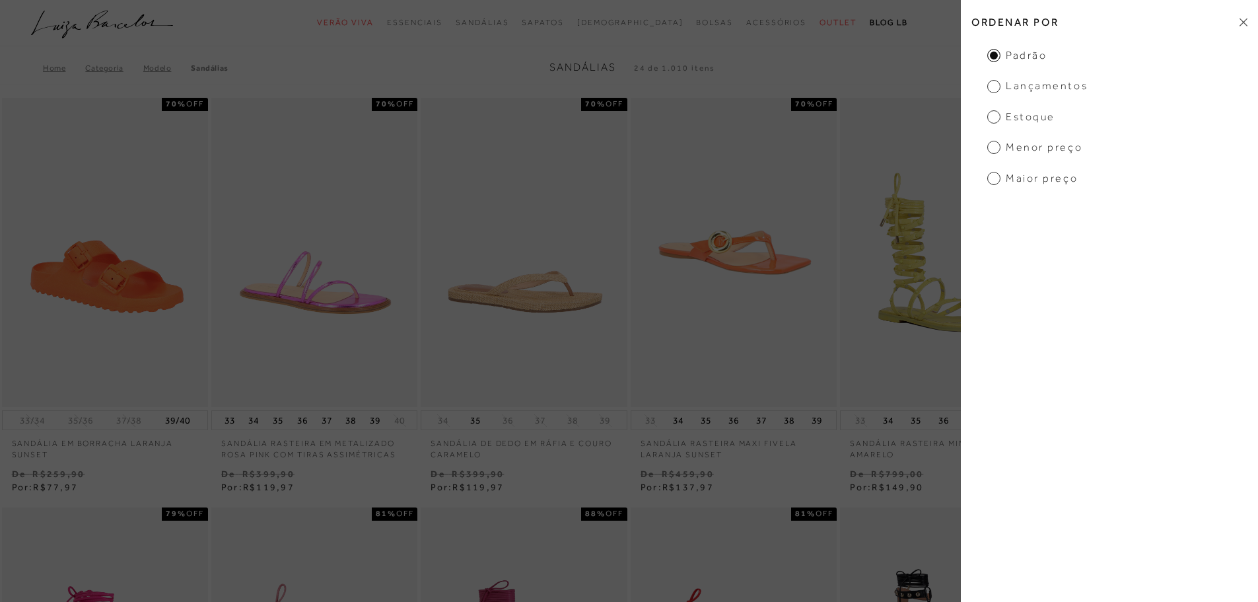
click at [995, 150] on span "Menor preço" at bounding box center [1034, 147] width 95 height 15
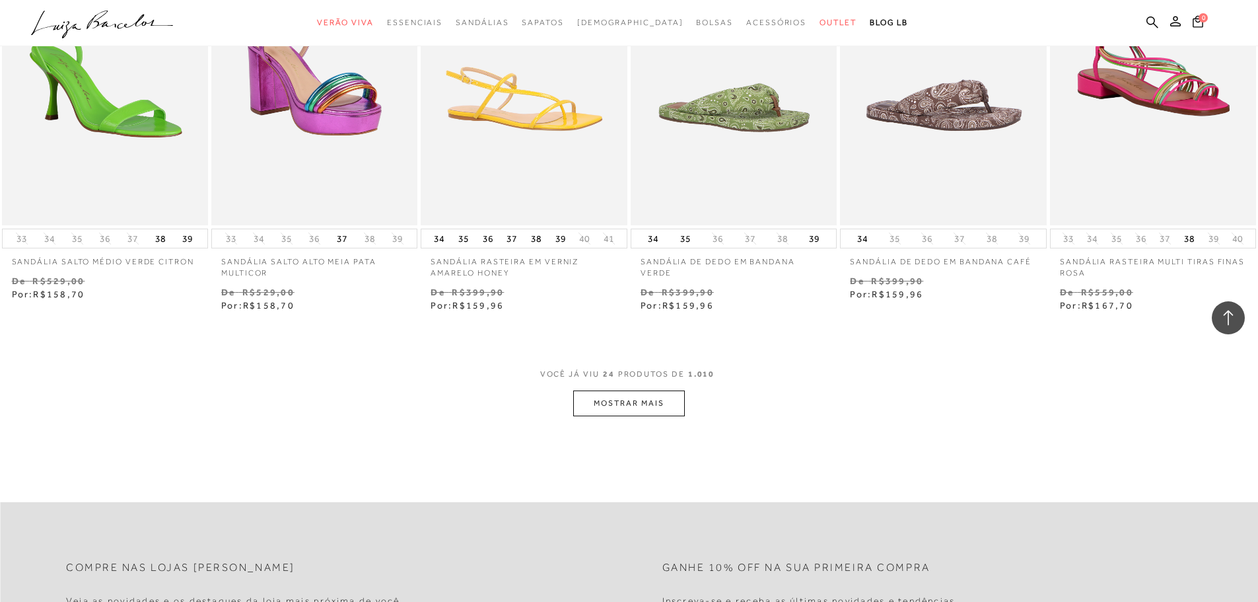
scroll to position [1321, 0]
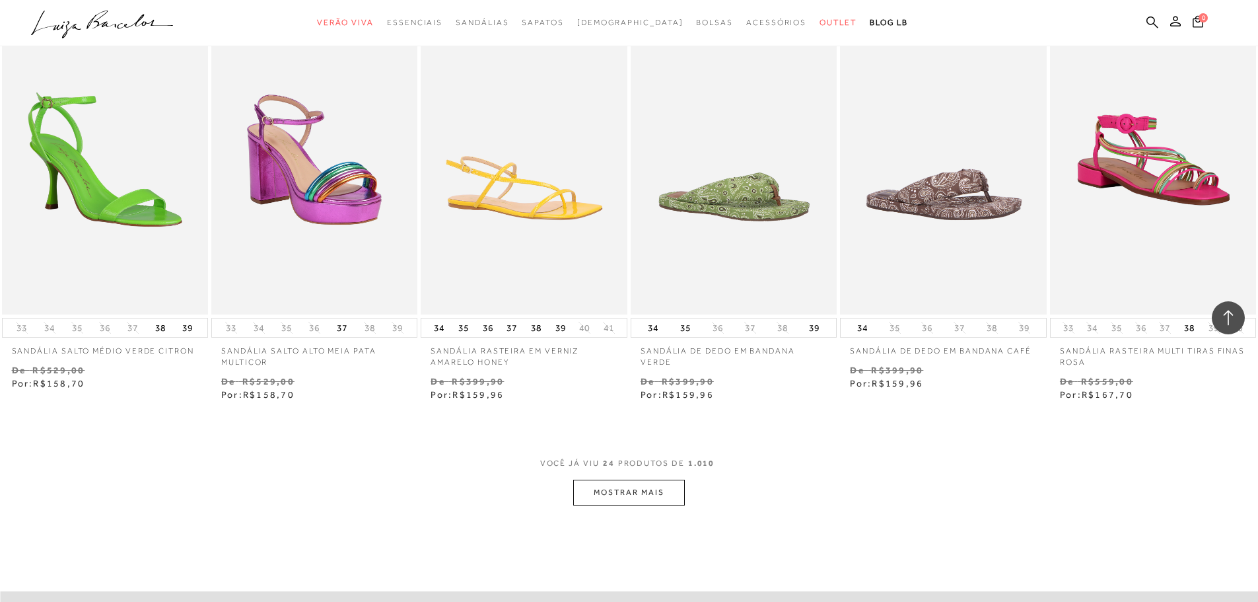
click at [609, 481] on button "MOSTRAR MAIS" at bounding box center [628, 492] width 111 height 26
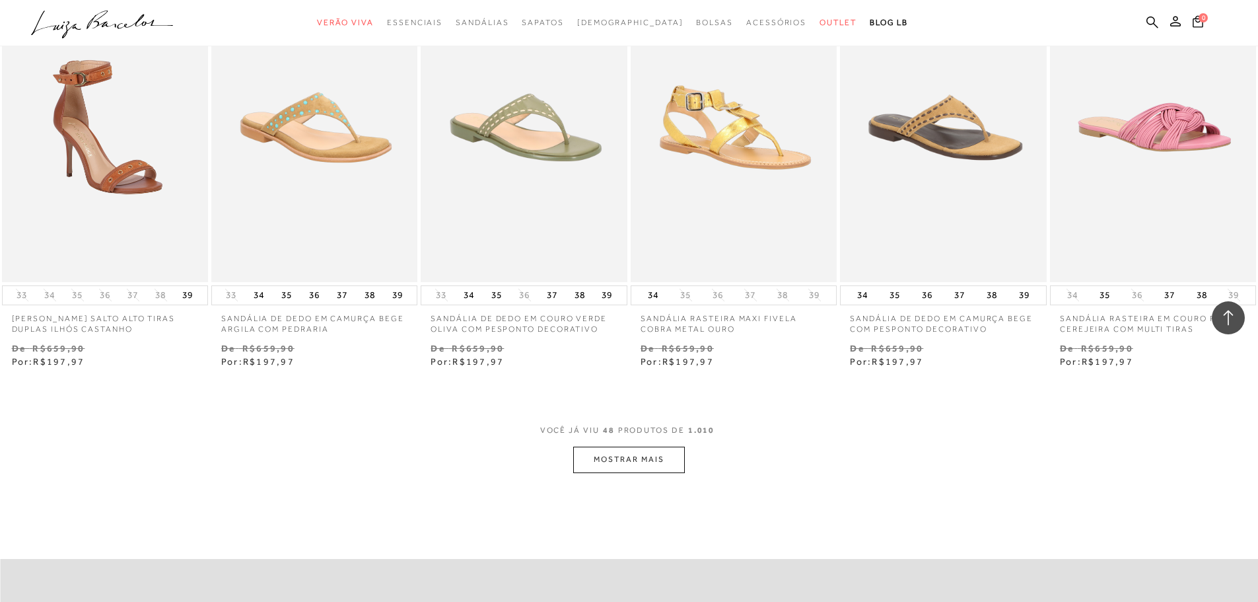
scroll to position [2971, 0]
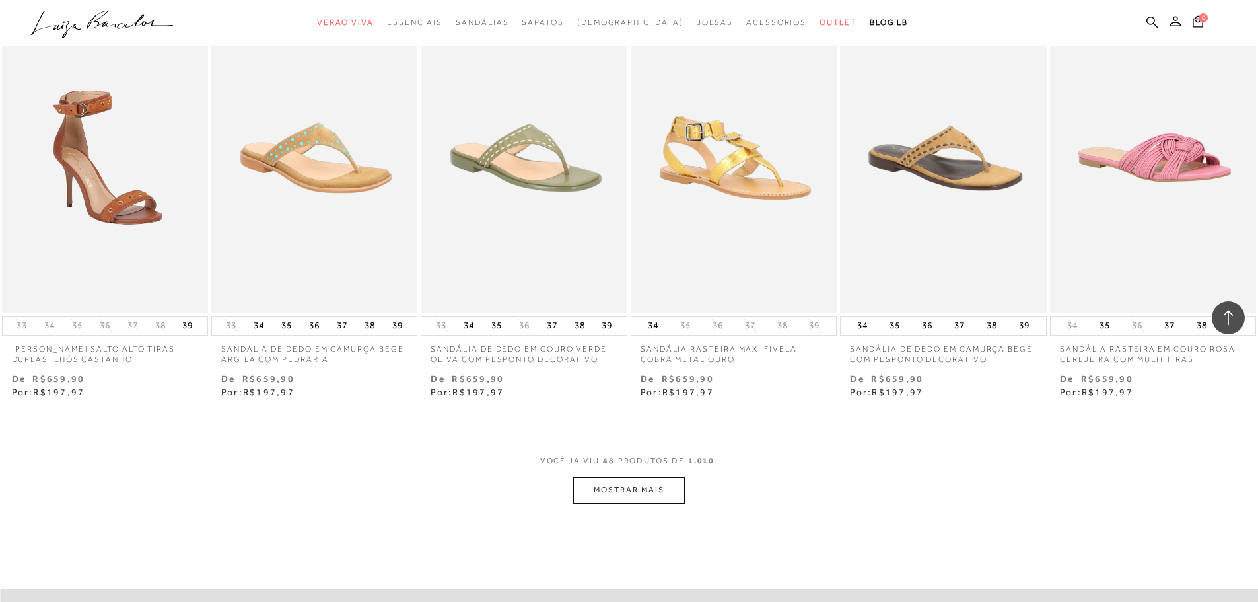
click at [623, 496] on button "MOSTRAR MAIS" at bounding box center [628, 490] width 111 height 26
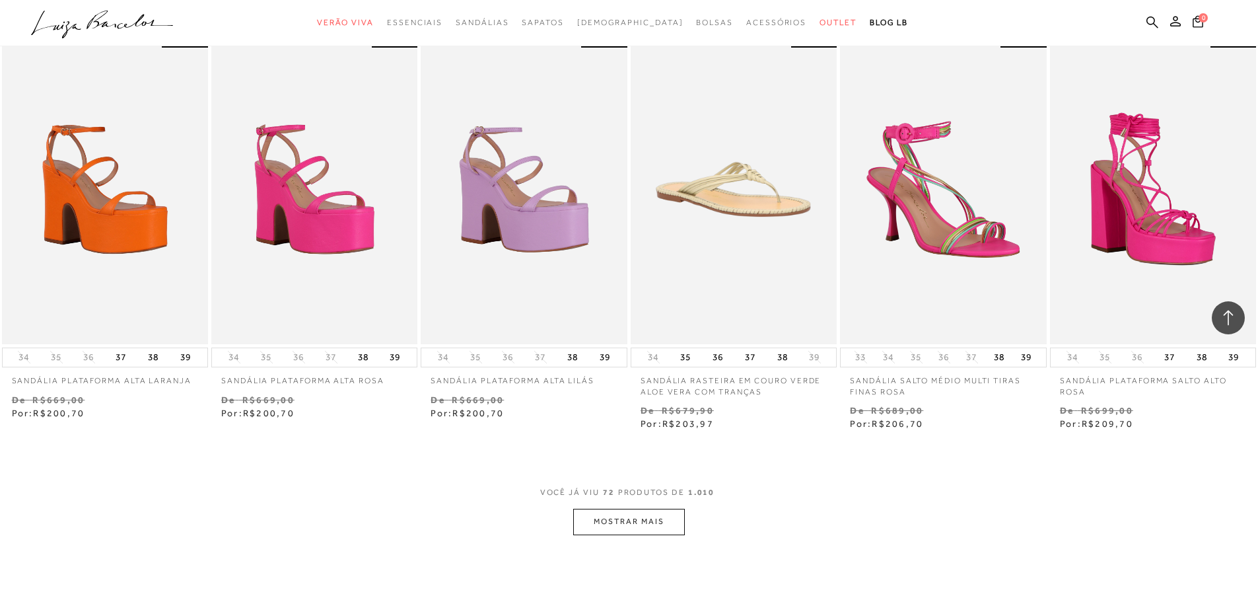
scroll to position [4622, 0]
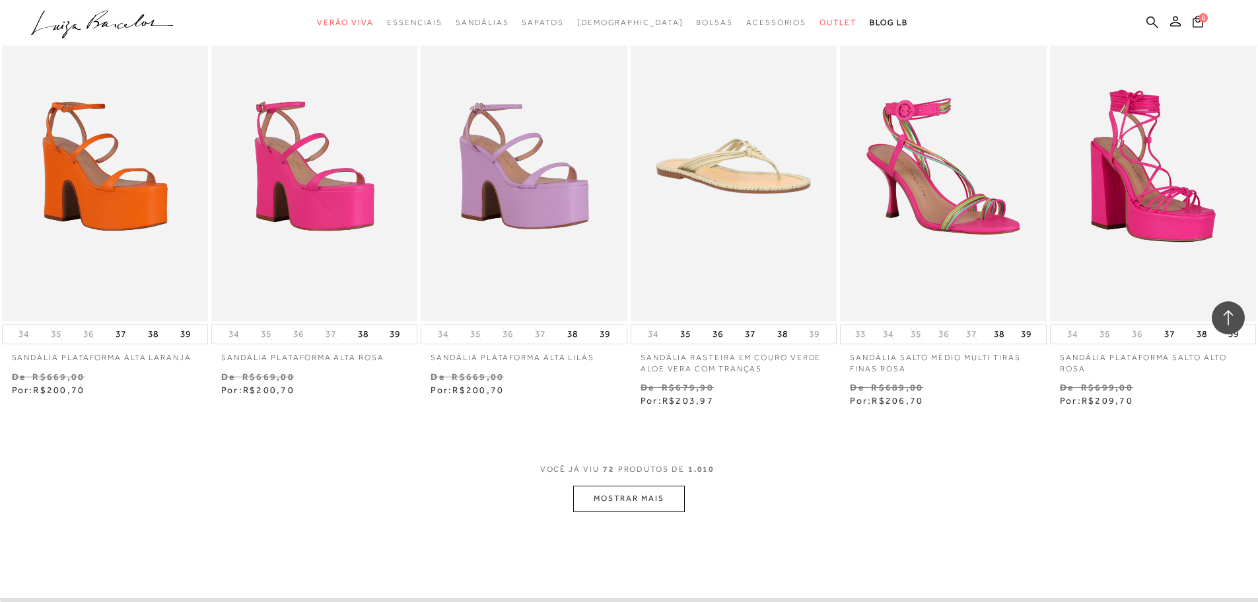
click at [655, 511] on button "MOSTRAR MAIS" at bounding box center [628, 498] width 111 height 26
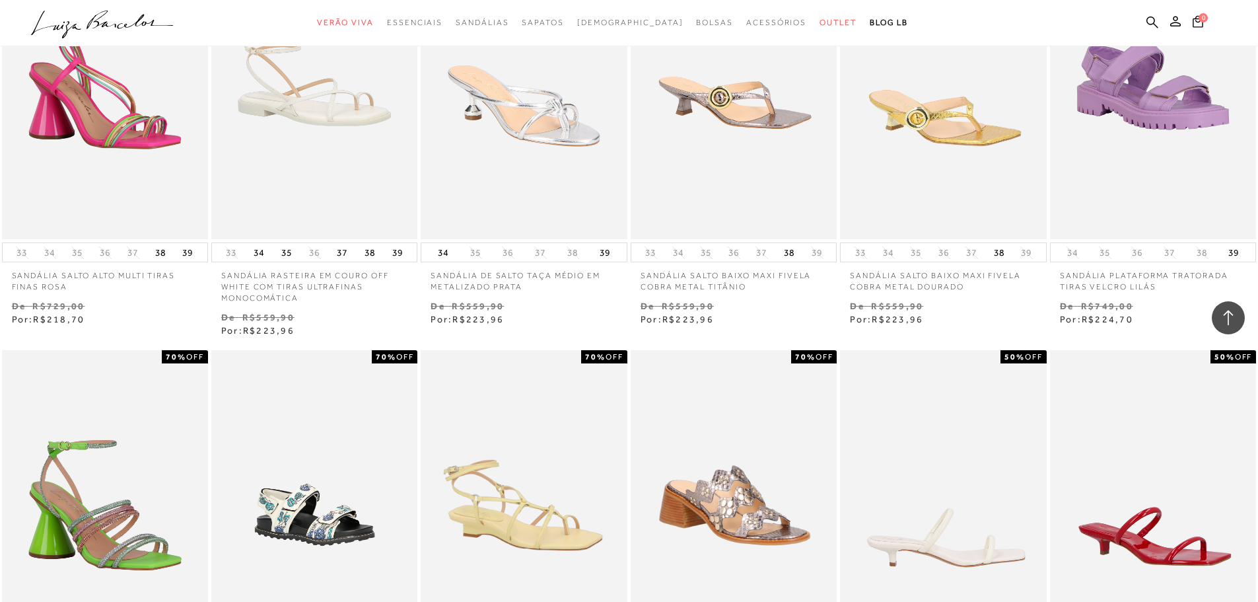
scroll to position [5943, 0]
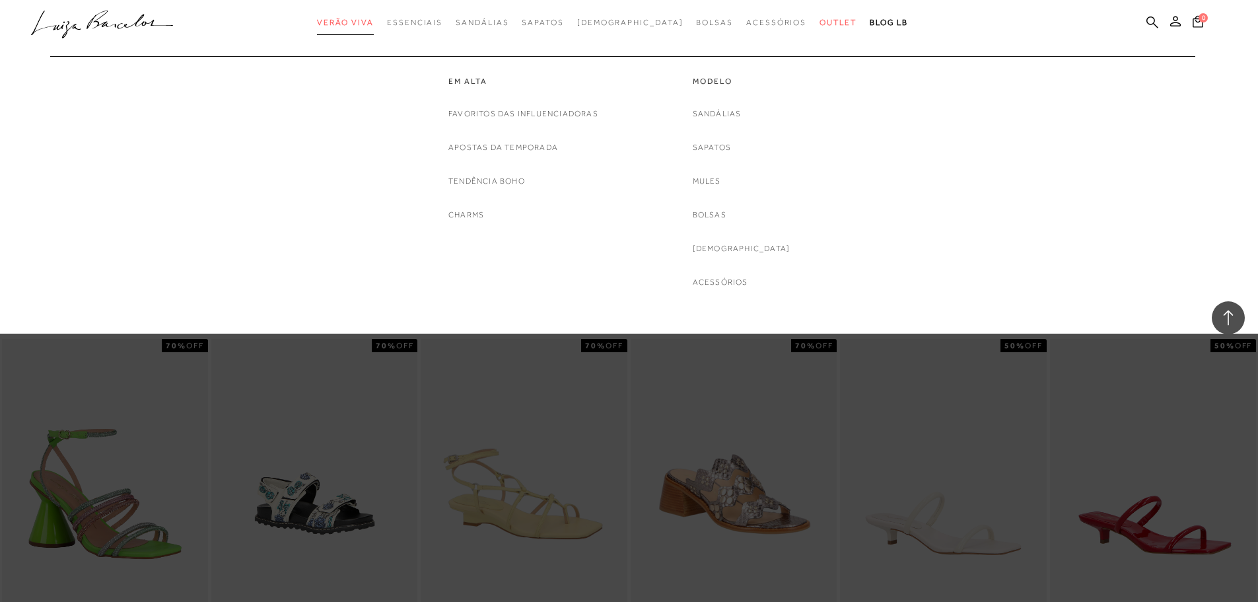
click at [374, 18] on span "Verão Viva" at bounding box center [345, 22] width 57 height 9
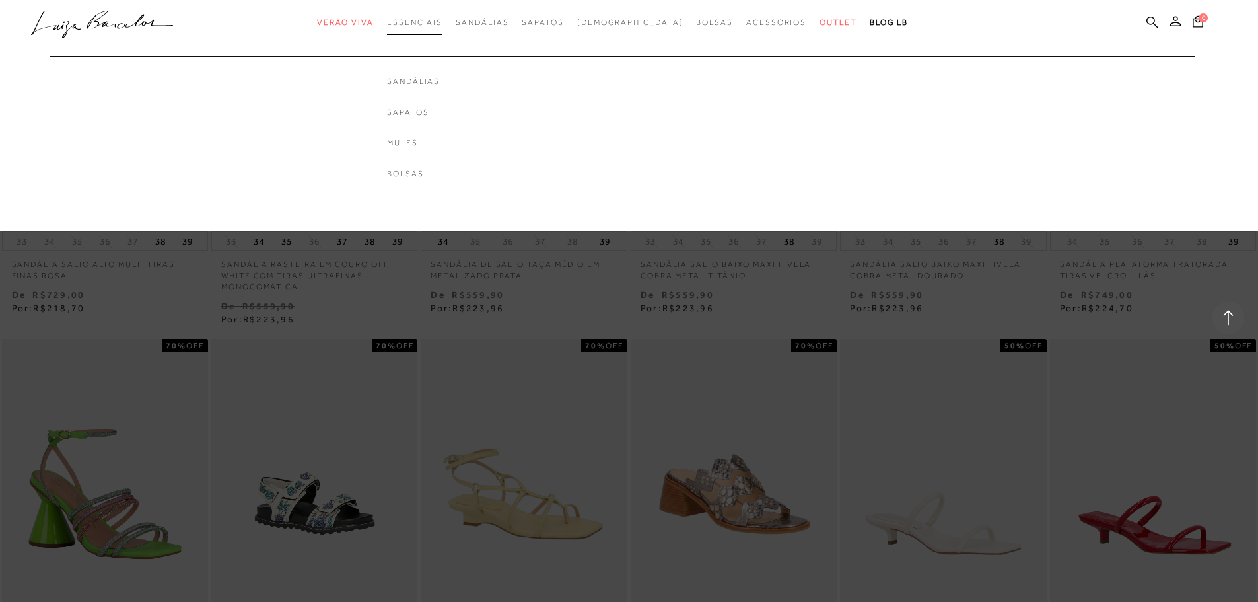
click at [429, 20] on span "Essenciais" at bounding box center [414, 22] width 55 height 9
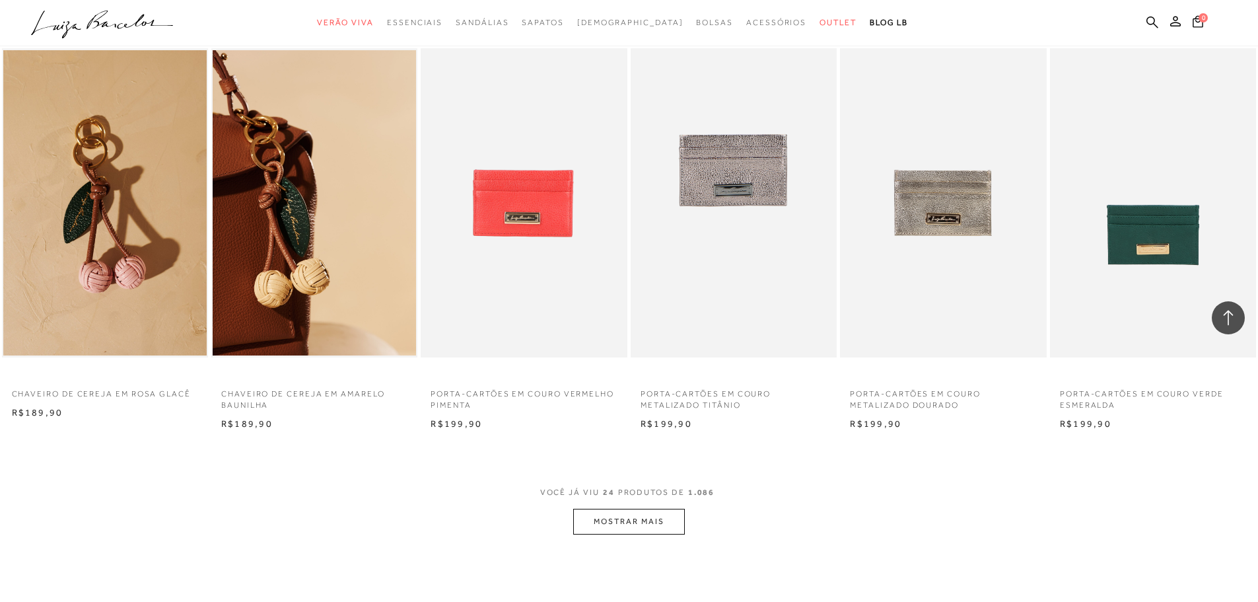
scroll to position [1255, 0]
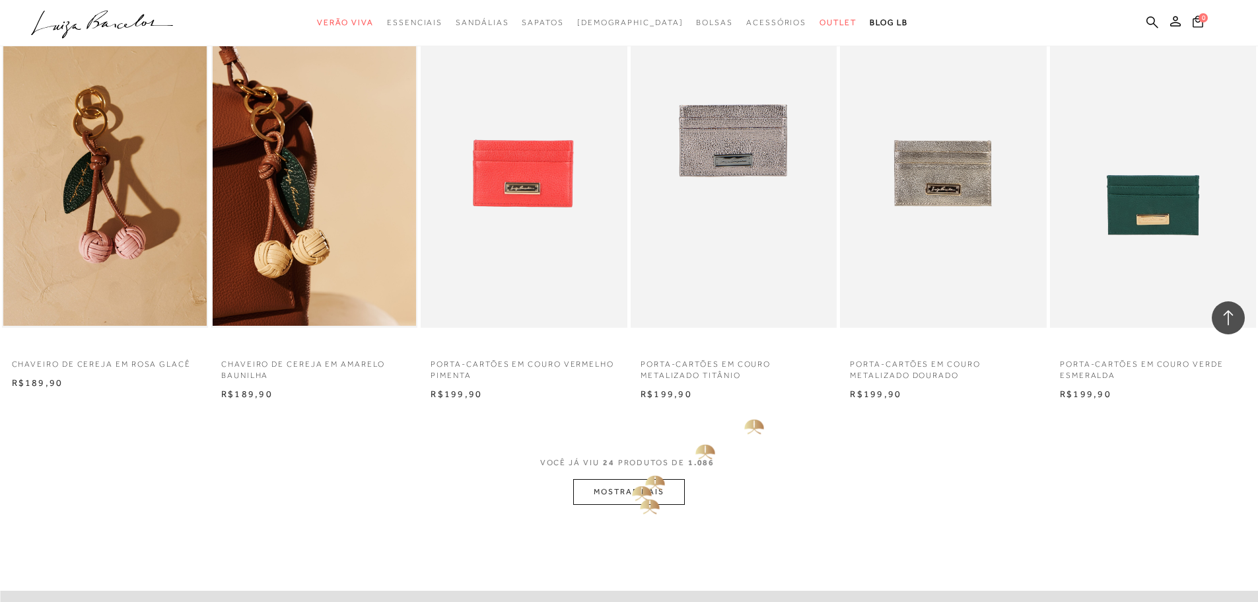
click at [631, 493] on button "MOSTRAR MAIS" at bounding box center [628, 492] width 111 height 26
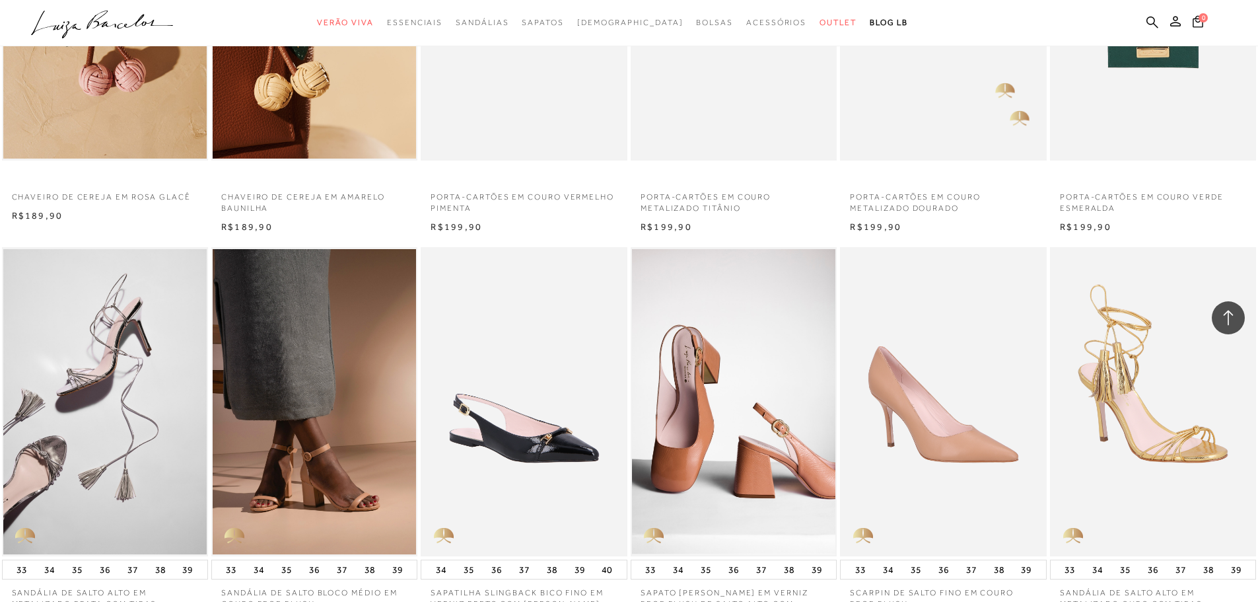
scroll to position [1453, 0]
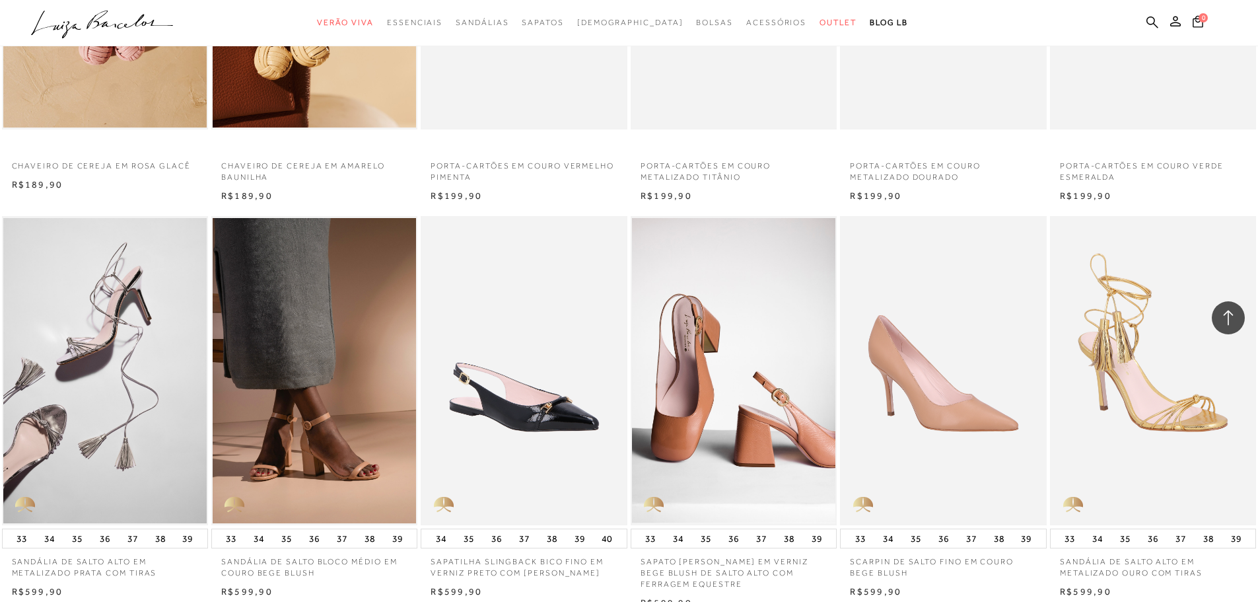
click at [1225, 327] on div at bounding box center [1228, 317] width 33 height 33
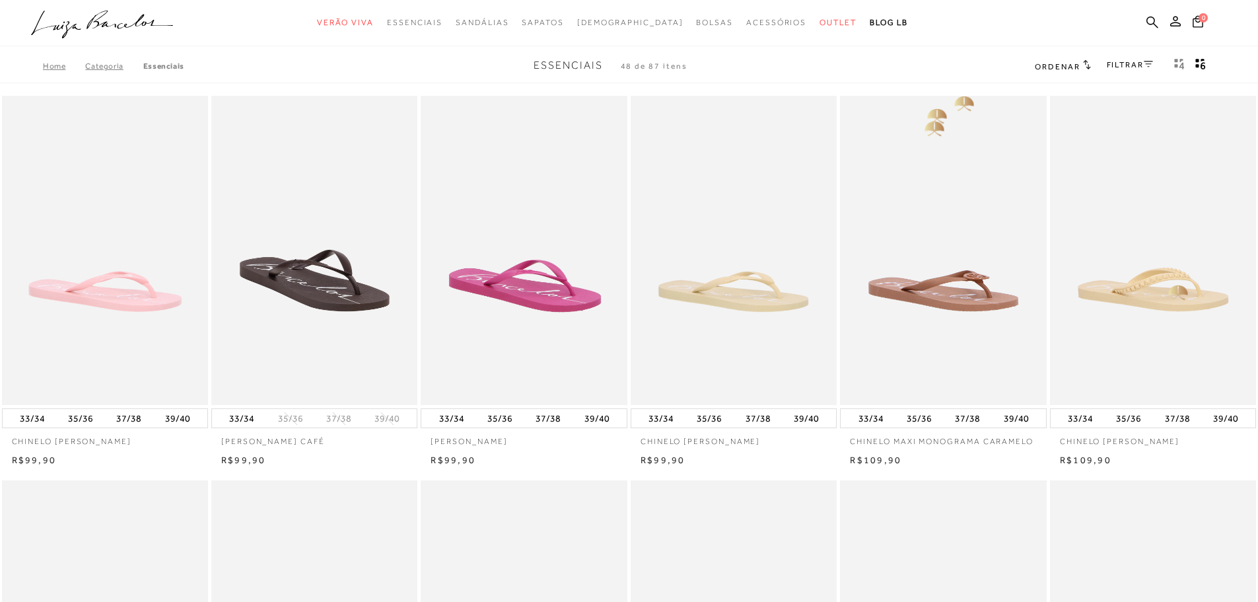
scroll to position [0, 0]
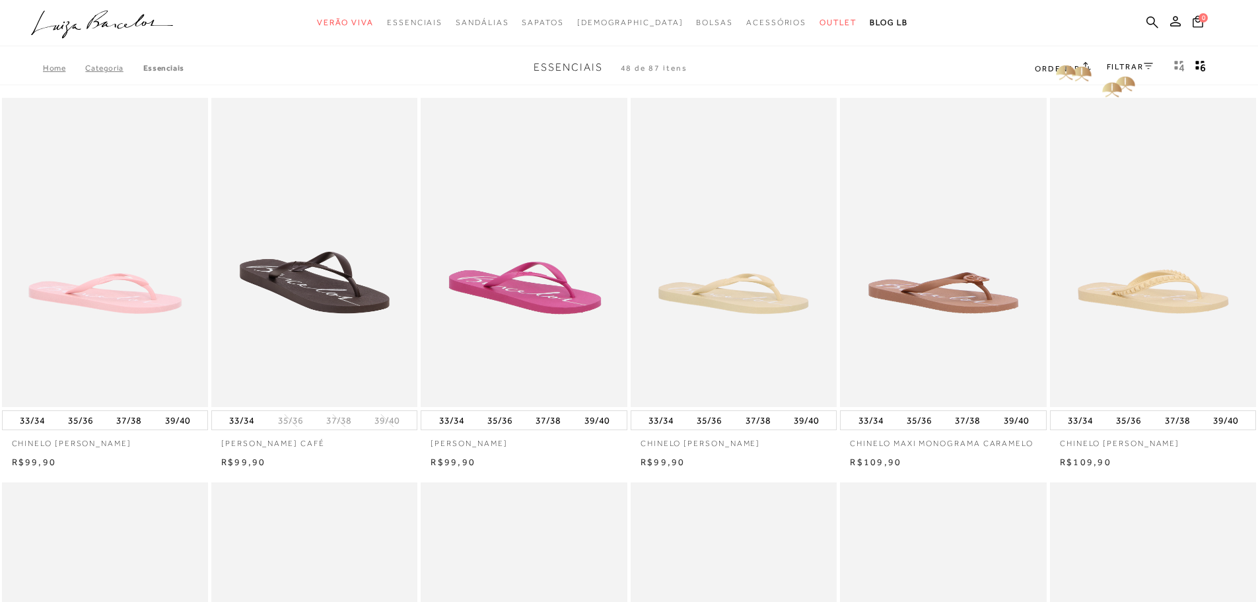
click at [1054, 62] on h2 "Ordenar" at bounding box center [1062, 67] width 55 height 13
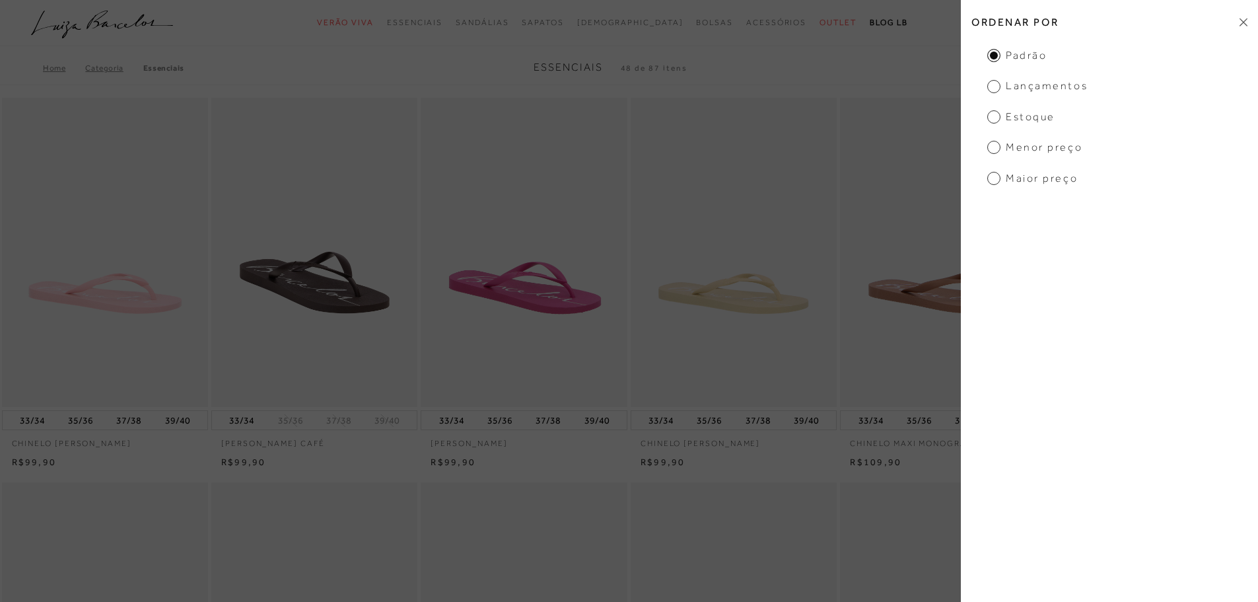
click at [996, 149] on span "Menor preço" at bounding box center [1034, 147] width 95 height 15
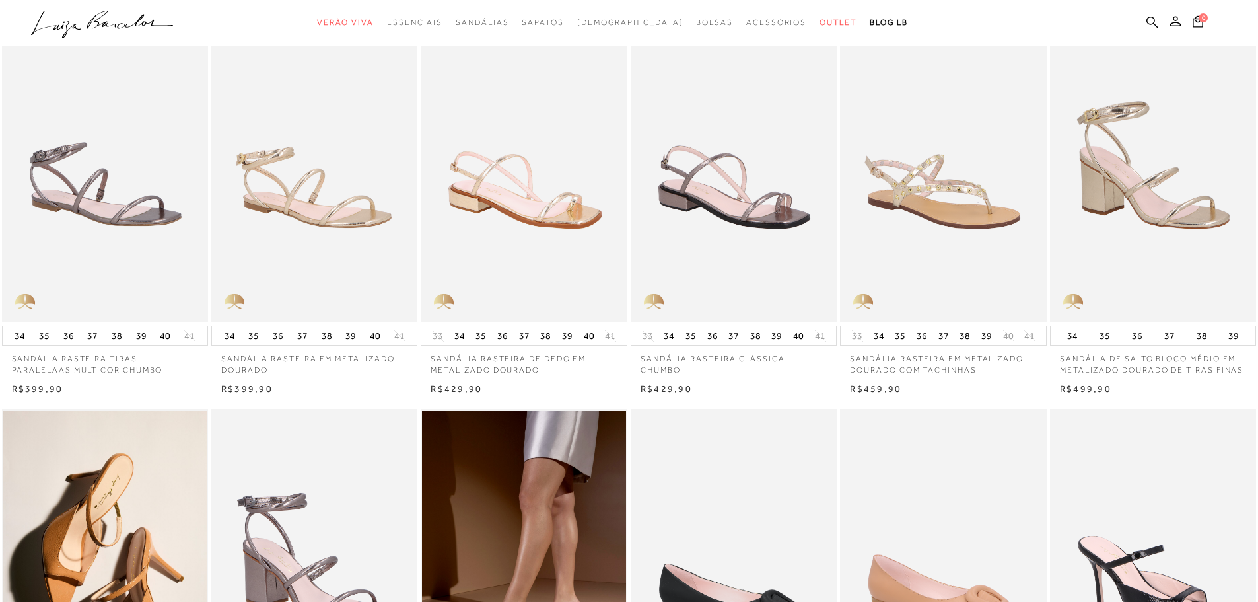
scroll to position [71, 0]
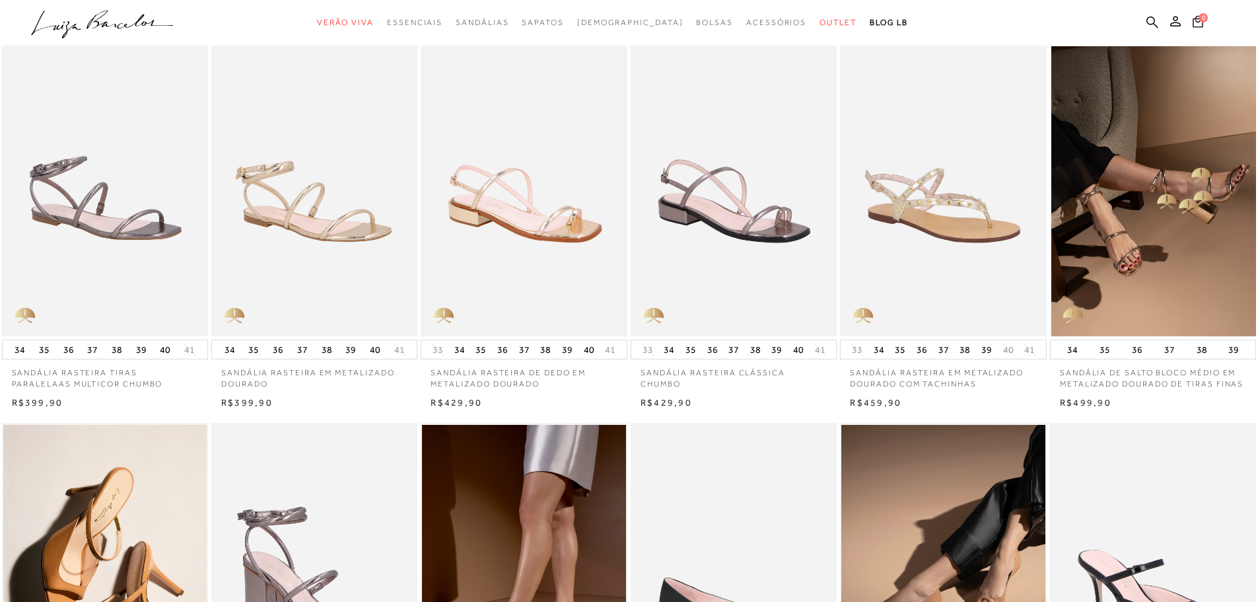
click at [1154, 186] on img at bounding box center [1153, 182] width 205 height 310
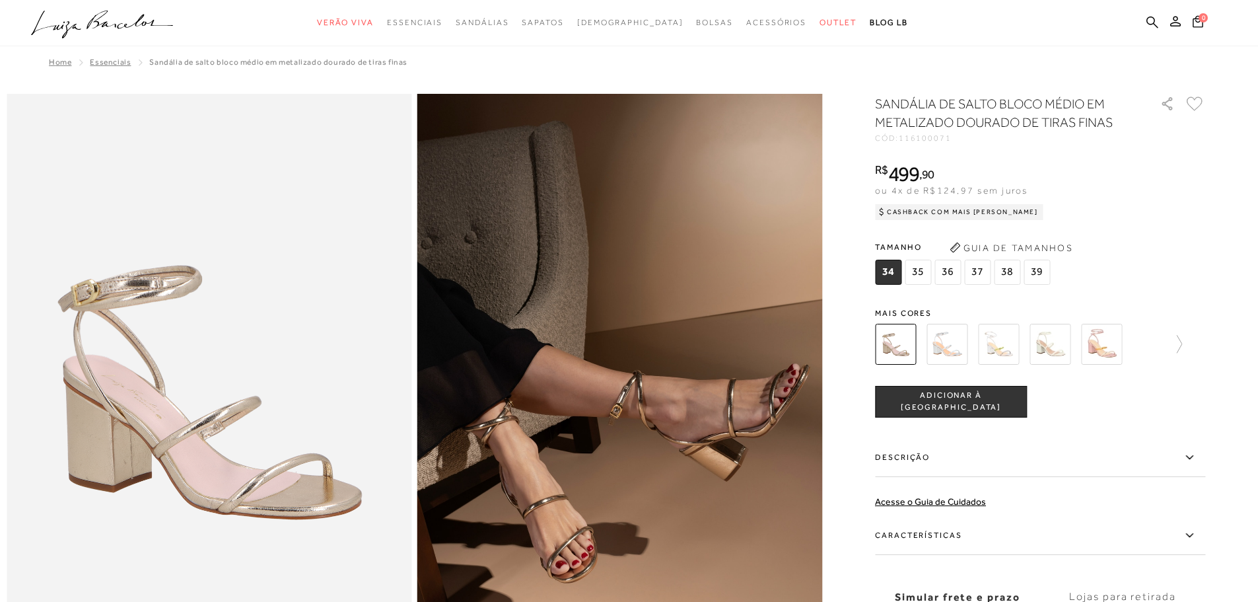
drag, startPoint x: 903, startPoint y: 140, endPoint x: 926, endPoint y: 143, distance: 23.3
click at [926, 143] on div "SANDÁLIA DE SALTO BLOCO MÉDIO EM METALIZADO DOURADO DE TIRAS FINAS CÓD: 1161000…" at bounding box center [1040, 388] width 330 height 588
drag, startPoint x: 956, startPoint y: 137, endPoint x: 914, endPoint y: 140, distance: 42.3
click at [914, 140] on span "116100071" at bounding box center [925, 137] width 53 height 9
click at [938, 137] on span "116100071" at bounding box center [925, 137] width 53 height 9
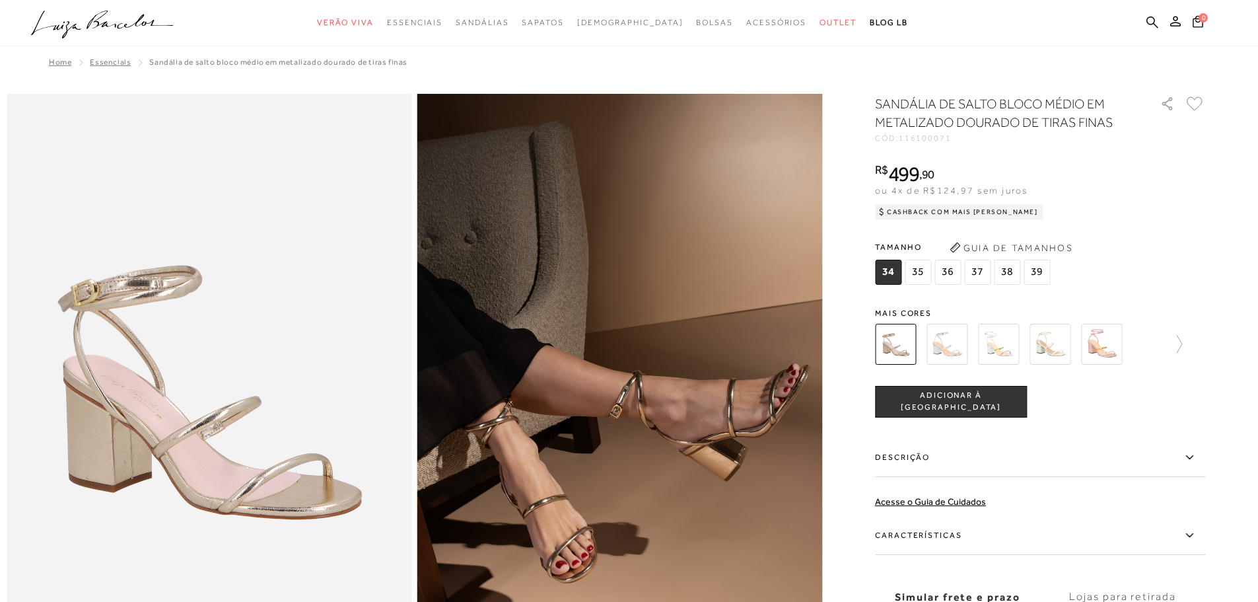
click at [951, 139] on span "116100071" at bounding box center [925, 137] width 53 height 9
copy span "116100071"
click at [1175, 346] on icon at bounding box center [1172, 344] width 18 height 18
click at [988, 338] on img at bounding box center [969, 344] width 41 height 41
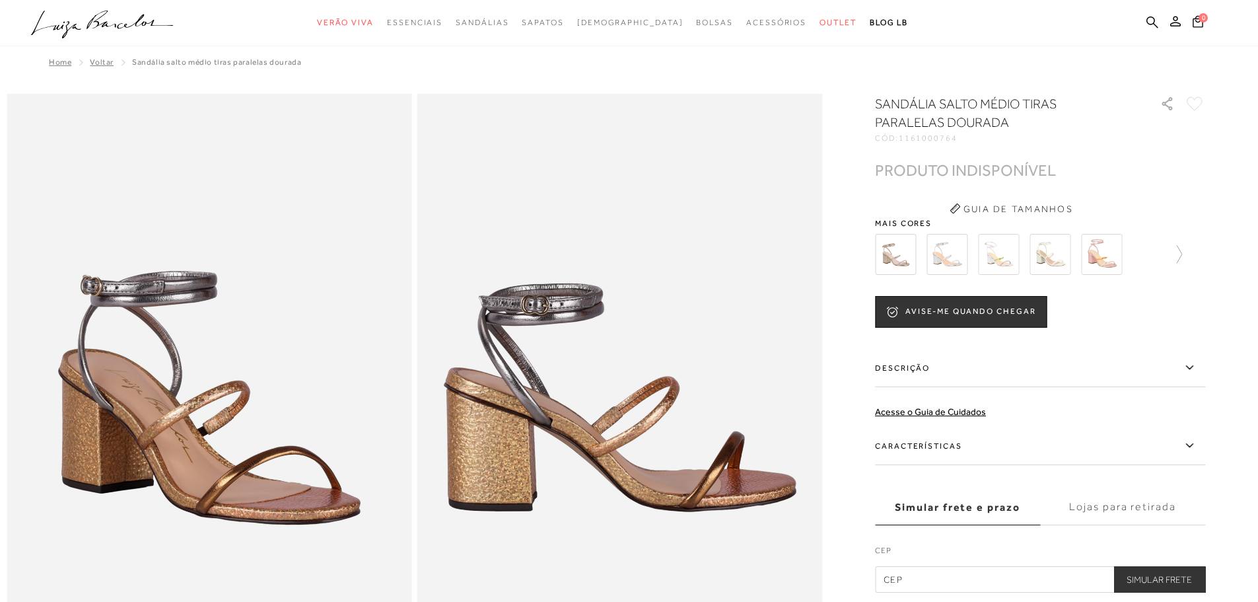
click at [1155, 259] on div at bounding box center [1013, 254] width 284 height 49
click at [1182, 267] on link at bounding box center [1172, 254] width 18 height 49
click at [1125, 255] on img at bounding box center [1124, 254] width 41 height 41
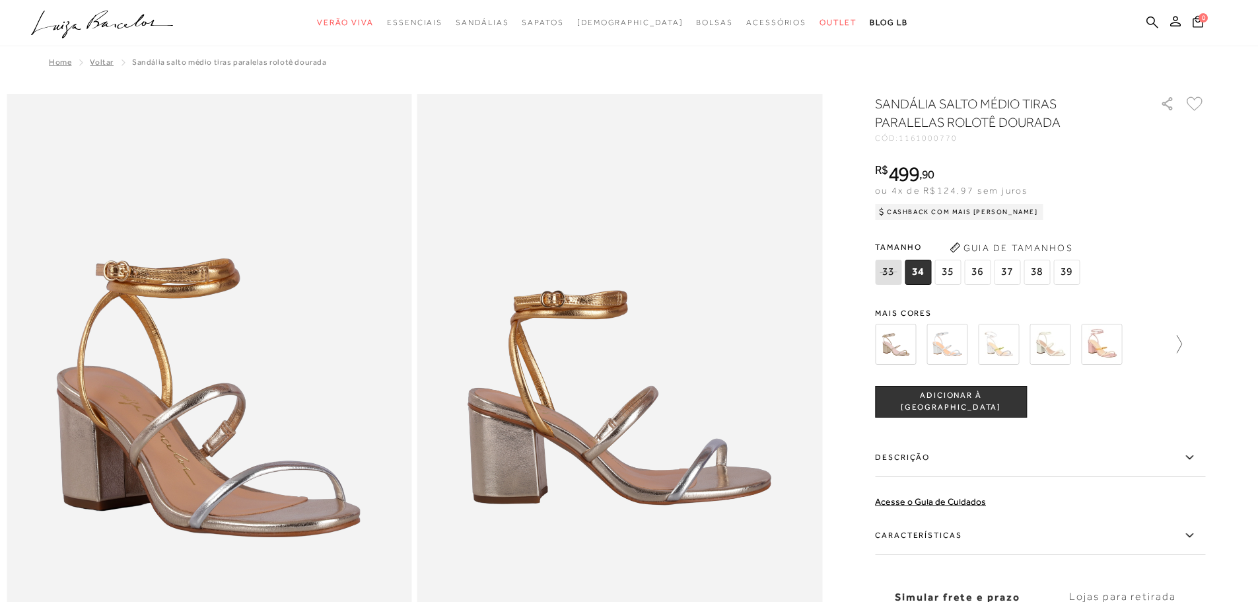
click at [1174, 353] on link at bounding box center [1172, 344] width 18 height 49
click at [1205, 345] on icon at bounding box center [1196, 344] width 18 height 18
click at [969, 341] on img at bounding box center [969, 344] width 41 height 41
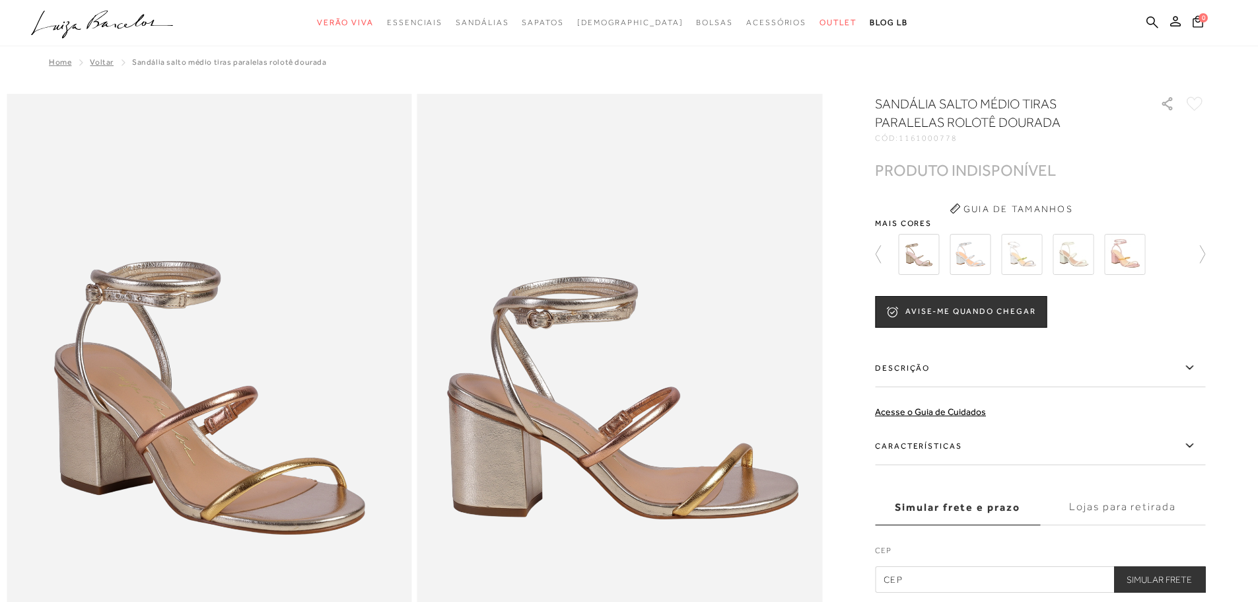
click at [916, 267] on img at bounding box center [918, 254] width 41 height 41
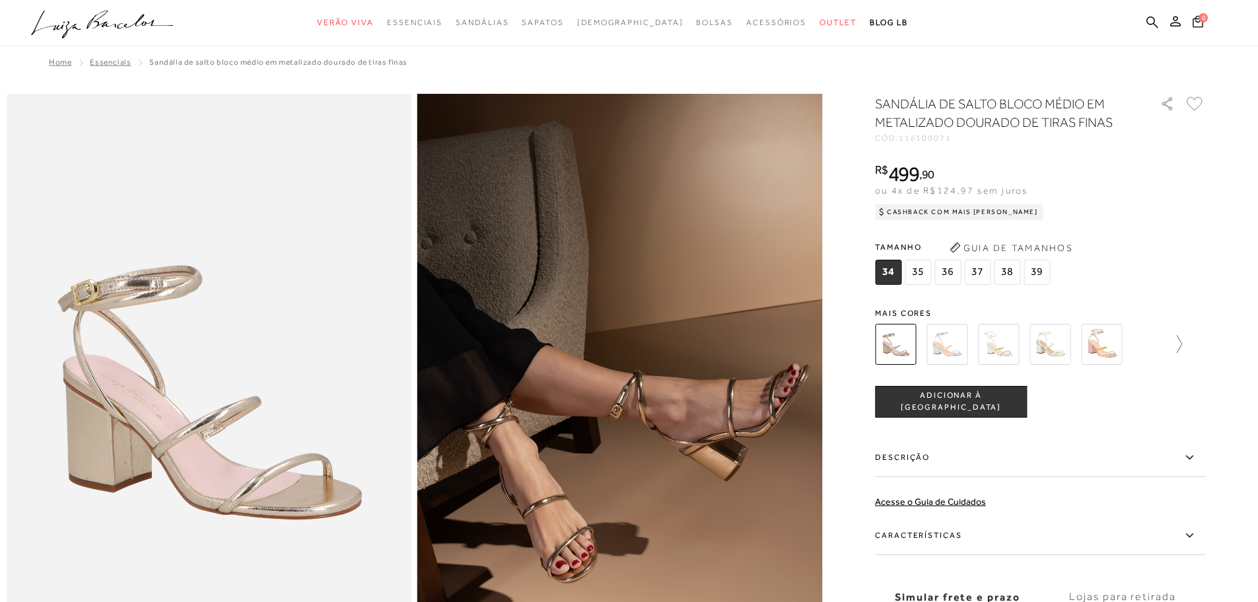
click at [1175, 339] on icon at bounding box center [1172, 344] width 18 height 18
click at [1120, 343] on img at bounding box center [1124, 344] width 41 height 41
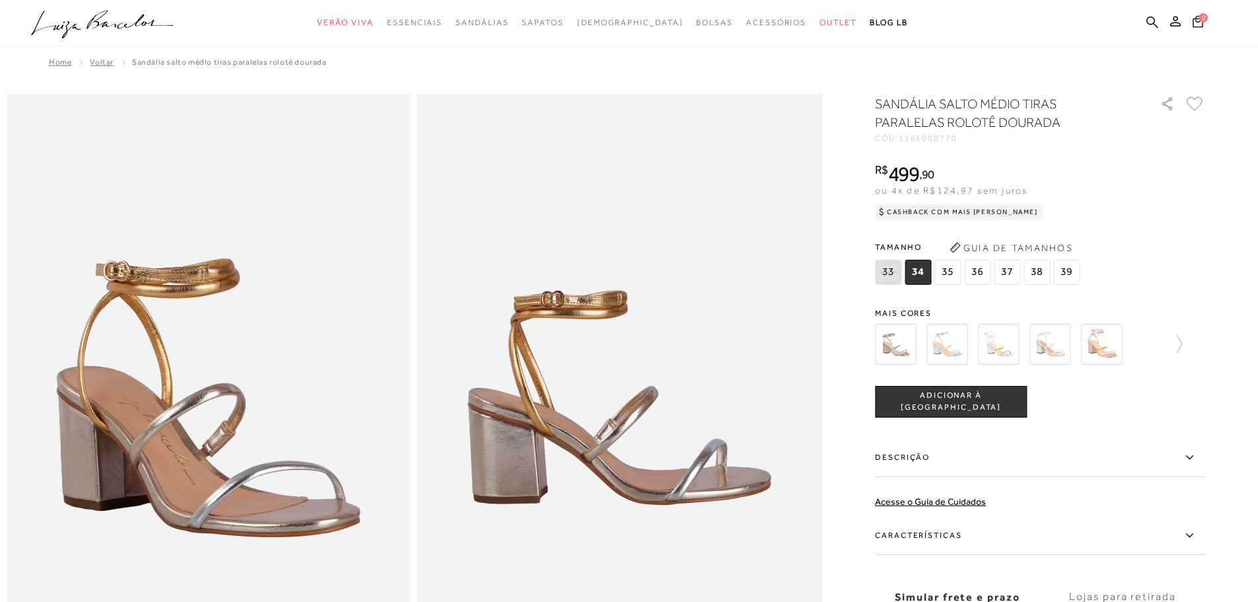
click at [914, 138] on span "1161000770" at bounding box center [928, 137] width 59 height 9
copy span "1161000770"
